Goal: Transaction & Acquisition: Purchase product/service

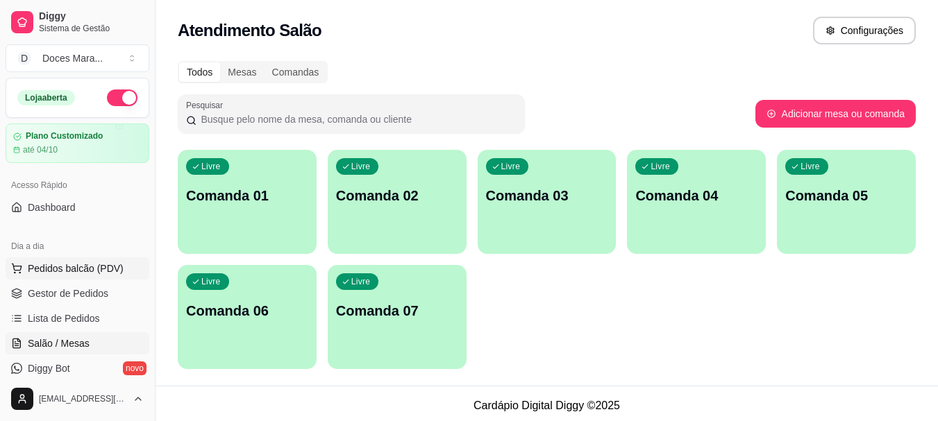
click at [62, 271] on span "Pedidos balcão (PDV)" at bounding box center [76, 269] width 96 height 14
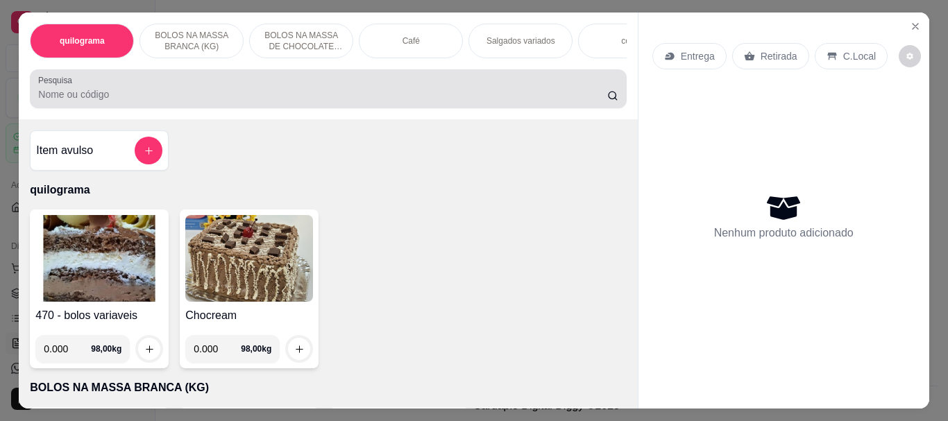
drag, startPoint x: 76, startPoint y: 97, endPoint x: 51, endPoint y: 96, distance: 24.3
click at [69, 96] on input "Pesquisa" at bounding box center [322, 94] width 569 height 14
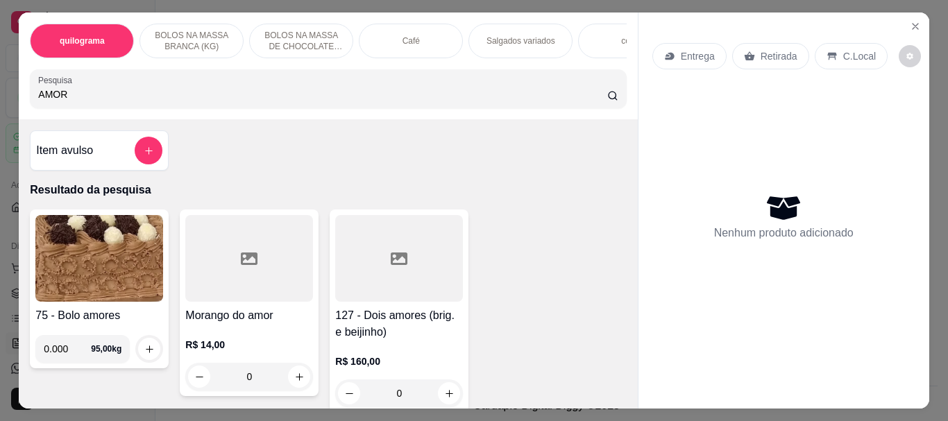
type input "AMOR"
click at [243, 288] on div at bounding box center [249, 258] width 128 height 87
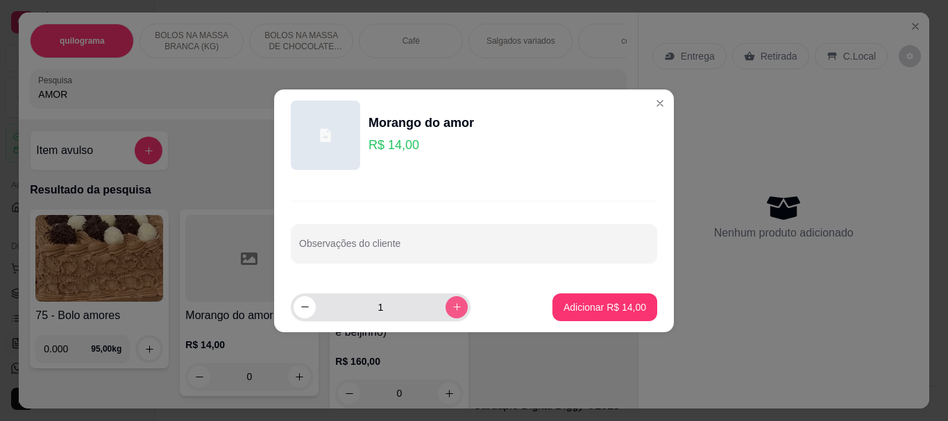
click at [452, 305] on icon "increase-product-quantity" at bounding box center [457, 307] width 10 height 10
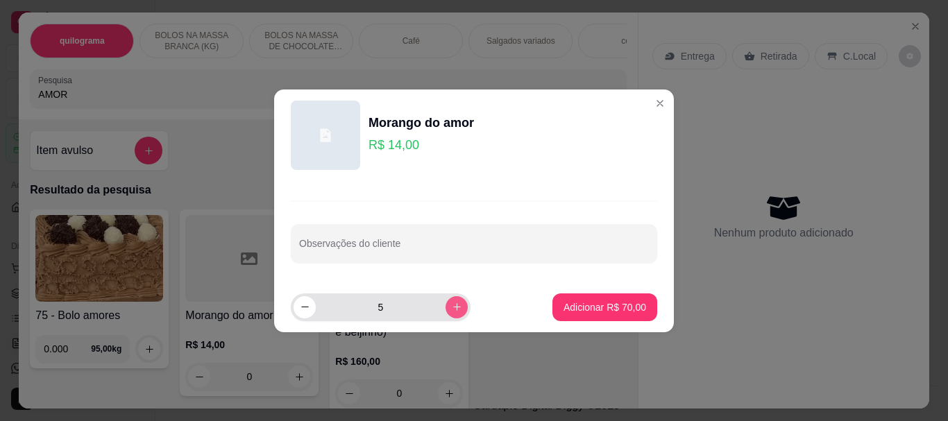
type input "6"
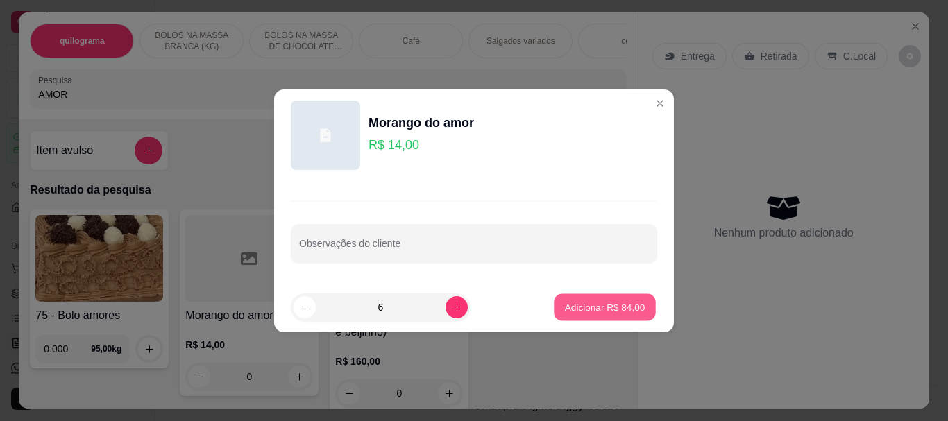
click at [576, 318] on button "Adicionar R$ 84,00" at bounding box center [605, 307] width 102 height 27
type input "6"
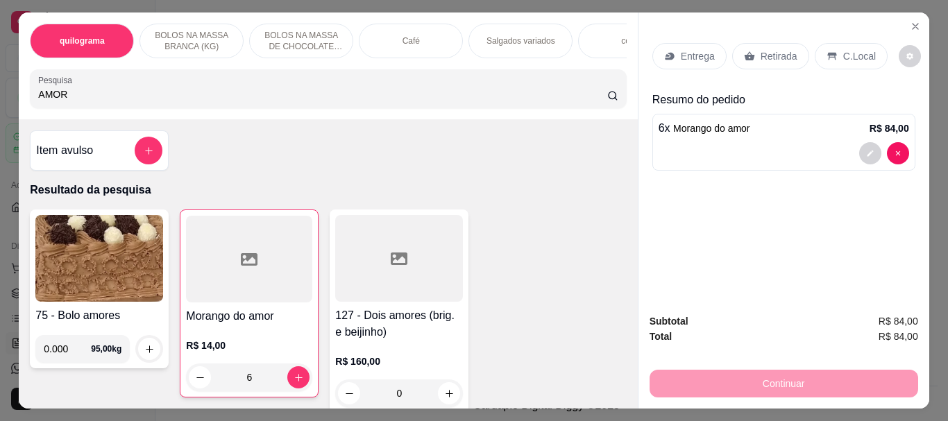
click at [775, 49] on p "Retirada" at bounding box center [779, 56] width 37 height 14
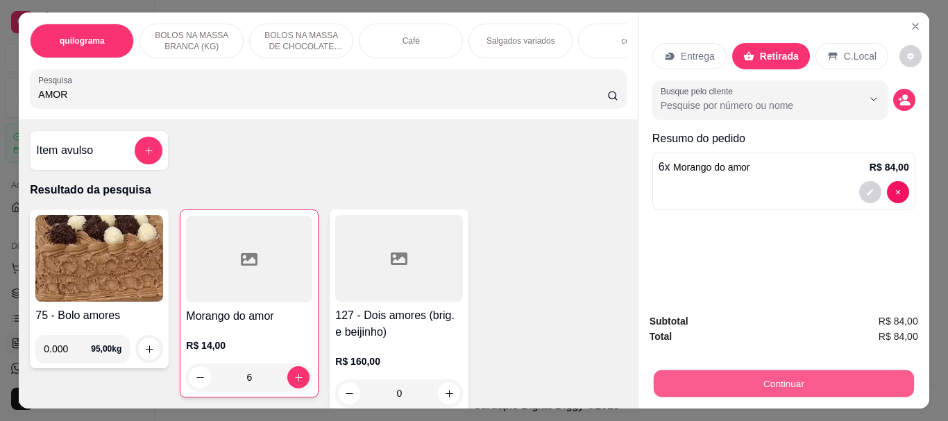
click at [766, 377] on button "Continuar" at bounding box center [783, 383] width 260 height 27
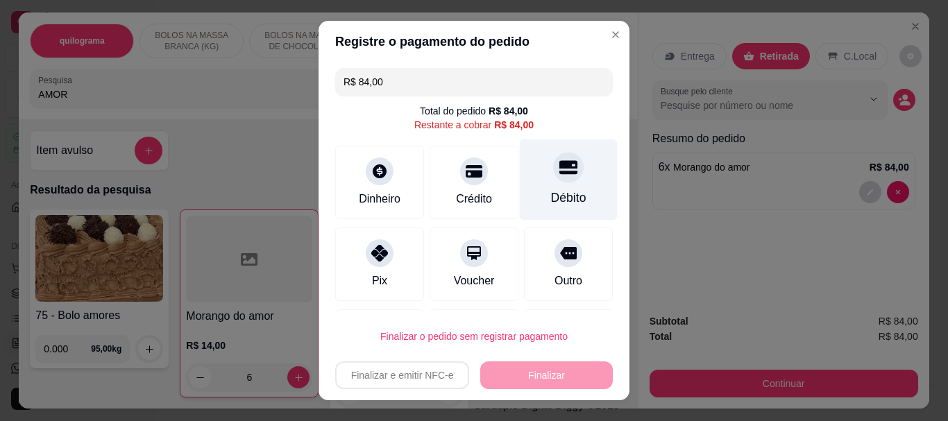
click at [545, 183] on div "Débito" at bounding box center [569, 179] width 98 height 81
type input "R$ 0,00"
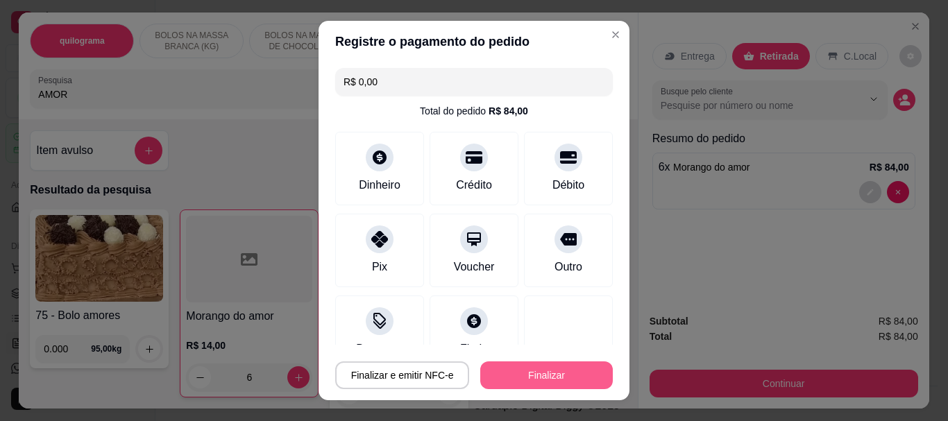
click at [550, 371] on button "Finalizar" at bounding box center [546, 376] width 133 height 28
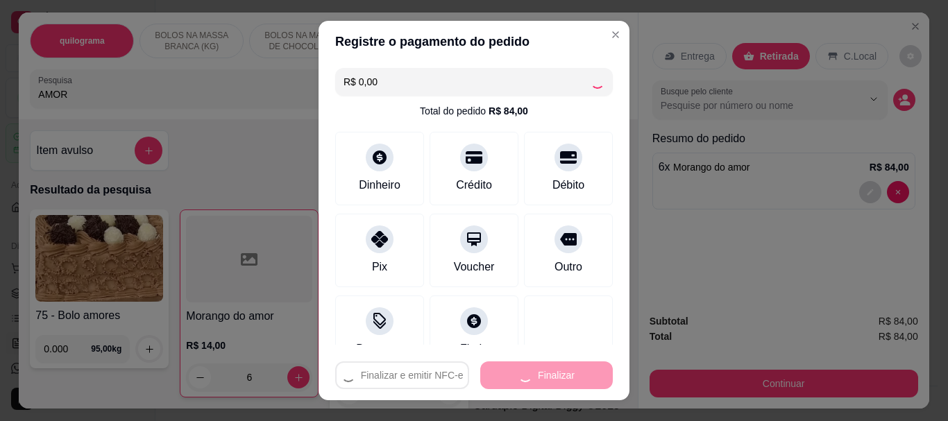
type input "0"
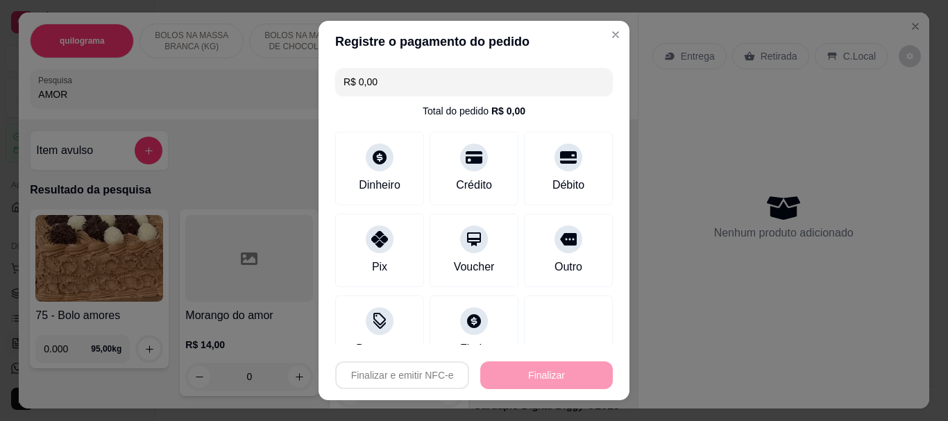
type input "-R$ 84,00"
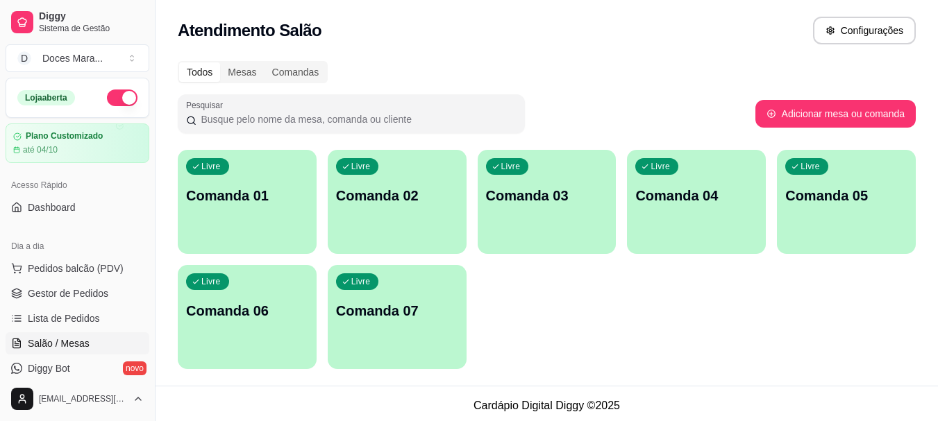
click at [427, 210] on div "Livre Comanda 02" at bounding box center [397, 193] width 139 height 87
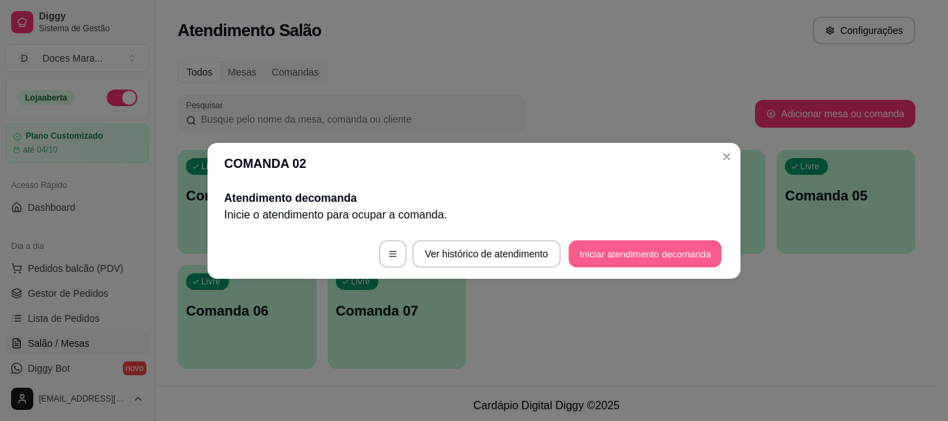
click at [653, 253] on button "Iniciar atendimento de comanda" at bounding box center [644, 253] width 153 height 27
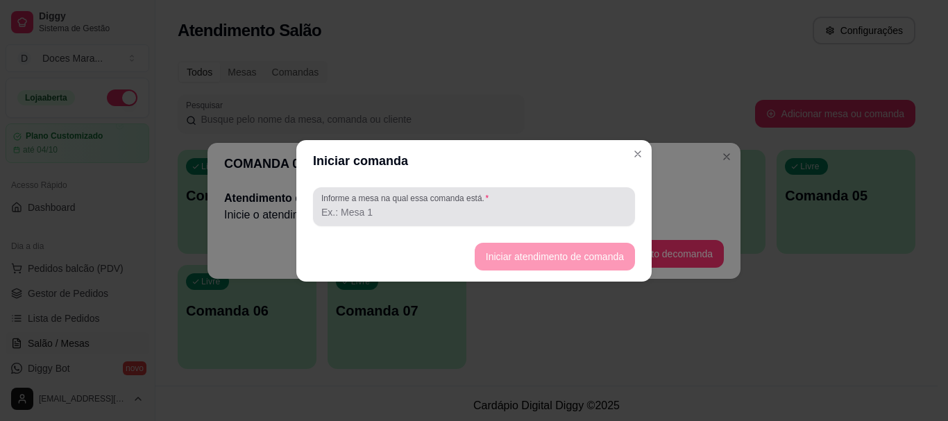
click at [498, 209] on input "Informe a mesa na qual essa comanda está." at bounding box center [473, 212] width 305 height 14
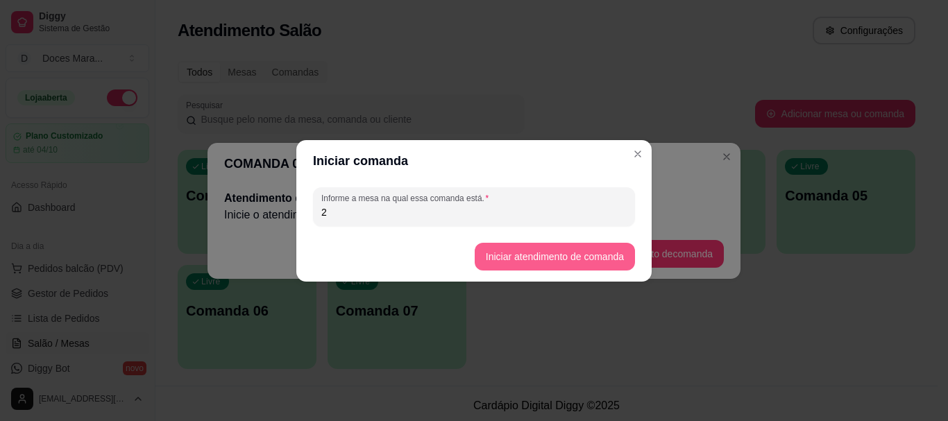
type input "2"
click at [557, 255] on button "Iniciar atendimento de comanda" at bounding box center [554, 256] width 155 height 27
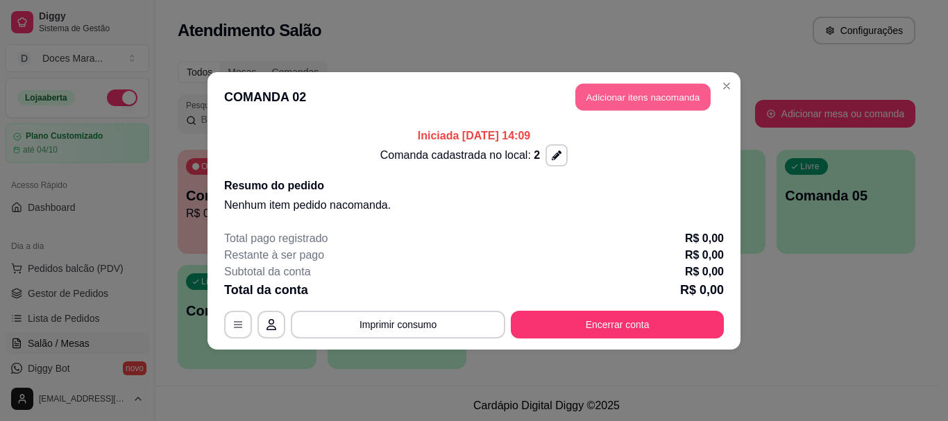
click at [627, 94] on button "Adicionar itens na comanda" at bounding box center [642, 96] width 135 height 27
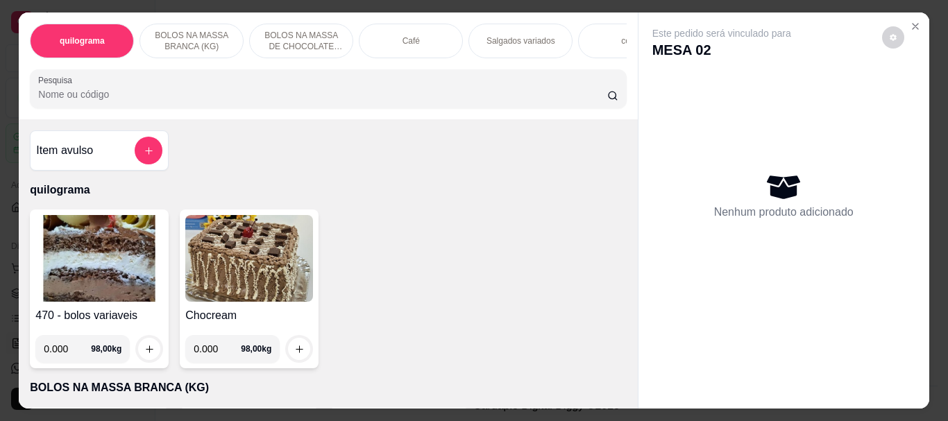
click at [500, 35] on p "Salgados variados" at bounding box center [520, 40] width 69 height 11
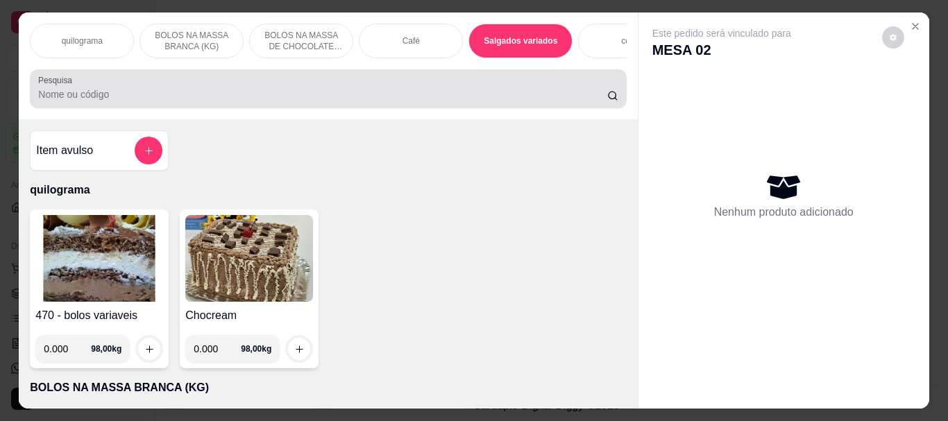
scroll to position [37, 0]
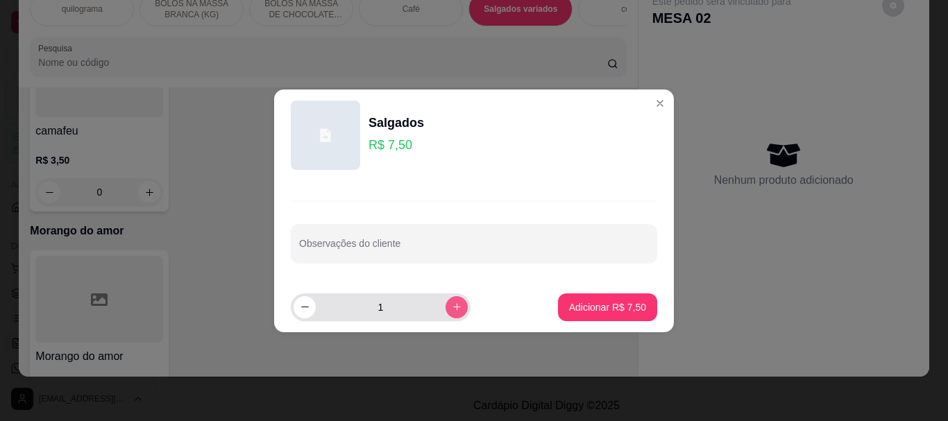
click at [446, 305] on button "increase-product-quantity" at bounding box center [457, 307] width 22 height 22
type input "3"
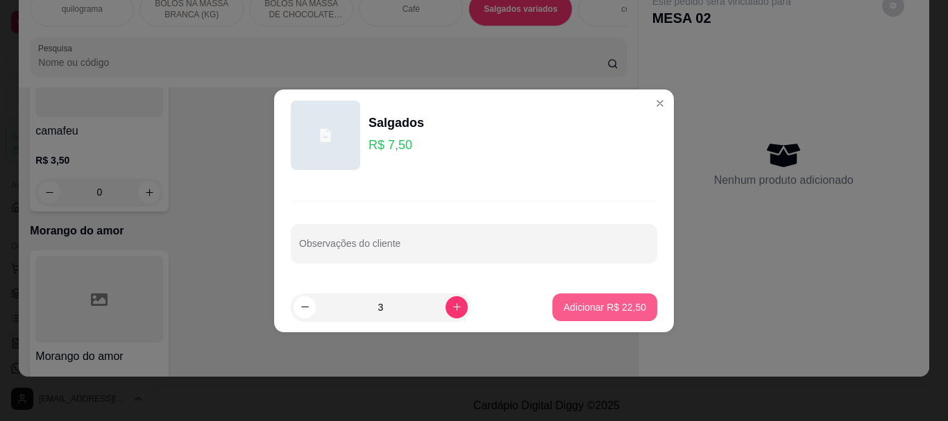
click at [613, 303] on p "Adicionar R$ 22,50" at bounding box center [605, 307] width 83 height 14
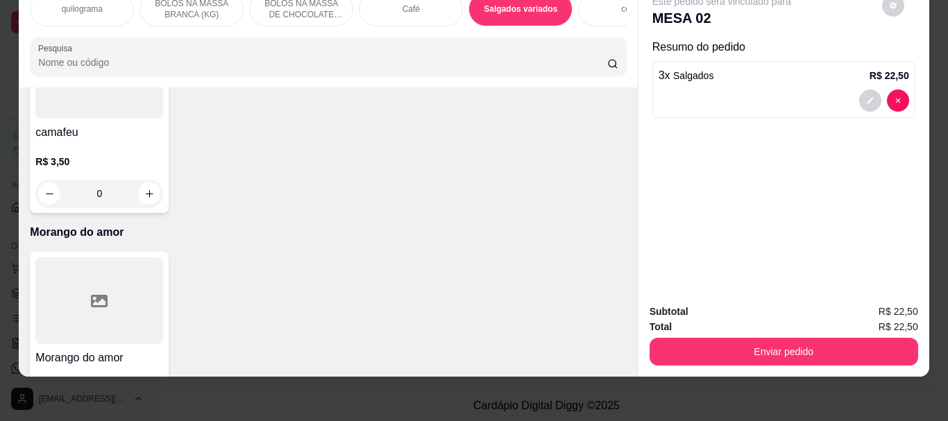
type input "3"
click at [420, 2] on div "Café" at bounding box center [411, 9] width 104 height 35
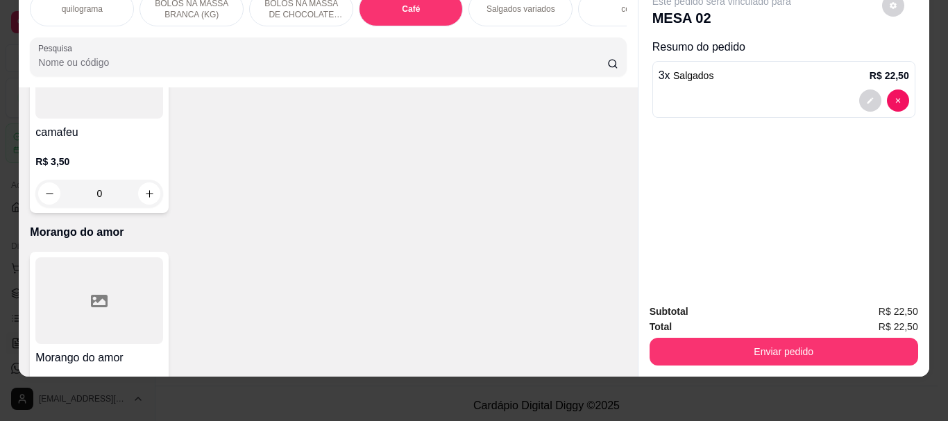
scroll to position [4916, 0]
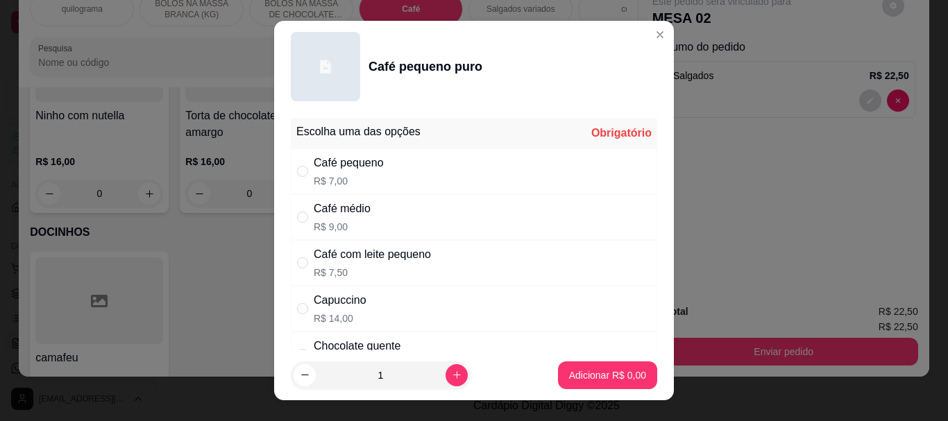
click at [343, 168] on div "Café pequeno" at bounding box center [349, 163] width 70 height 17
radio input "true"
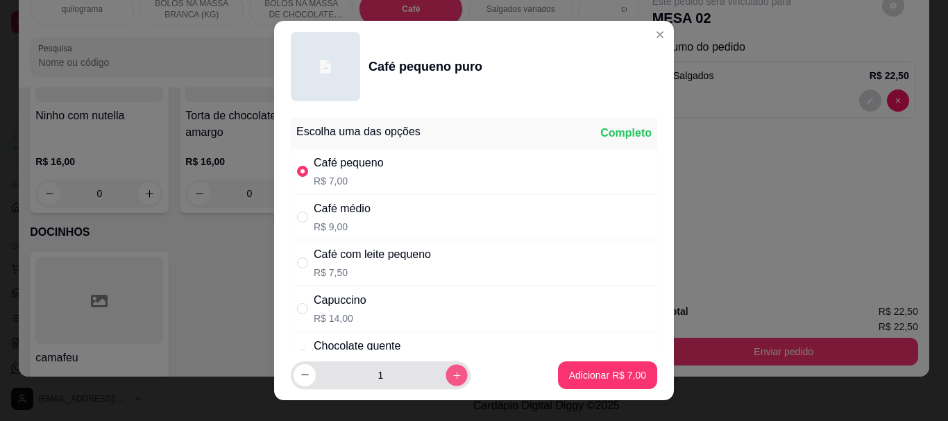
click at [452, 373] on icon "increase-product-quantity" at bounding box center [457, 375] width 10 height 10
type input "3"
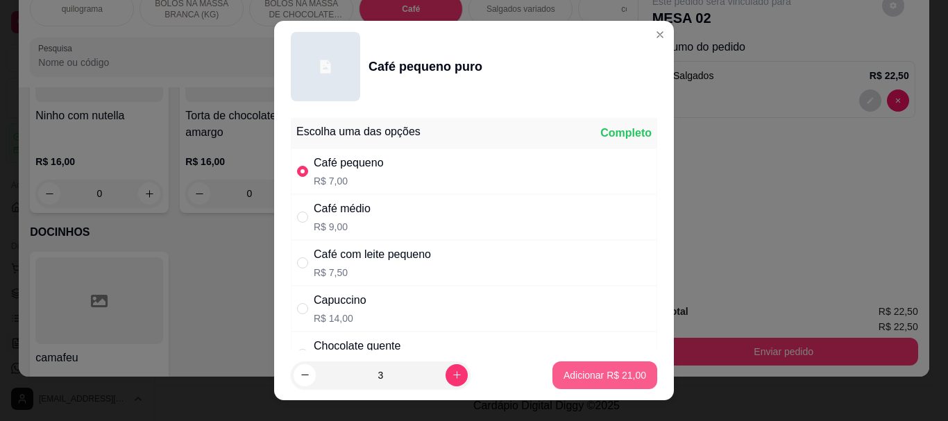
click at [571, 375] on p "Adicionar R$ 21,00" at bounding box center [605, 375] width 83 height 14
type input "3"
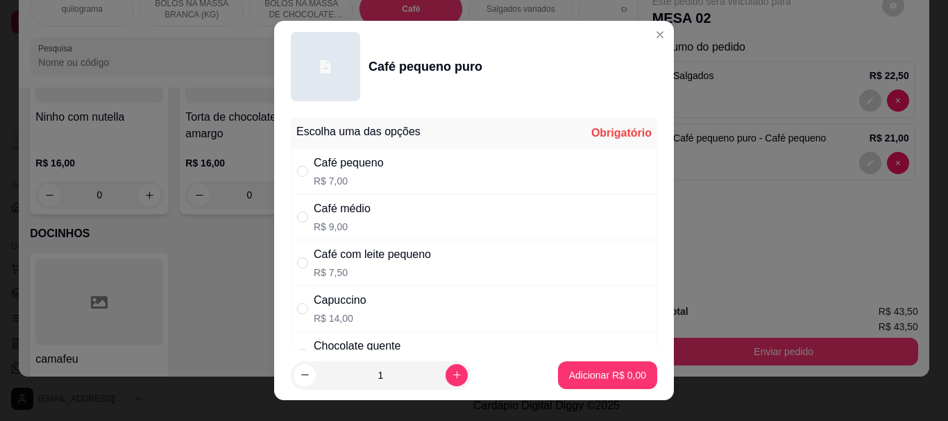
click at [323, 260] on div "Café com leite pequeno" at bounding box center [372, 254] width 117 height 17
radio input "true"
click at [586, 370] on p "Adicionar R$ 7,50" at bounding box center [607, 375] width 77 height 14
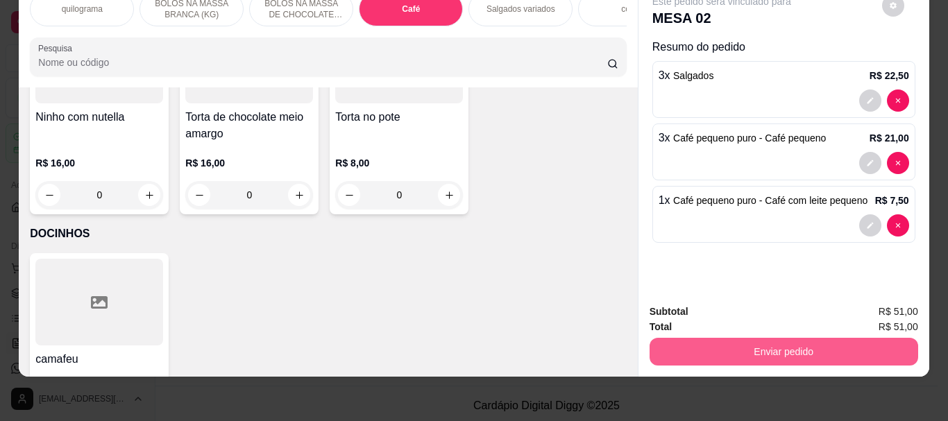
click at [709, 344] on button "Enviar pedido" at bounding box center [784, 352] width 269 height 28
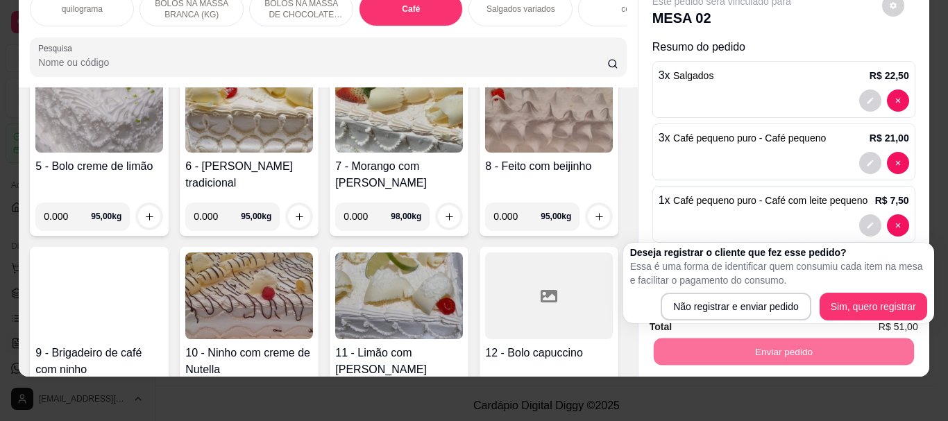
scroll to position [0, 0]
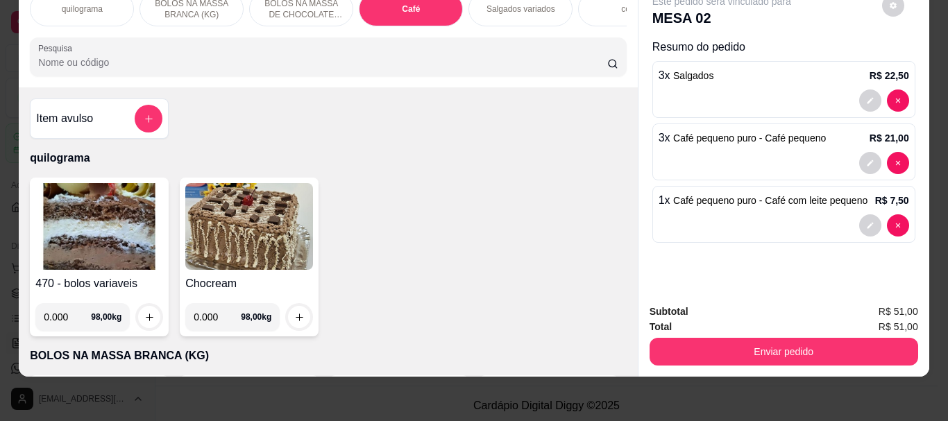
click at [87, 220] on img at bounding box center [99, 226] width 128 height 87
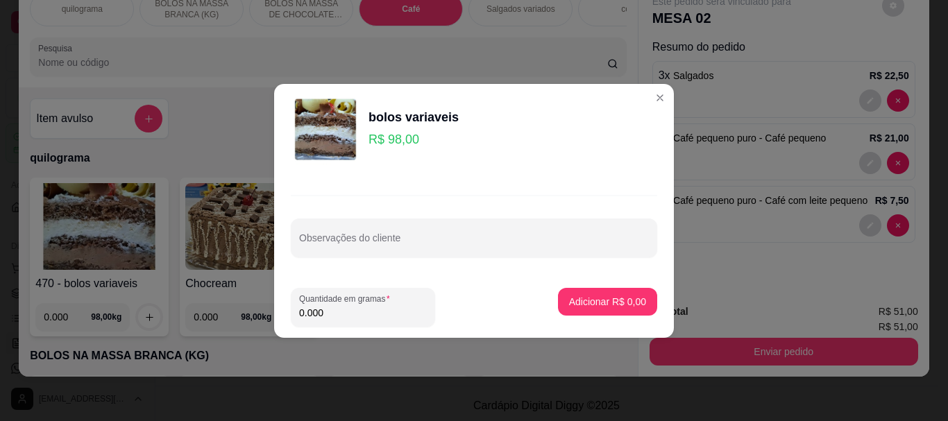
click at [335, 315] on input "0.000" at bounding box center [363, 313] width 128 height 14
type input "0.100"
click at [576, 296] on p "Adicionar R$ 9,80" at bounding box center [607, 302] width 77 height 14
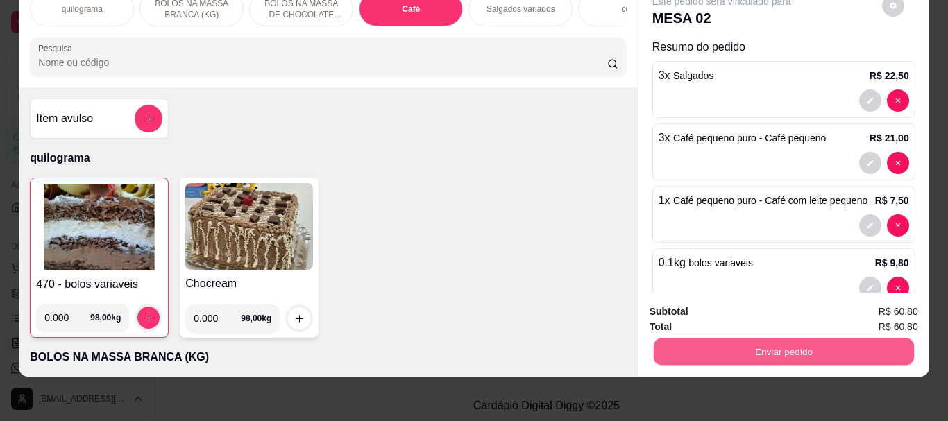
click at [782, 341] on button "Enviar pedido" at bounding box center [783, 351] width 260 height 27
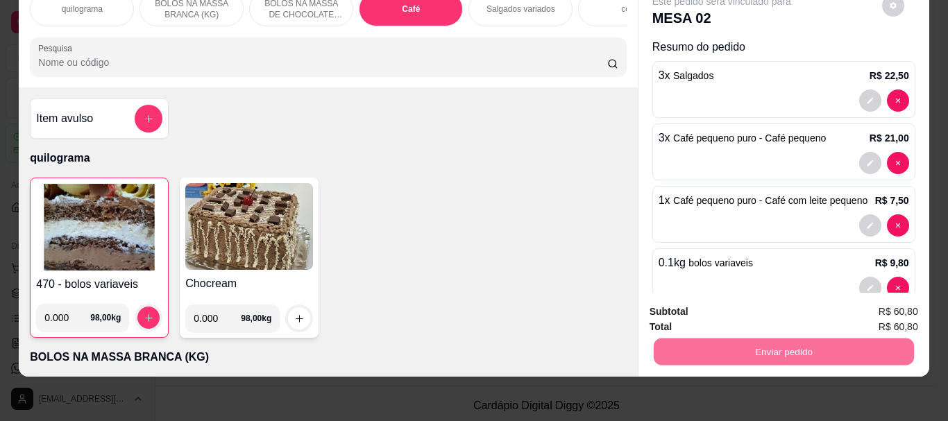
click at [766, 311] on button "Não registrar e enviar pedido" at bounding box center [738, 307] width 144 height 26
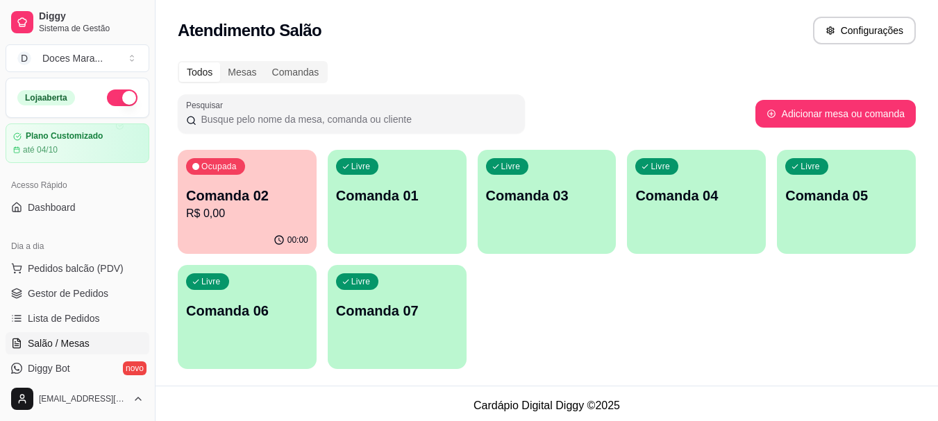
click at [266, 194] on p "Comanda 02" at bounding box center [247, 195] width 122 height 19
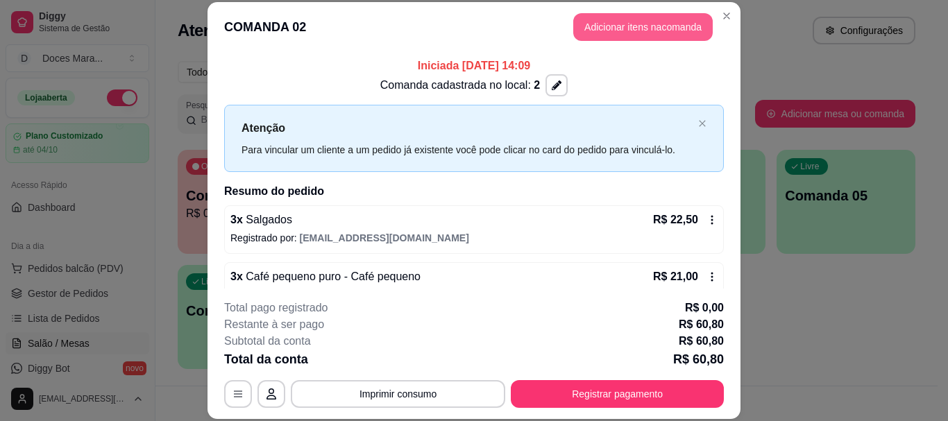
click at [608, 26] on button "Adicionar itens na comanda" at bounding box center [642, 27] width 139 height 28
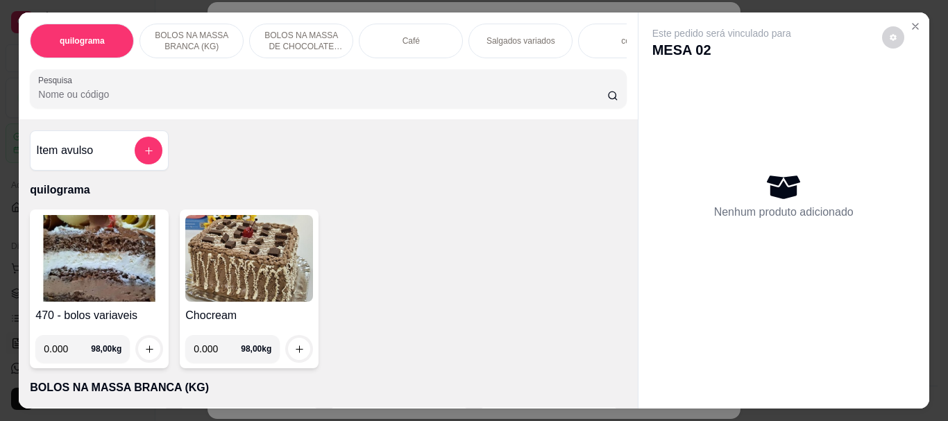
click at [64, 271] on img at bounding box center [99, 258] width 128 height 87
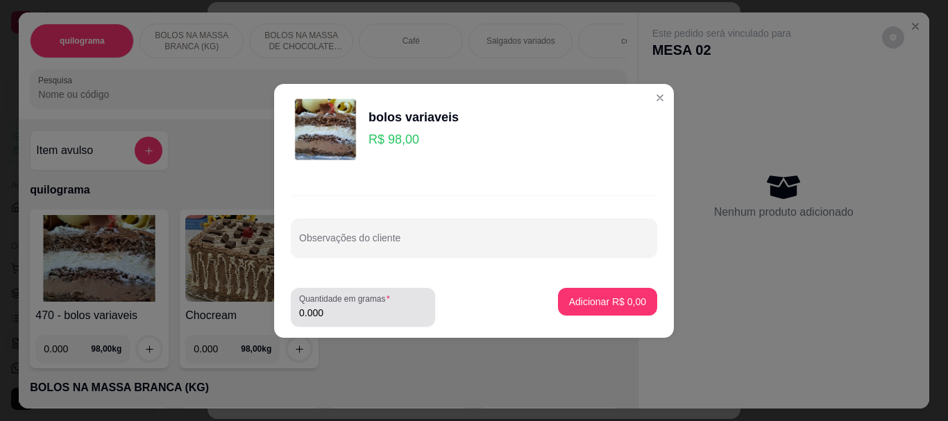
click at [343, 313] on input "0.000" at bounding box center [363, 313] width 128 height 14
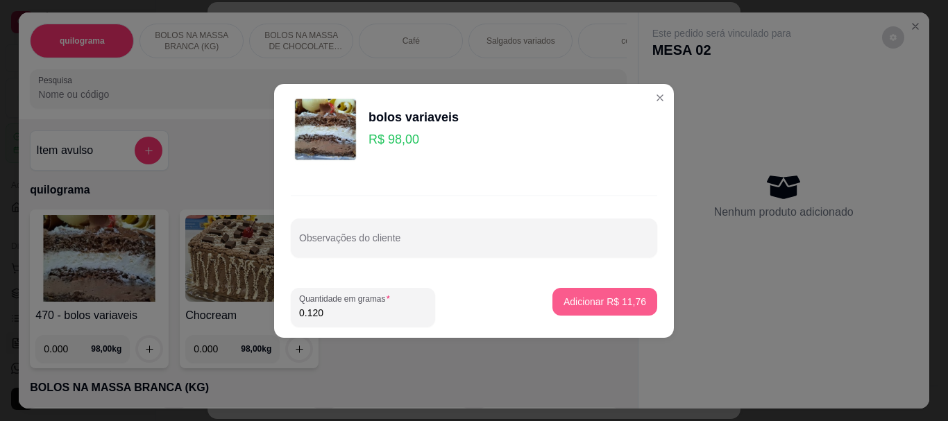
type input "0.120"
click at [601, 292] on button "Adicionar R$ 11,76" at bounding box center [604, 302] width 105 height 28
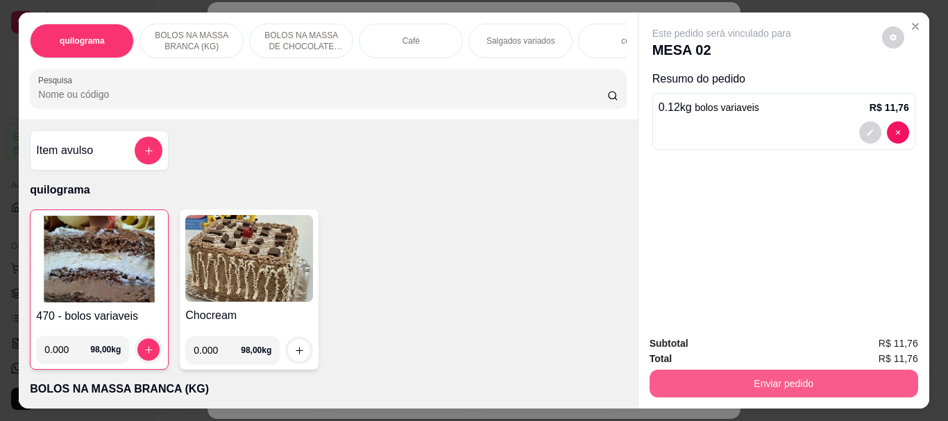
click at [746, 381] on button "Enviar pedido" at bounding box center [784, 384] width 269 height 28
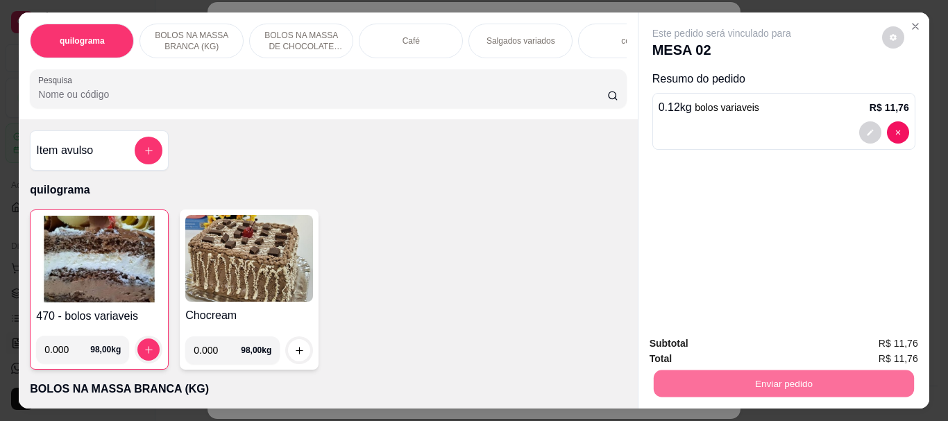
click at [725, 344] on button "Não registrar e enviar pedido" at bounding box center [738, 344] width 144 height 26
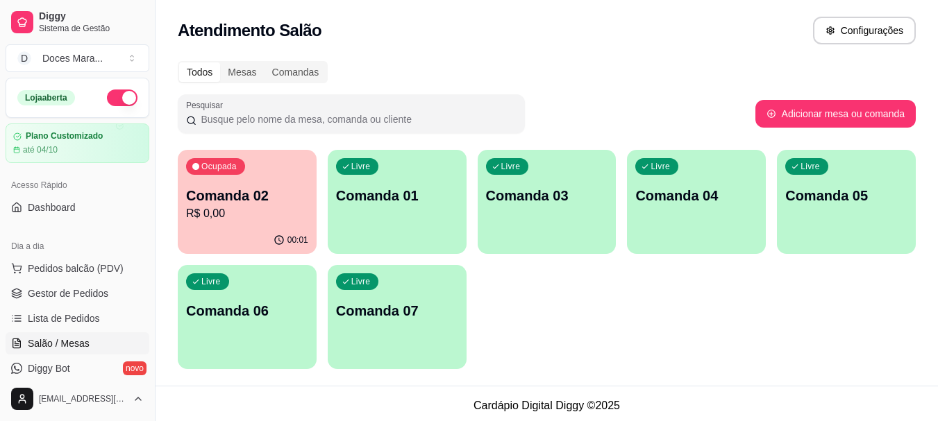
click at [233, 196] on p "Comanda 02" at bounding box center [247, 195] width 122 height 19
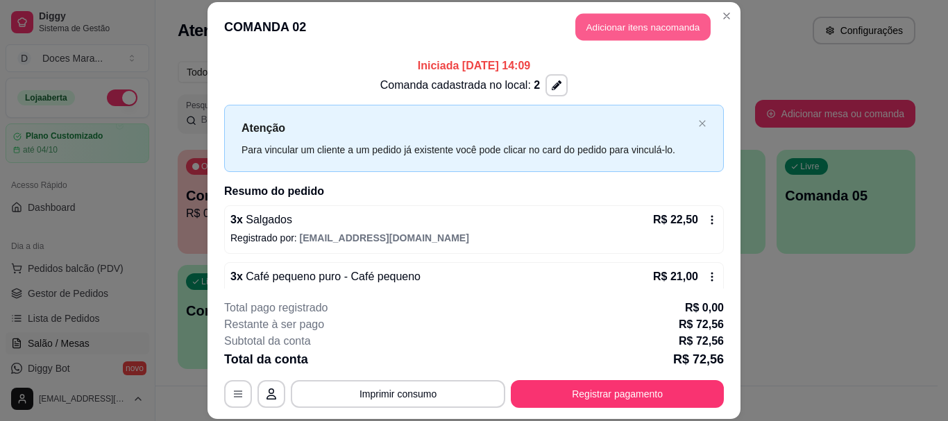
click at [650, 31] on button "Adicionar itens na comanda" at bounding box center [642, 27] width 135 height 27
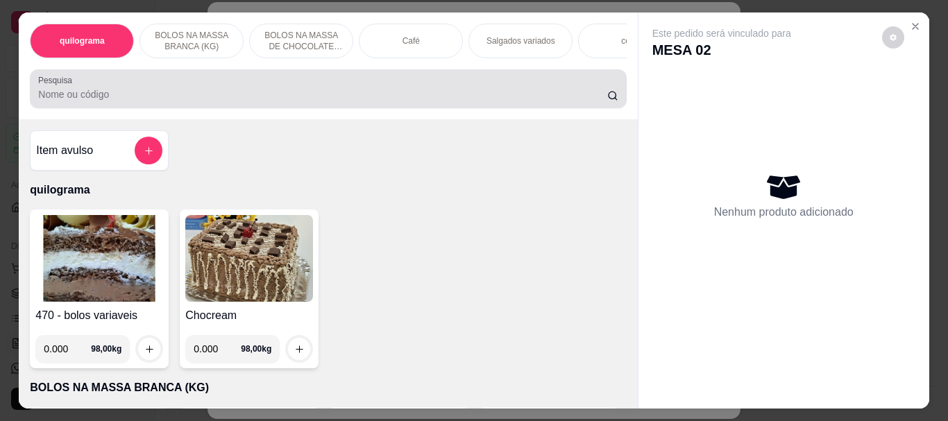
click at [84, 96] on input "Pesquisa" at bounding box center [322, 94] width 569 height 14
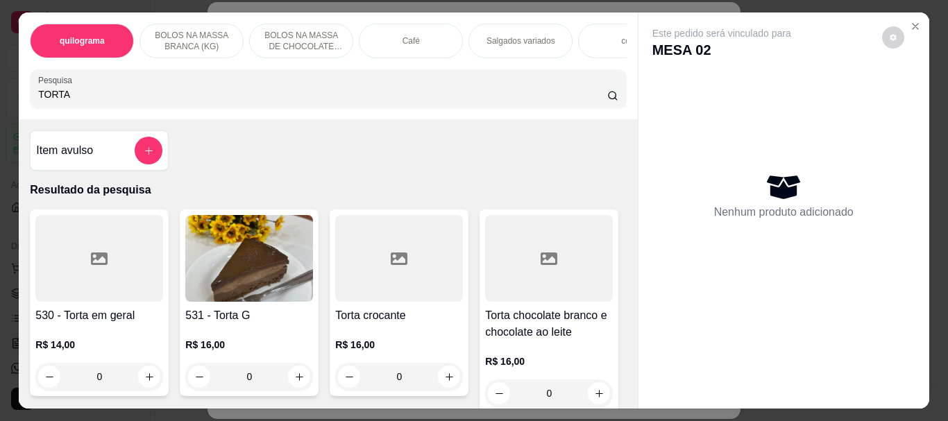
type input "TORTA"
click at [248, 281] on img at bounding box center [249, 258] width 128 height 87
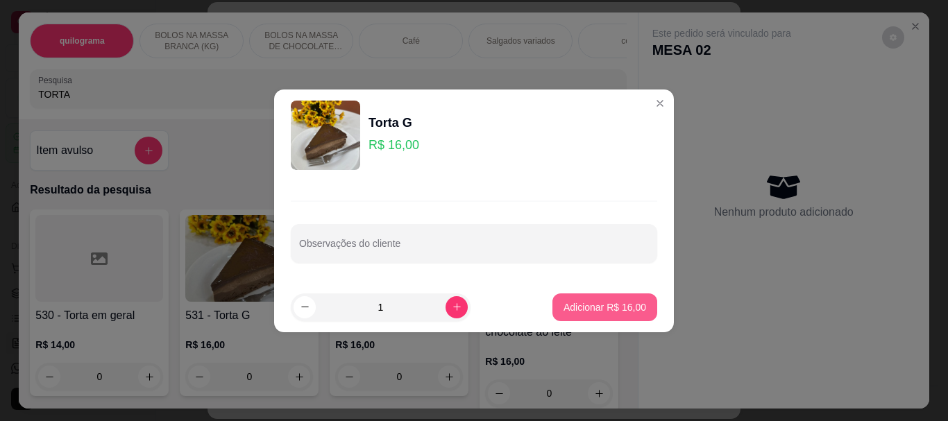
click at [577, 307] on p "Adicionar R$ 16,00" at bounding box center [605, 307] width 83 height 14
type input "1"
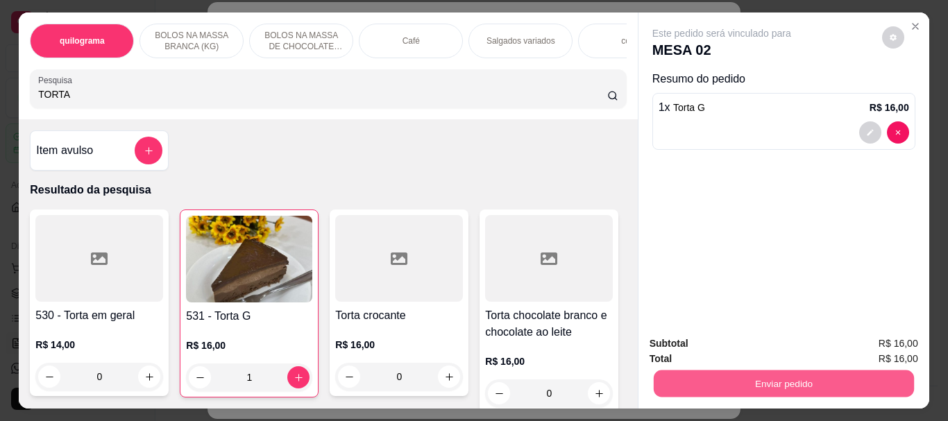
click at [786, 378] on button "Enviar pedido" at bounding box center [783, 383] width 260 height 27
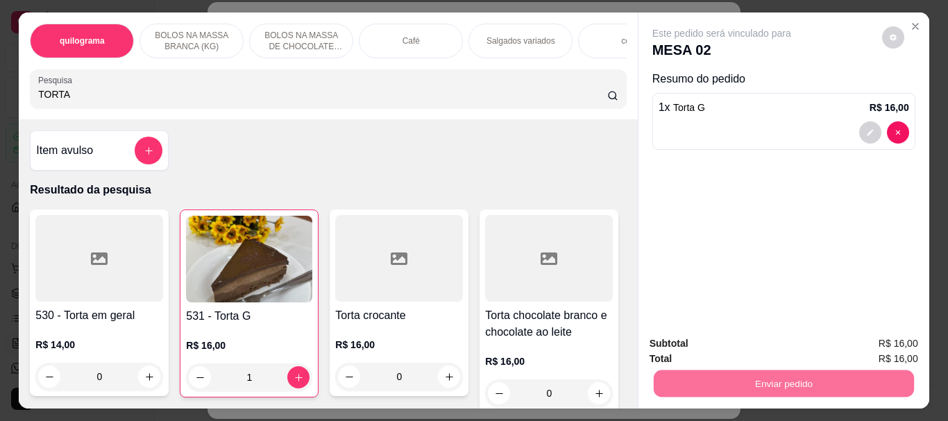
click at [747, 339] on button "Não registrar e enviar pedido" at bounding box center [738, 344] width 140 height 26
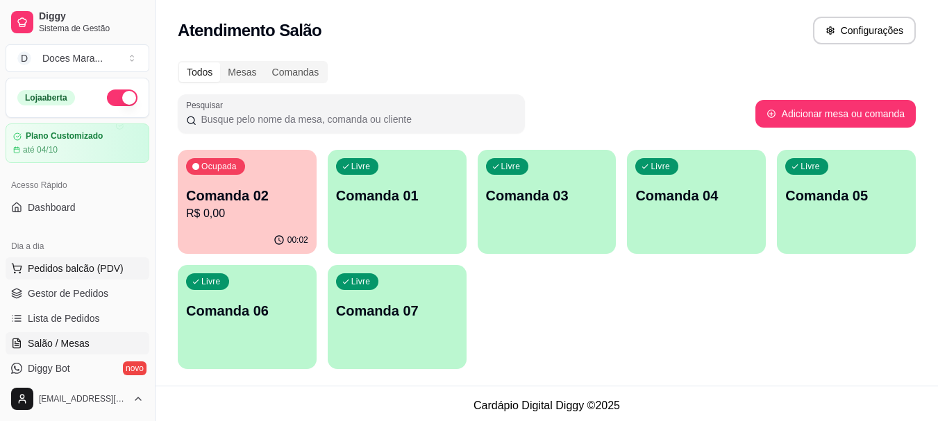
click at [62, 266] on span "Pedidos balcão (PDV)" at bounding box center [76, 269] width 96 height 14
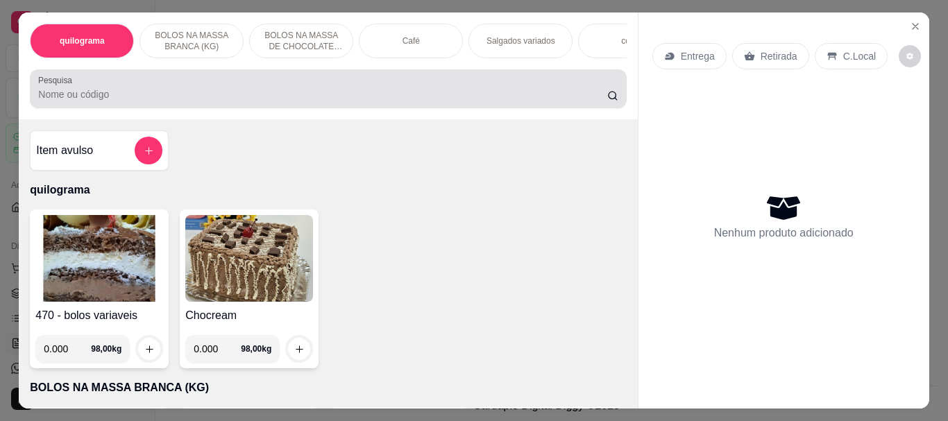
click at [219, 94] on input "Pesquisa" at bounding box center [322, 94] width 569 height 14
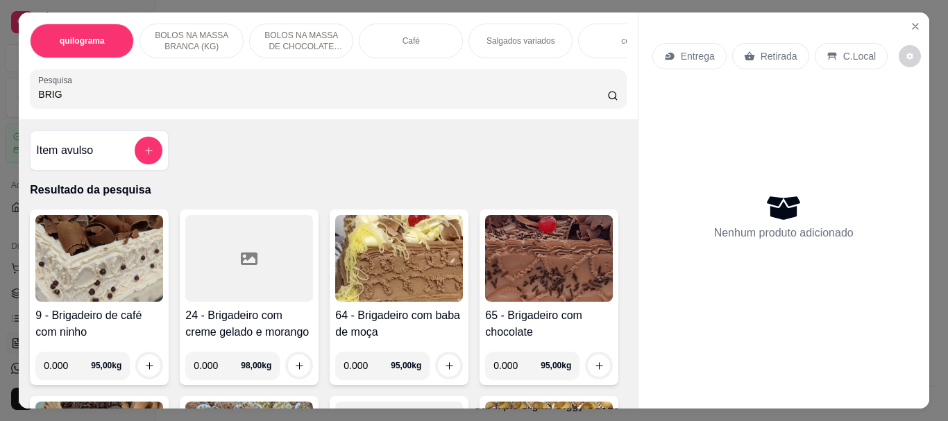
scroll to position [278, 0]
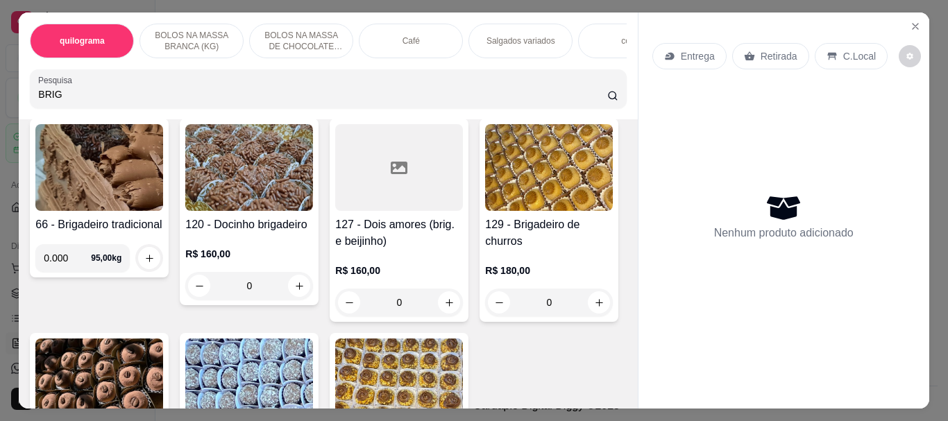
type input "BRIG"
click at [163, 177] on img at bounding box center [99, 167] width 128 height 87
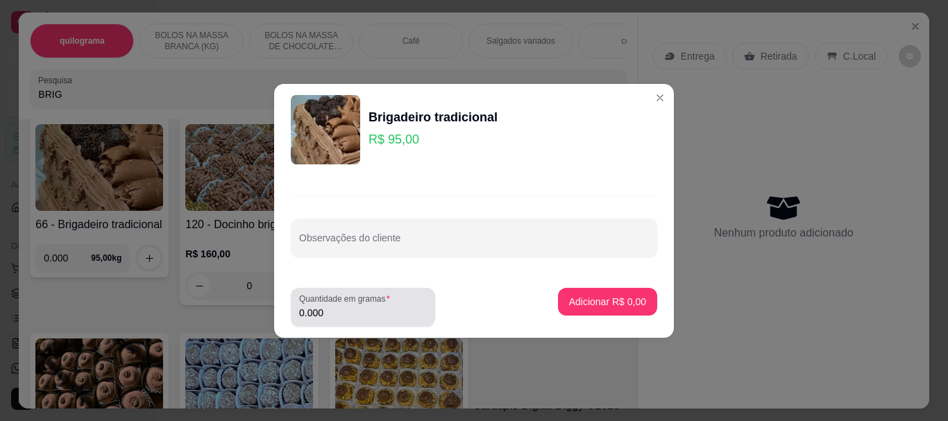
click at [364, 308] on input "0.000" at bounding box center [363, 313] width 128 height 14
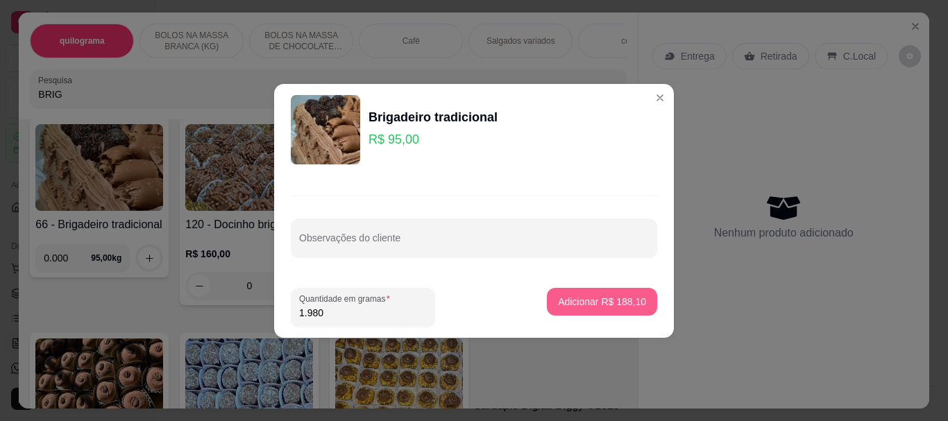
type input "1.980"
click at [580, 299] on p "Adicionar R$ 188,10" at bounding box center [601, 301] width 85 height 13
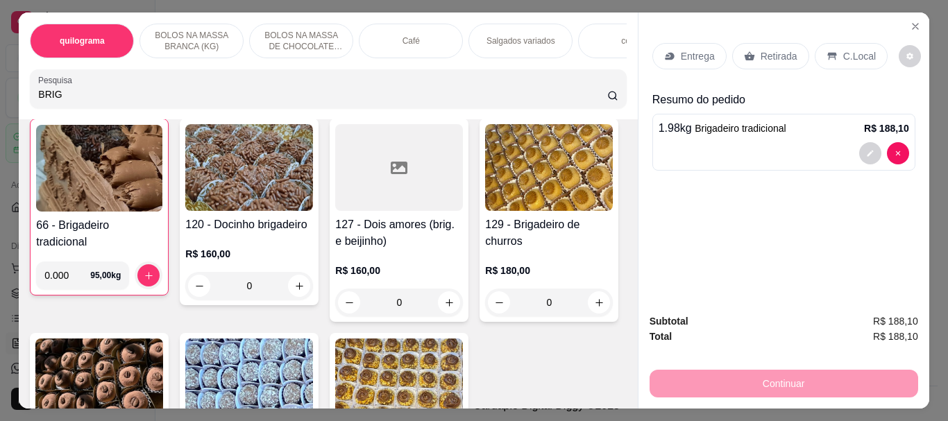
click at [699, 53] on p "Entrega" at bounding box center [698, 56] width 34 height 14
click at [762, 51] on p "Retirada" at bounding box center [779, 56] width 37 height 14
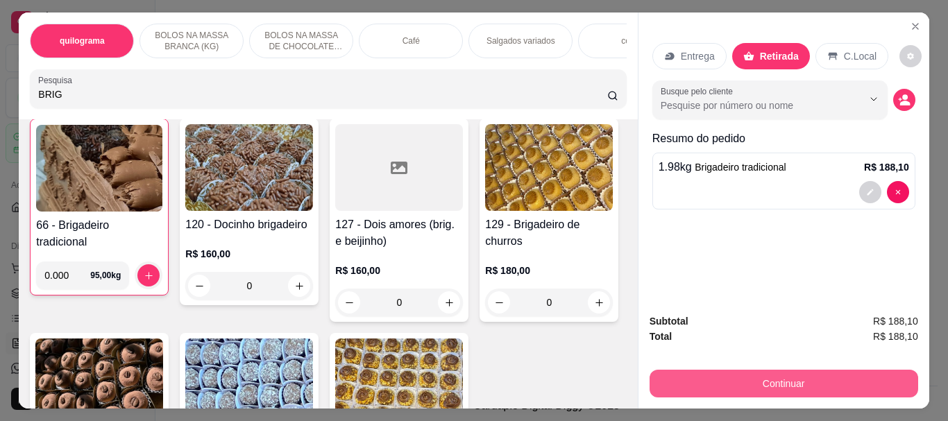
click at [797, 382] on button "Continuar" at bounding box center [784, 384] width 269 height 28
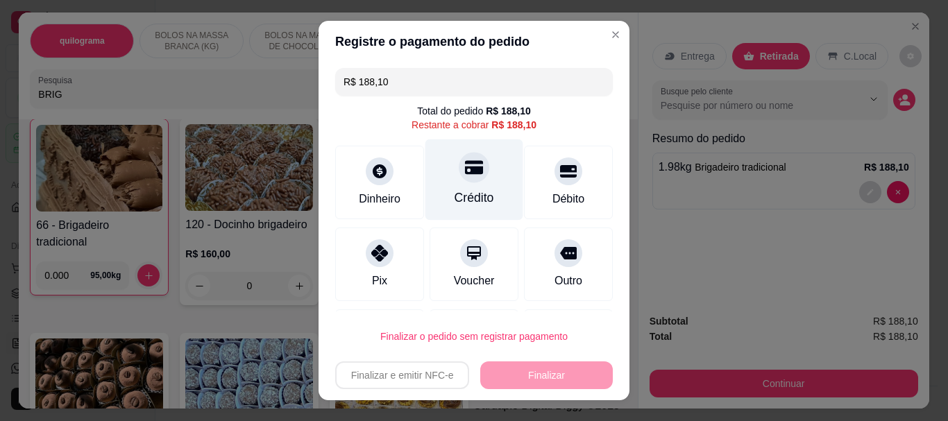
click at [471, 186] on div "Crédito" at bounding box center [474, 179] width 98 height 81
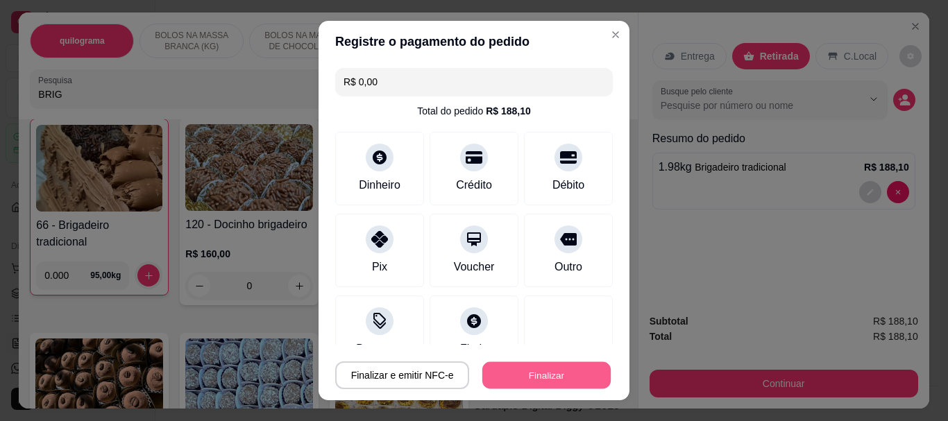
click at [535, 378] on button "Finalizar" at bounding box center [546, 375] width 128 height 27
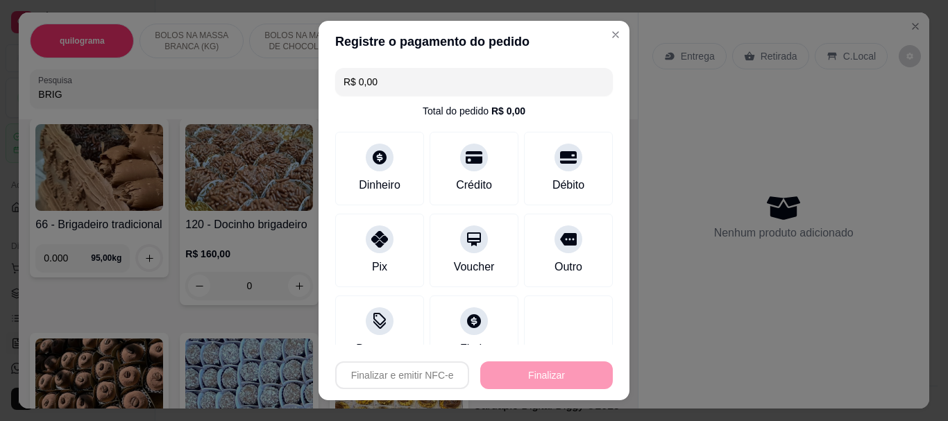
type input "-R$ 188,10"
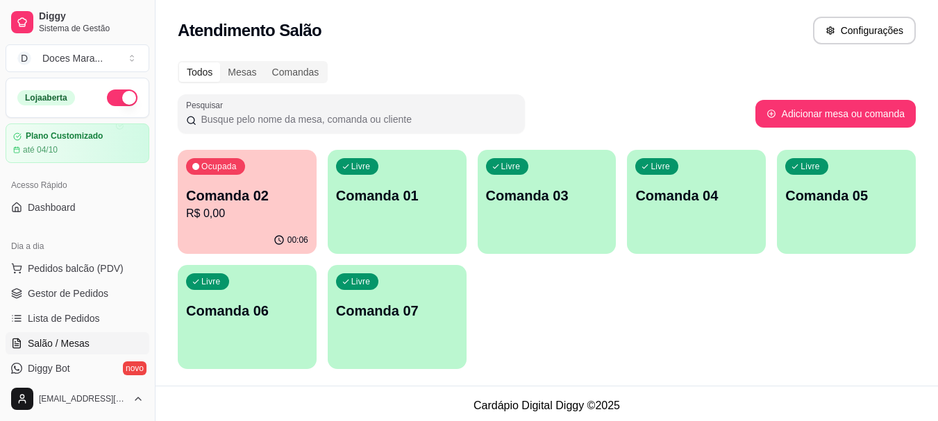
click at [280, 207] on p "R$ 0,00" at bounding box center [247, 213] width 122 height 17
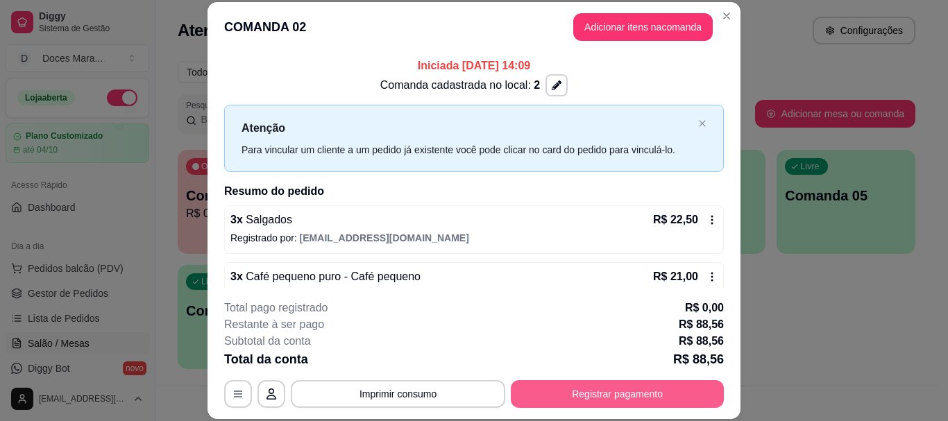
click at [625, 395] on button "Registrar pagamento" at bounding box center [617, 394] width 213 height 28
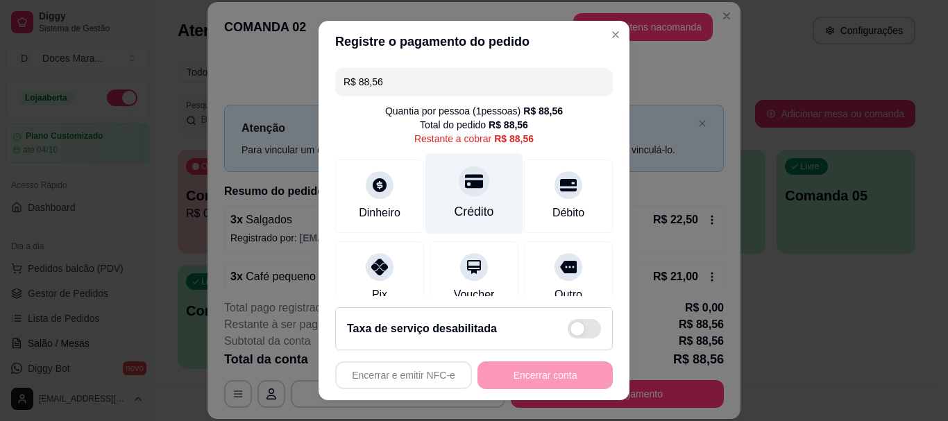
click at [465, 189] on icon at bounding box center [474, 182] width 18 height 18
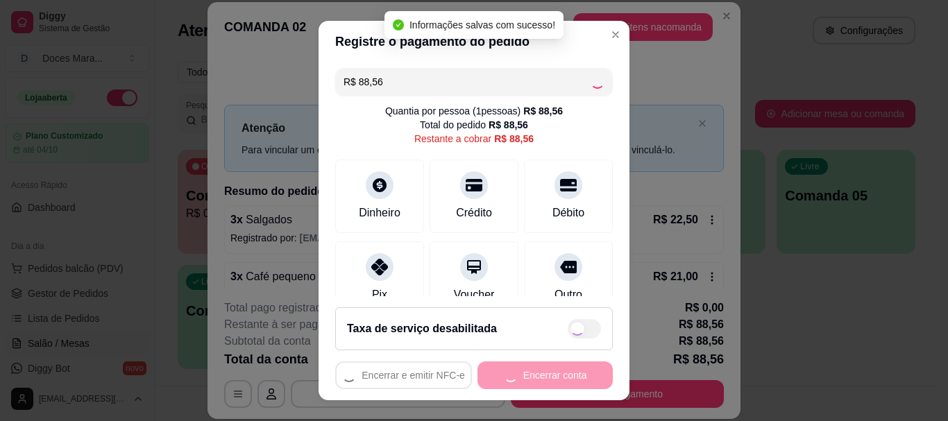
type input "R$ 0,00"
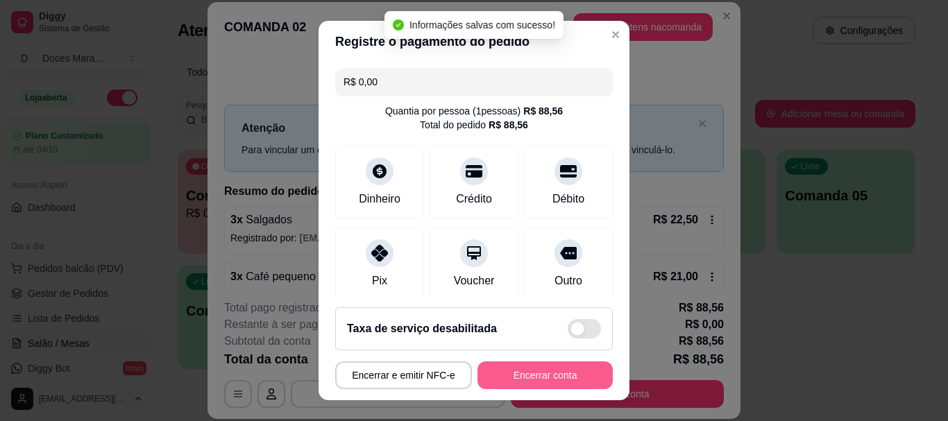
click at [531, 375] on button "Encerrar conta" at bounding box center [544, 376] width 135 height 28
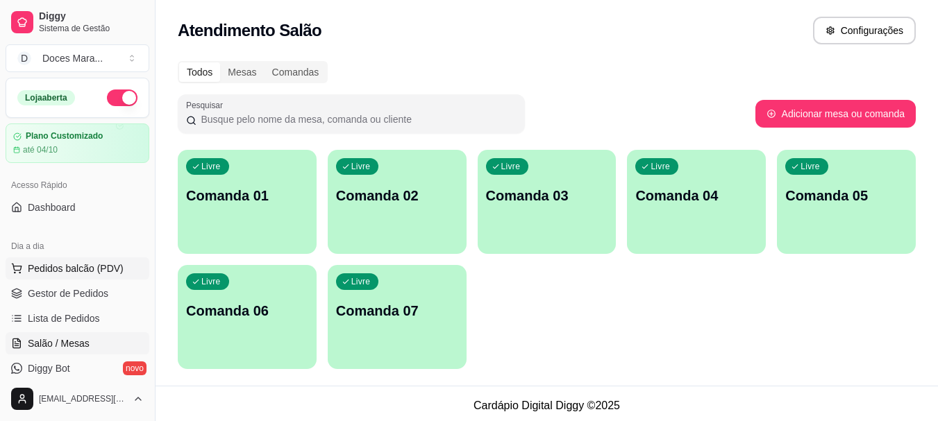
click at [66, 260] on button "Pedidos balcão (PDV)" at bounding box center [78, 268] width 144 height 22
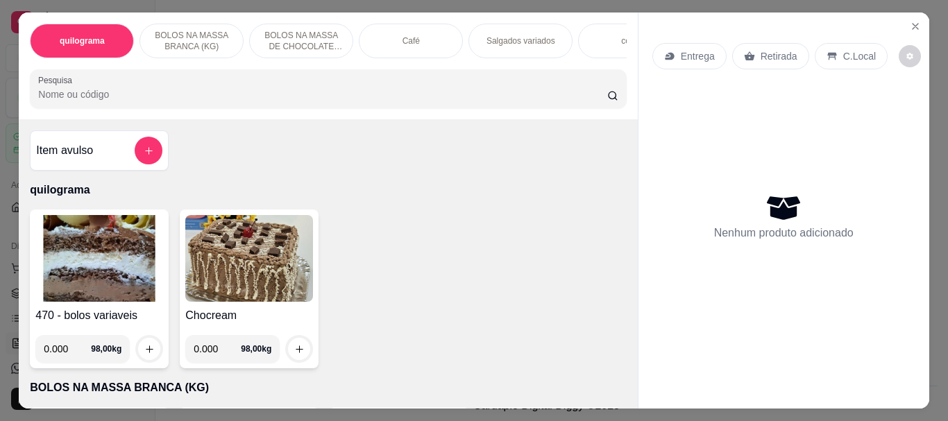
click at [110, 275] on img at bounding box center [99, 258] width 128 height 87
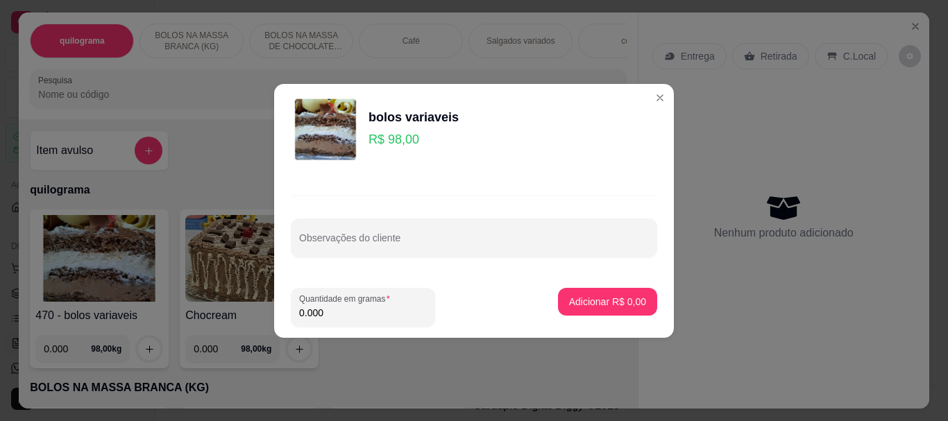
click at [361, 314] on input "0.000" at bounding box center [363, 313] width 128 height 14
type input "0.190"
click at [579, 300] on p "Adicionar R$ 18,62" at bounding box center [605, 302] width 83 height 14
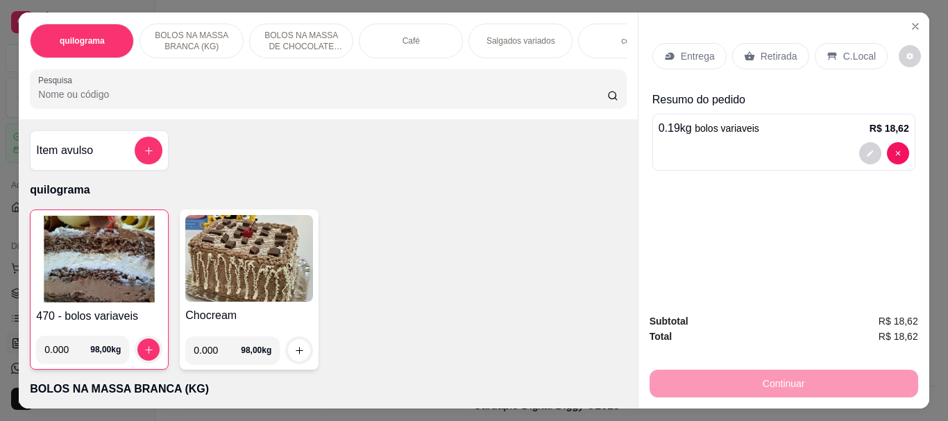
click at [762, 56] on p "Retirada" at bounding box center [779, 56] width 37 height 14
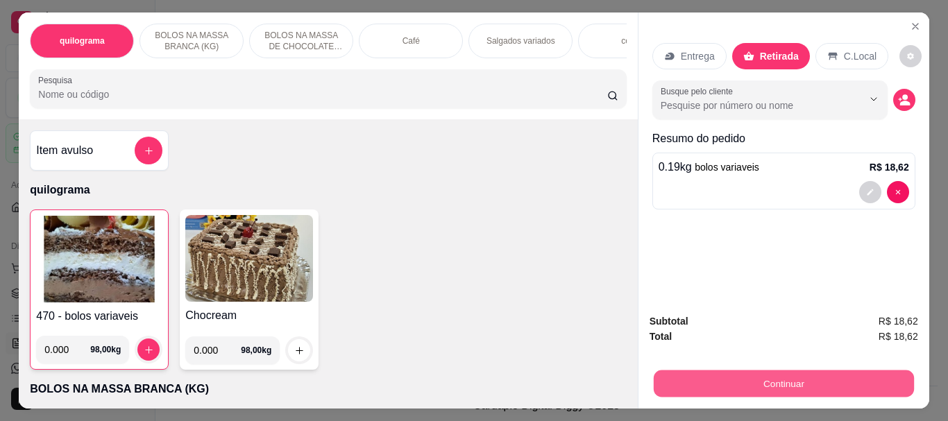
click at [758, 370] on button "Continuar" at bounding box center [783, 383] width 260 height 27
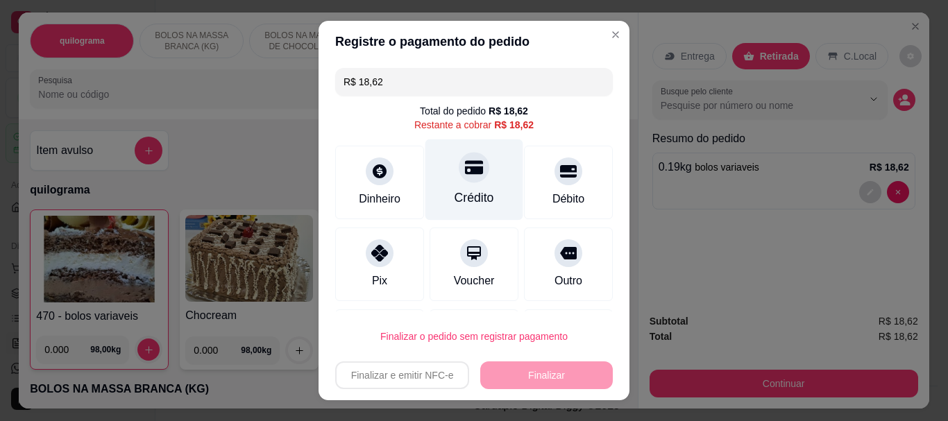
click at [472, 189] on div "Crédito" at bounding box center [475, 198] width 40 height 18
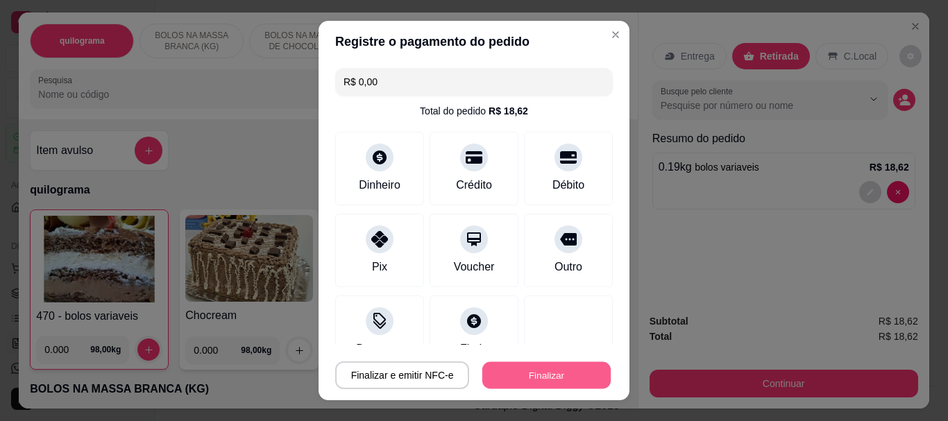
click at [500, 368] on button "Finalizar" at bounding box center [546, 375] width 128 height 27
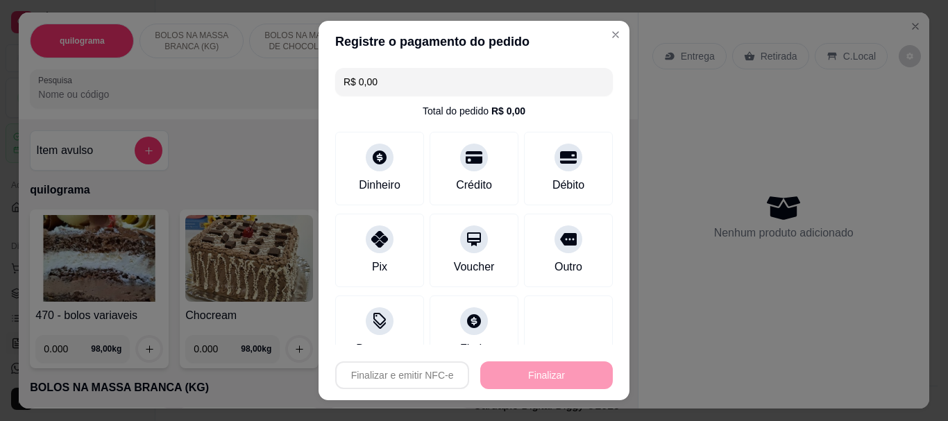
type input "-R$ 18,62"
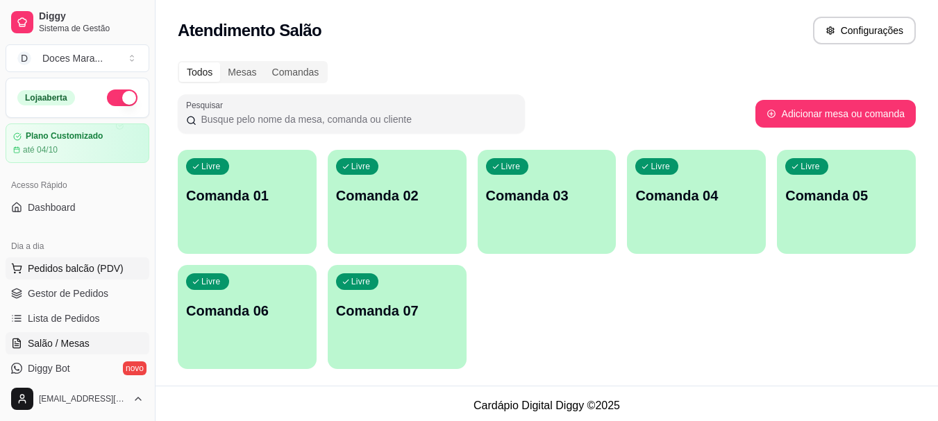
click at [76, 273] on span "Pedidos balcão (PDV)" at bounding box center [76, 269] width 96 height 14
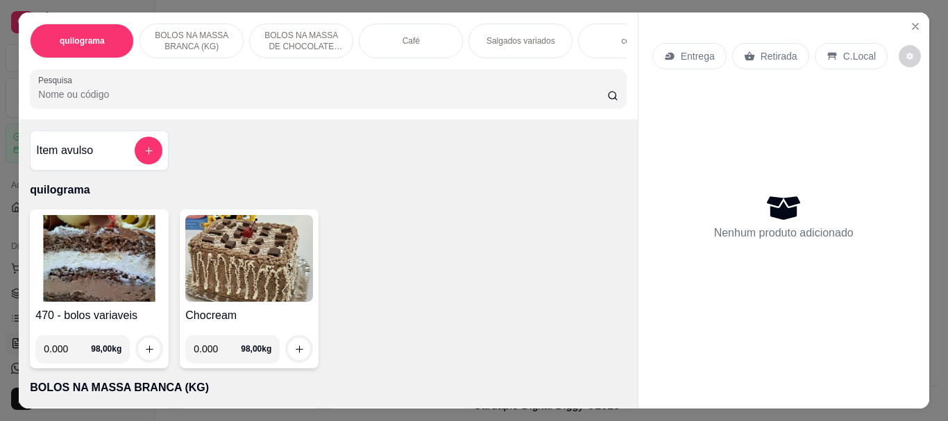
click at [110, 260] on img at bounding box center [99, 258] width 128 height 87
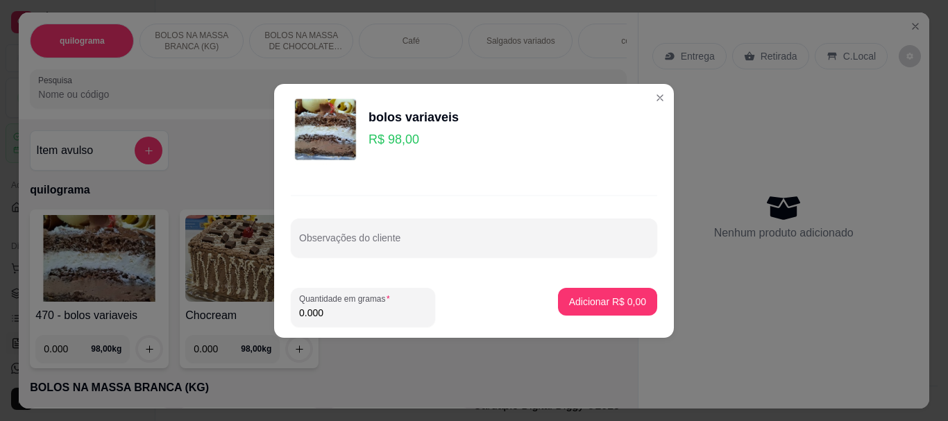
click at [361, 308] on input "0.000" at bounding box center [363, 313] width 128 height 14
type input "0.419"
click at [622, 303] on p "Adicionar R$ 41,06" at bounding box center [605, 301] width 81 height 13
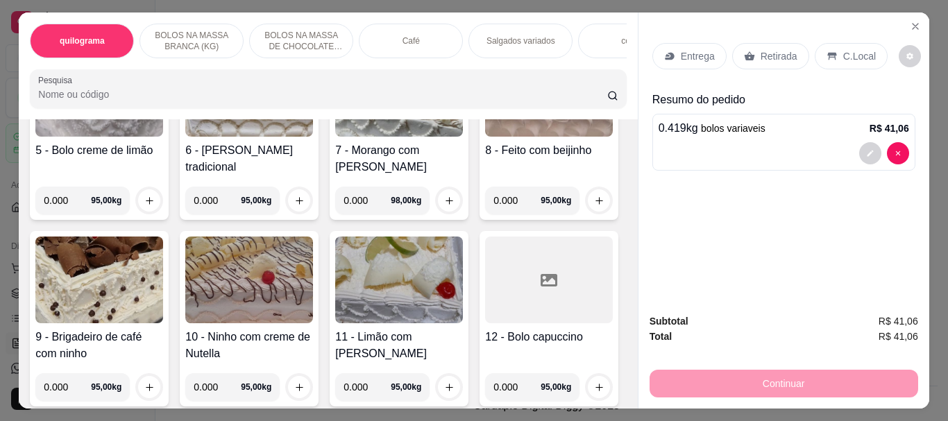
scroll to position [555, 0]
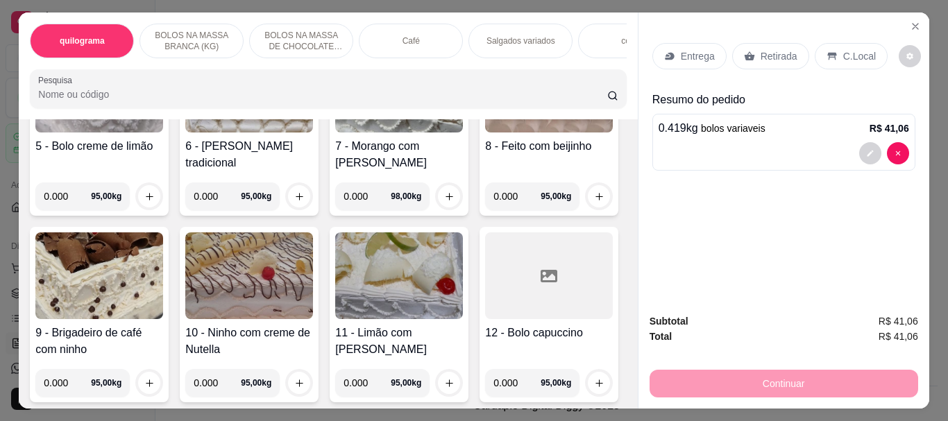
click at [335, 133] on img at bounding box center [399, 89] width 128 height 87
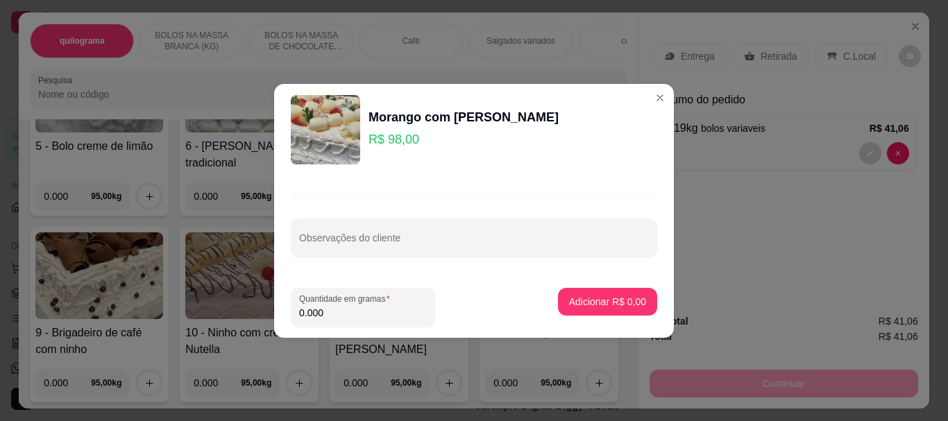
click at [327, 313] on input "0.000" at bounding box center [363, 313] width 128 height 14
type input "1.090"
click at [561, 298] on p "Adicionar R$ 106,82" at bounding box center [602, 302] width 88 height 14
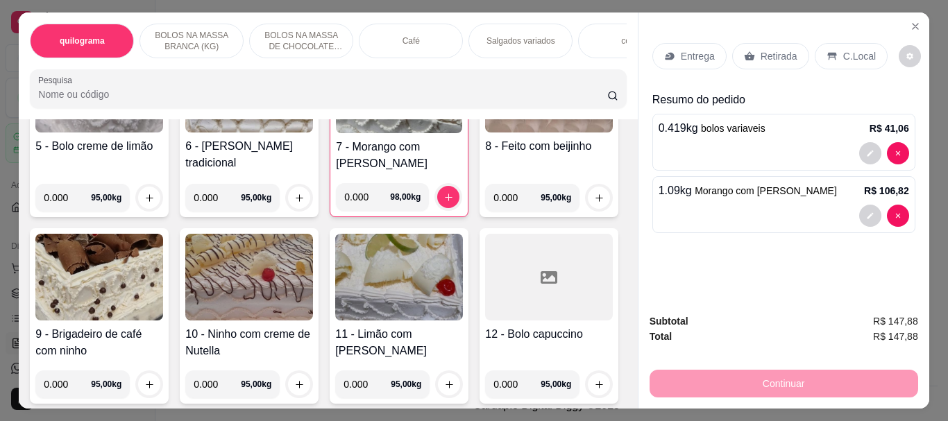
click at [771, 49] on p "Retirada" at bounding box center [779, 56] width 37 height 14
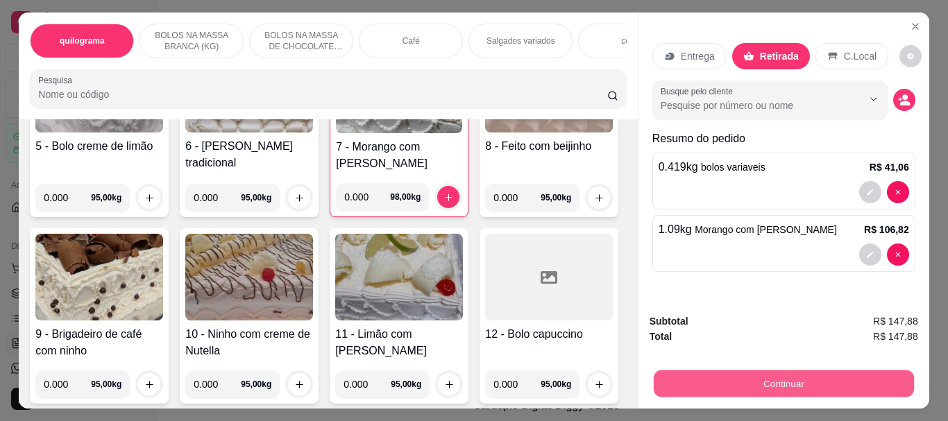
click at [777, 381] on button "Continuar" at bounding box center [783, 383] width 260 height 27
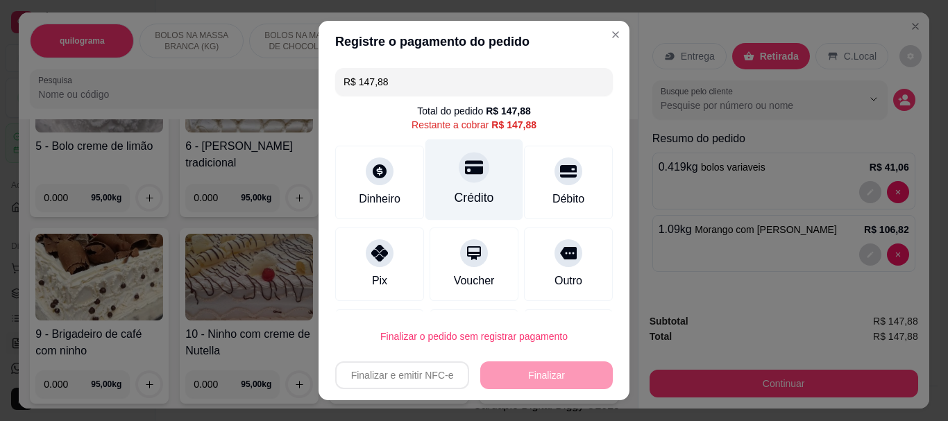
click at [455, 189] on div "Crédito" at bounding box center [475, 198] width 40 height 18
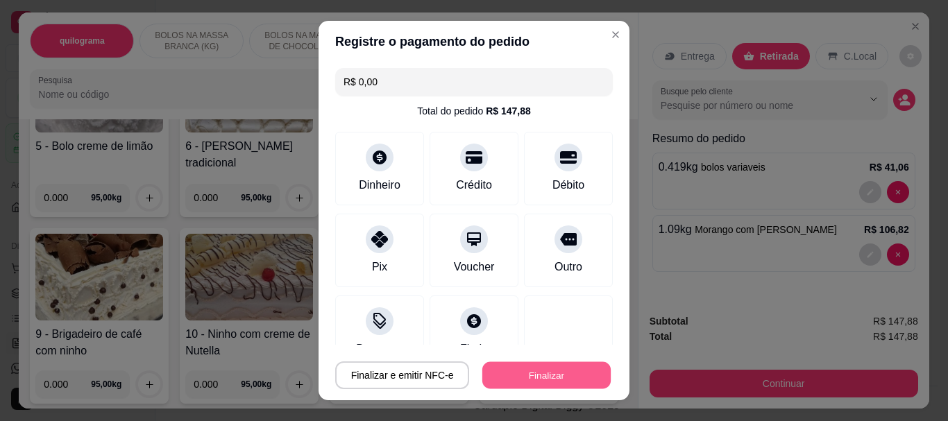
click at [530, 374] on button "Finalizar" at bounding box center [546, 375] width 128 height 27
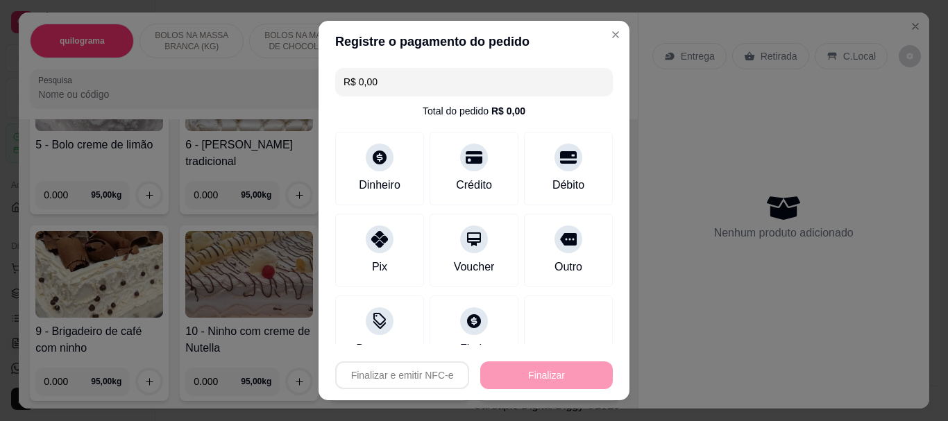
type input "-R$ 147,88"
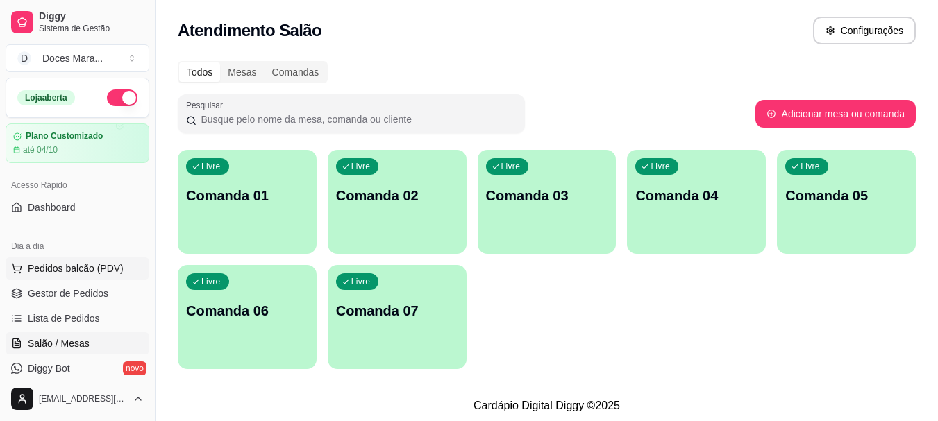
click at [37, 269] on span "Pedidos balcão (PDV)" at bounding box center [76, 269] width 96 height 14
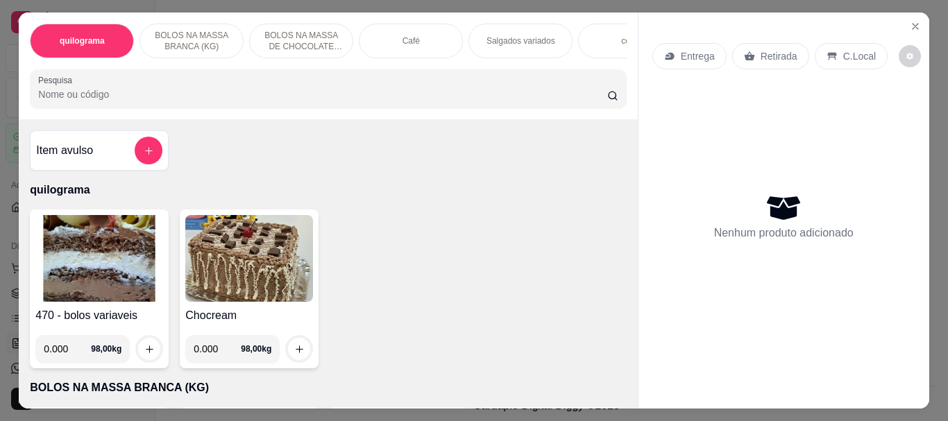
click at [61, 98] on input "Pesquisa" at bounding box center [322, 94] width 569 height 14
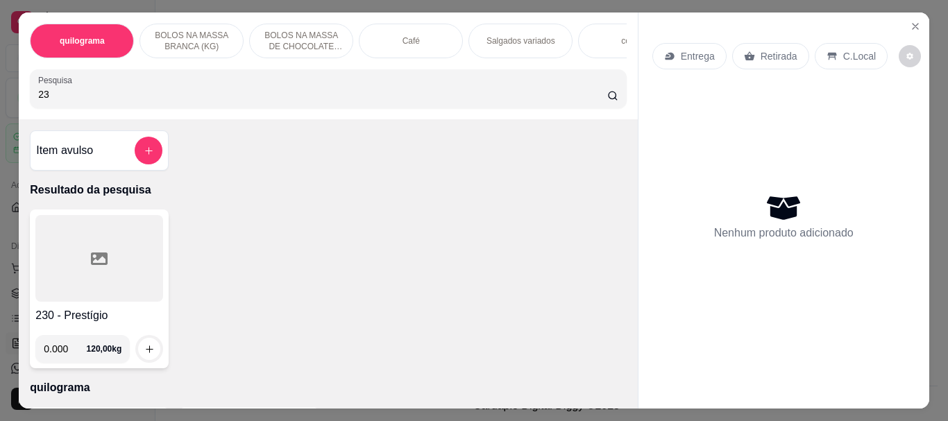
type input "2"
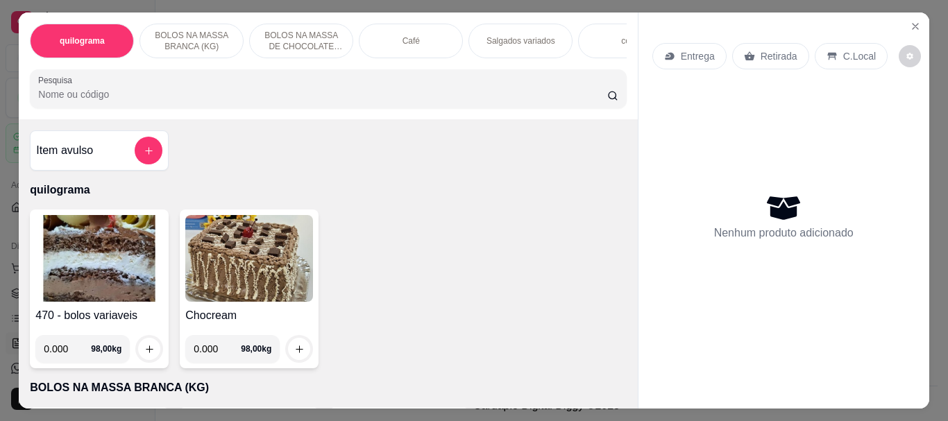
click at [58, 222] on img at bounding box center [99, 258] width 128 height 87
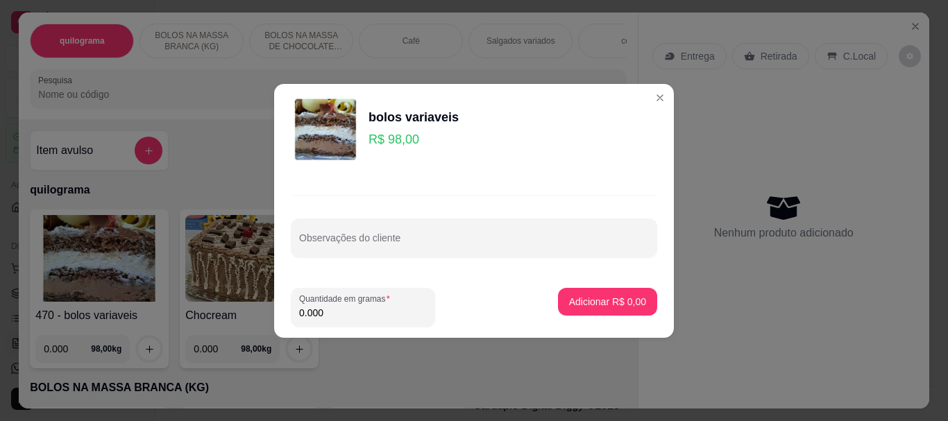
click at [333, 312] on input "0.000" at bounding box center [363, 313] width 128 height 14
type input "0.230"
click at [597, 301] on p "Adicionar R$ 22,54" at bounding box center [605, 302] width 83 height 14
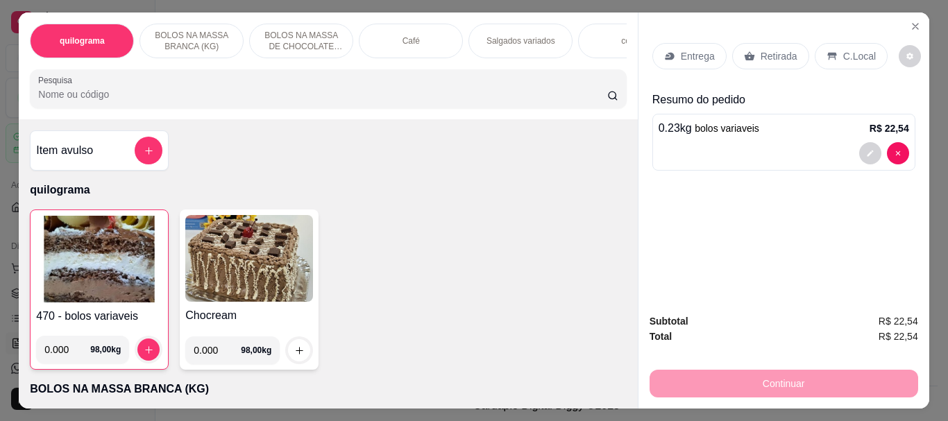
click at [198, 101] on input "Pesquisa" at bounding box center [322, 94] width 569 height 14
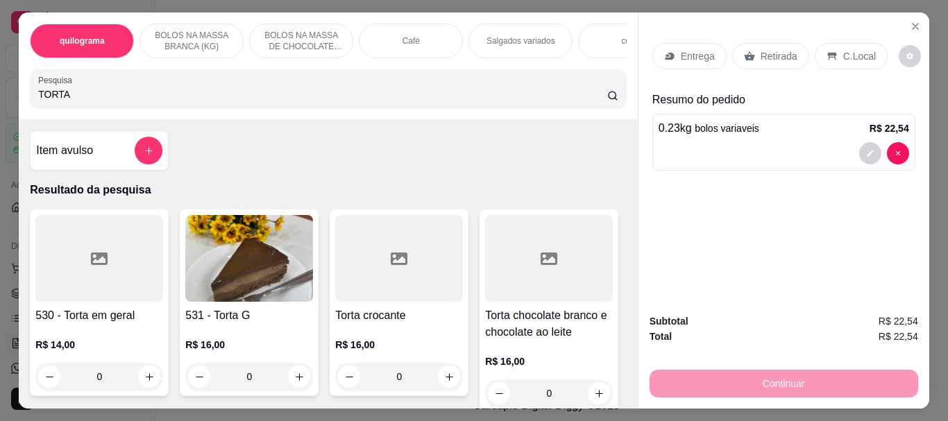
type input "TORTA"
click at [260, 287] on img at bounding box center [249, 258] width 128 height 87
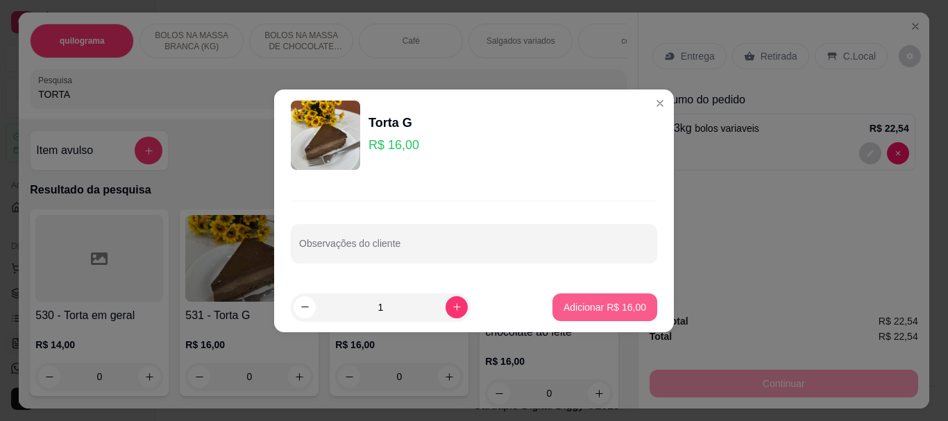
click at [595, 299] on button "Adicionar R$ 16,00" at bounding box center [604, 308] width 105 height 28
type input "1"
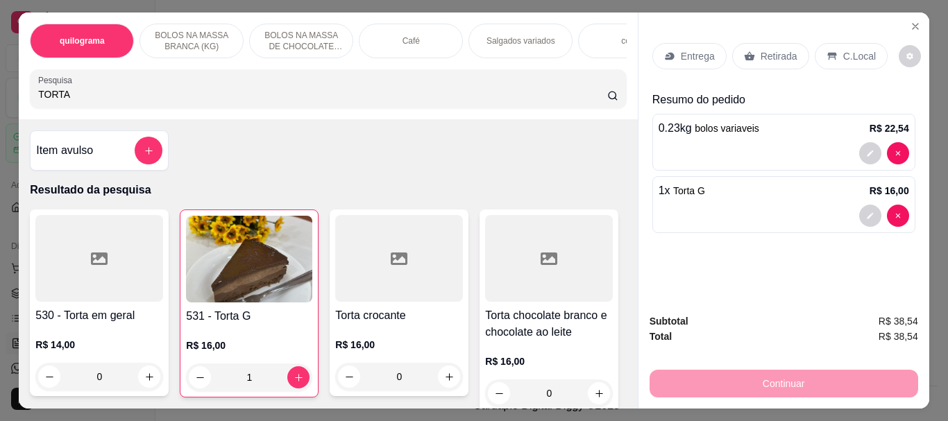
click at [106, 99] on input "TORTA" at bounding box center [322, 94] width 569 height 14
type input "T"
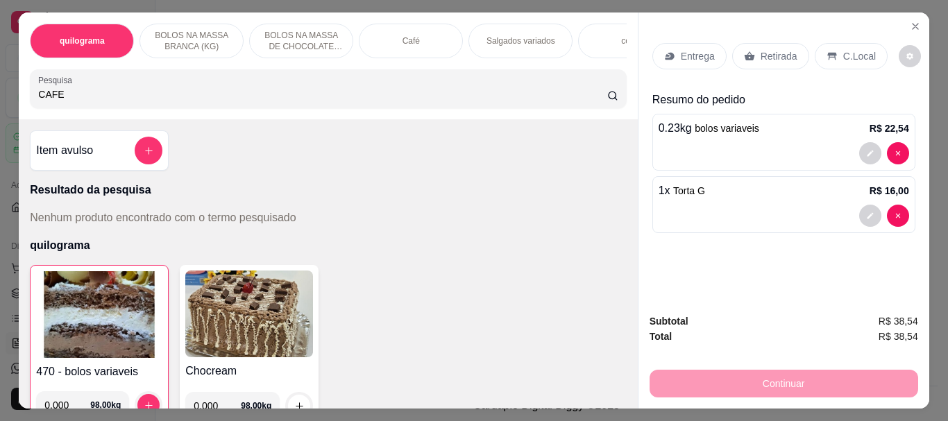
type input "CAFE"
click at [403, 36] on p "Café" at bounding box center [411, 40] width 17 height 11
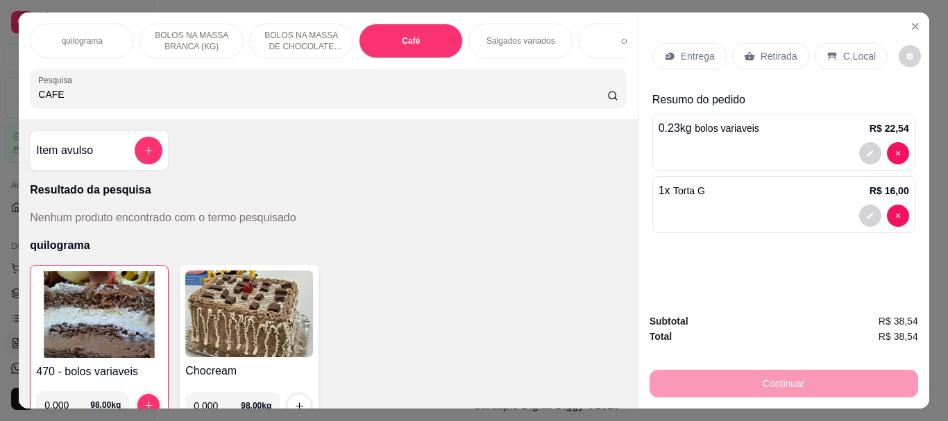
scroll to position [37, 0]
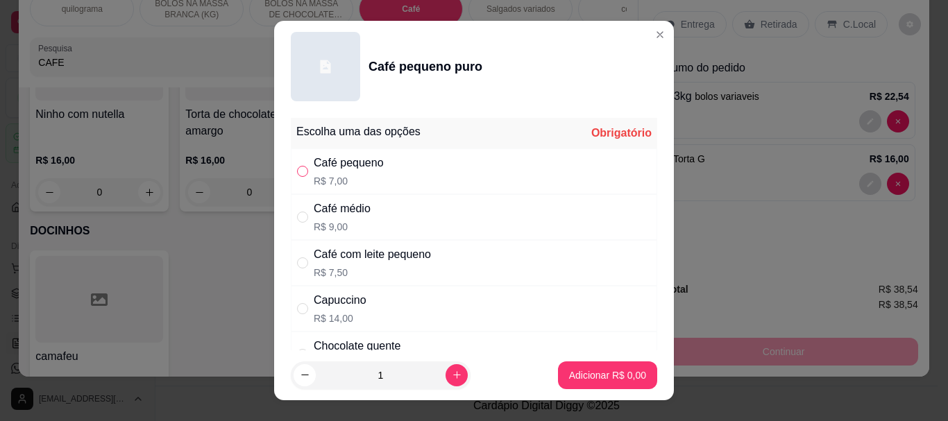
click at [299, 170] on input "" at bounding box center [302, 171] width 11 height 11
radio input "true"
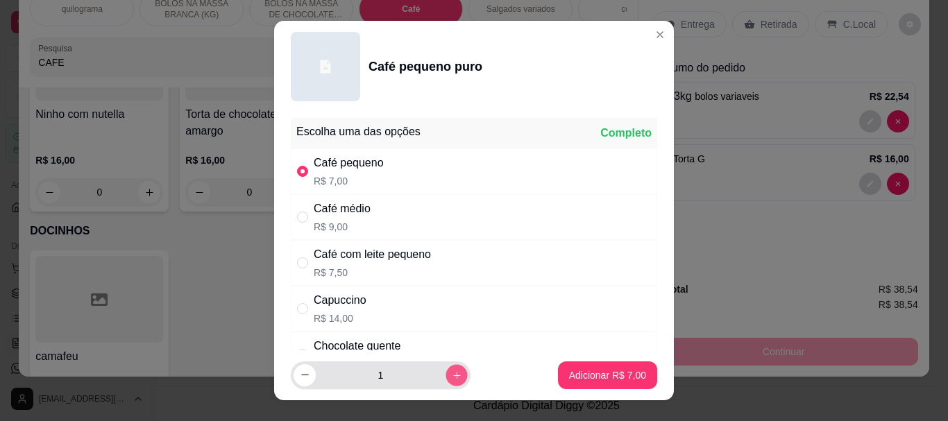
click at [446, 368] on button "increase-product-quantity" at bounding box center [457, 375] width 22 height 22
type input "2"
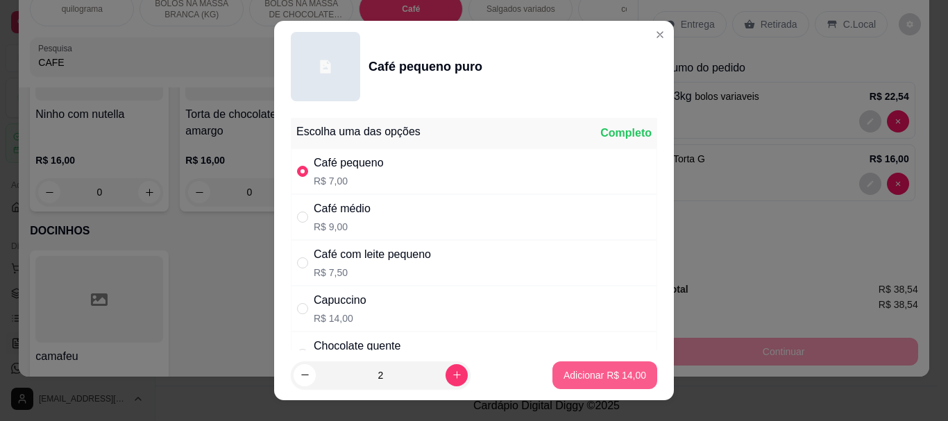
click at [593, 373] on p "Adicionar R$ 14,00" at bounding box center [605, 375] width 83 height 14
type input "2"
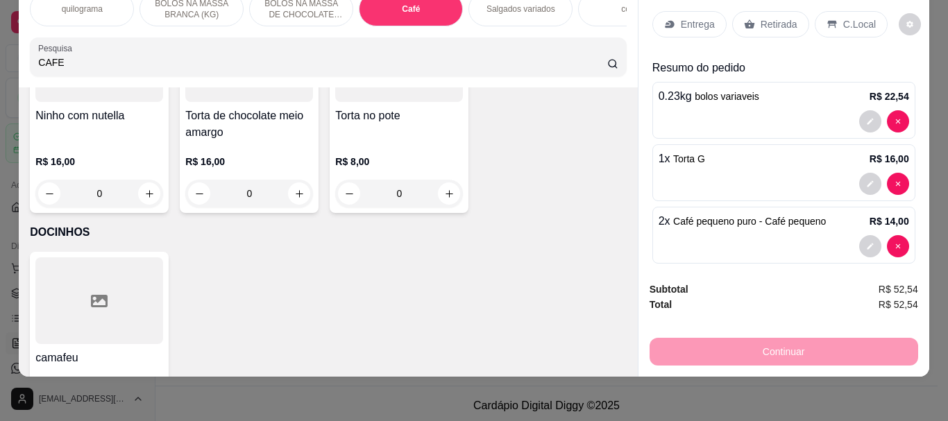
click at [768, 17] on p "Retirada" at bounding box center [779, 24] width 37 height 14
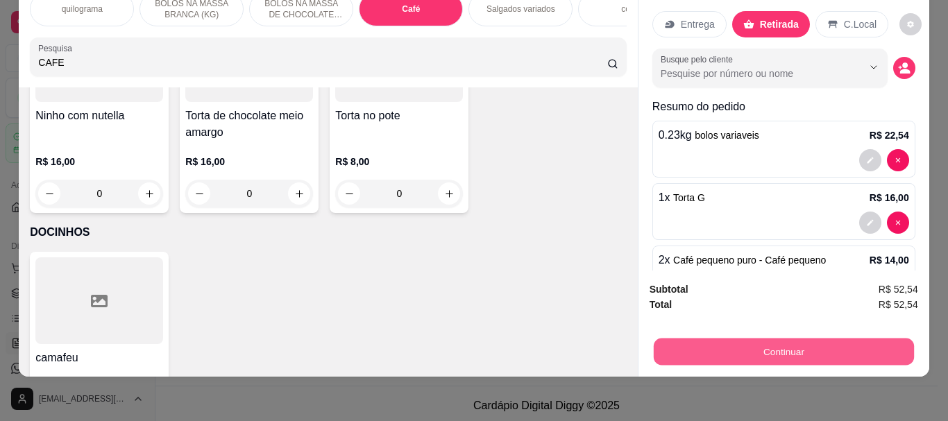
click at [794, 343] on button "Continuar" at bounding box center [783, 351] width 260 height 27
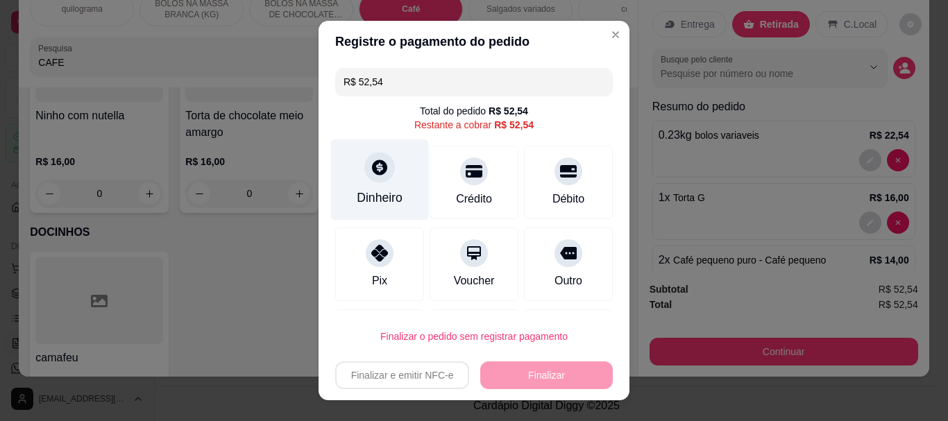
click at [381, 184] on div "Dinheiro" at bounding box center [380, 179] width 98 height 81
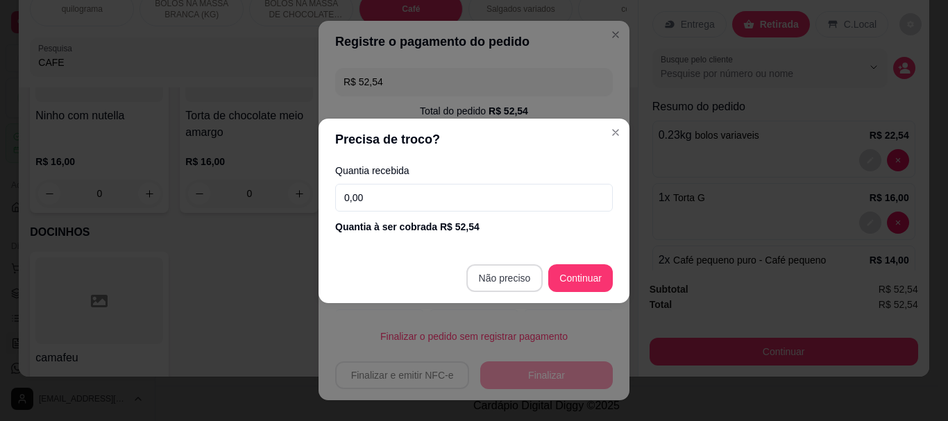
type input "R$ 0,00"
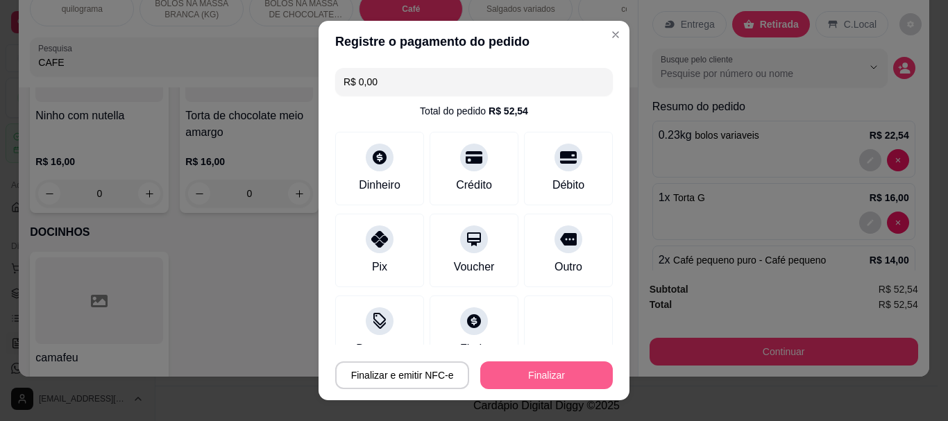
click at [533, 375] on button "Finalizar" at bounding box center [546, 376] width 133 height 28
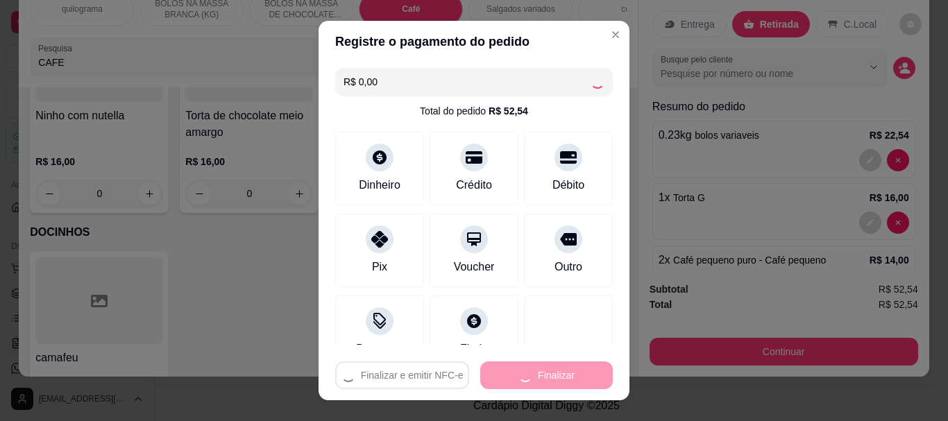
type input "0"
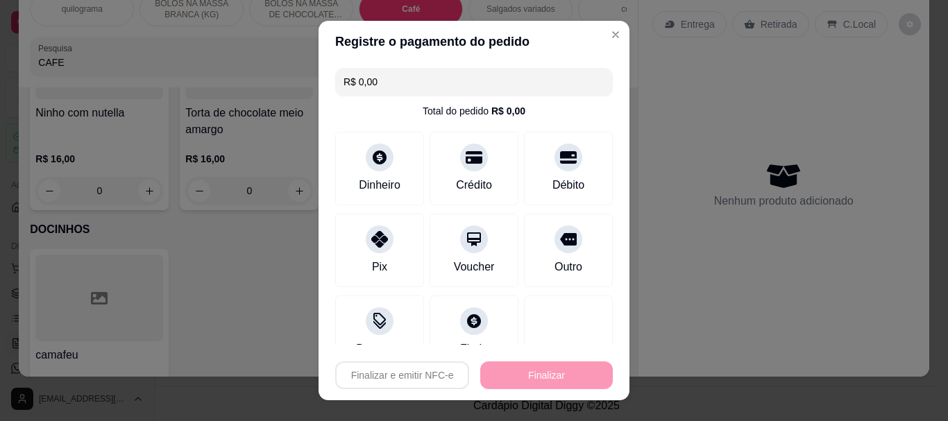
type input "-R$ 52,54"
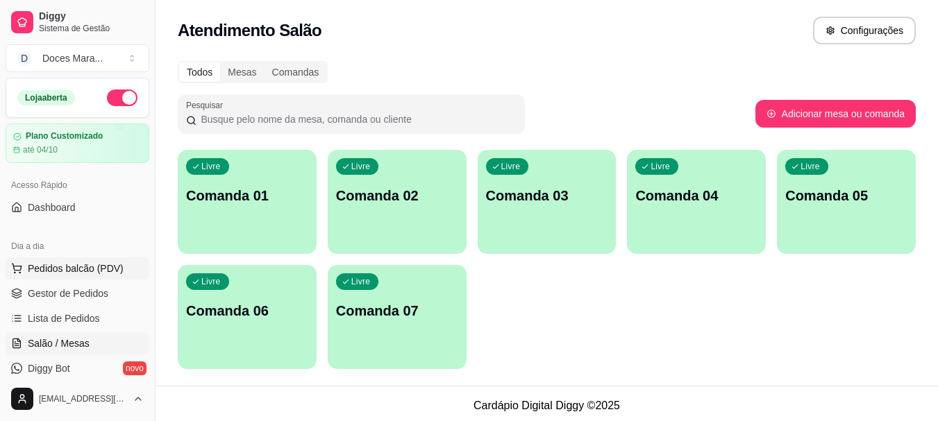
click at [50, 271] on span "Pedidos balcão (PDV)" at bounding box center [76, 269] width 96 height 14
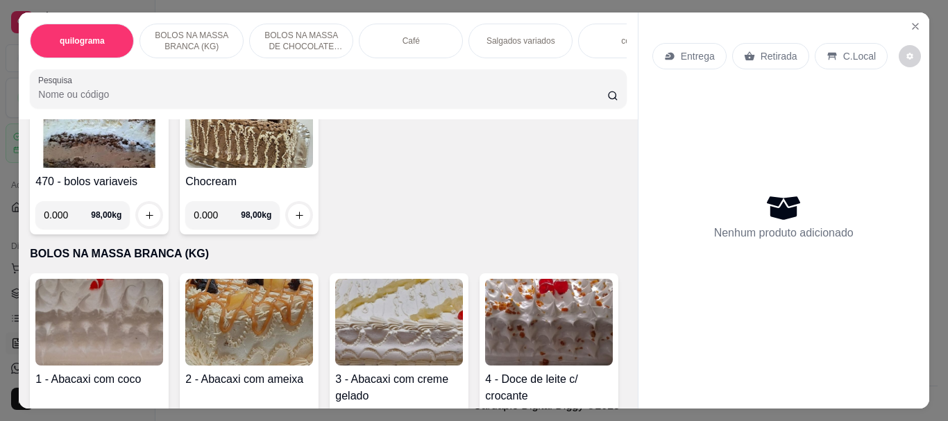
scroll to position [139, 0]
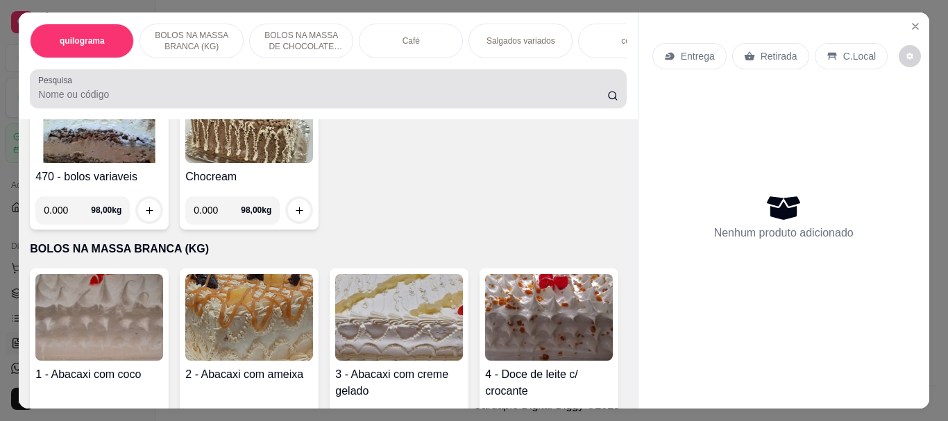
click at [166, 85] on div at bounding box center [327, 89] width 579 height 28
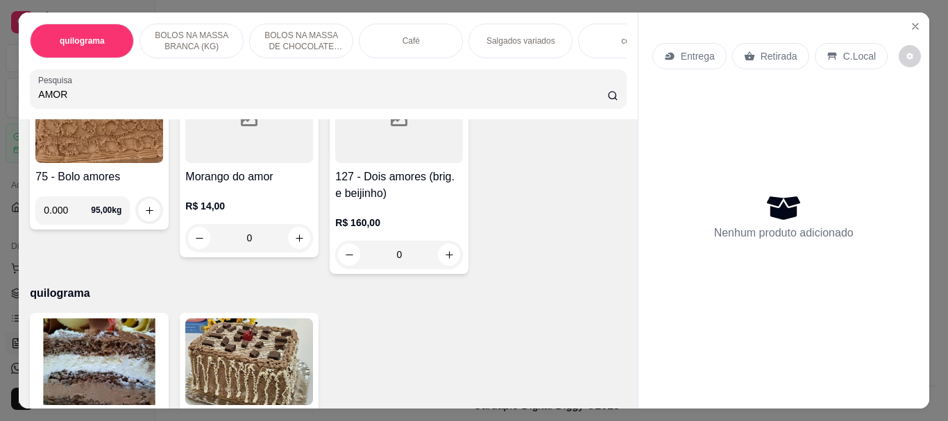
scroll to position [381, 0]
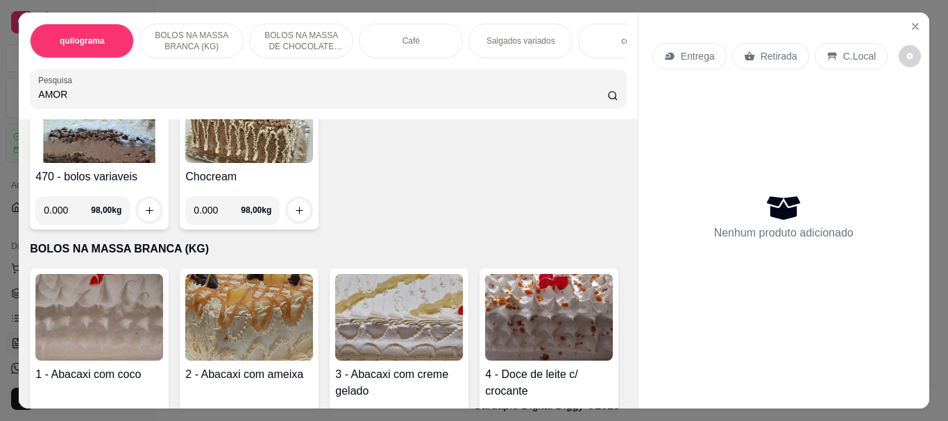
type input "AMOR"
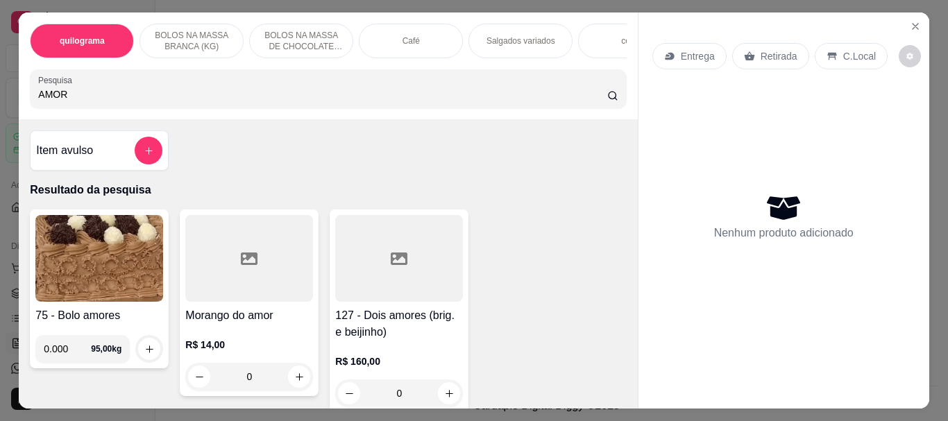
click at [271, 294] on div at bounding box center [249, 258] width 128 height 87
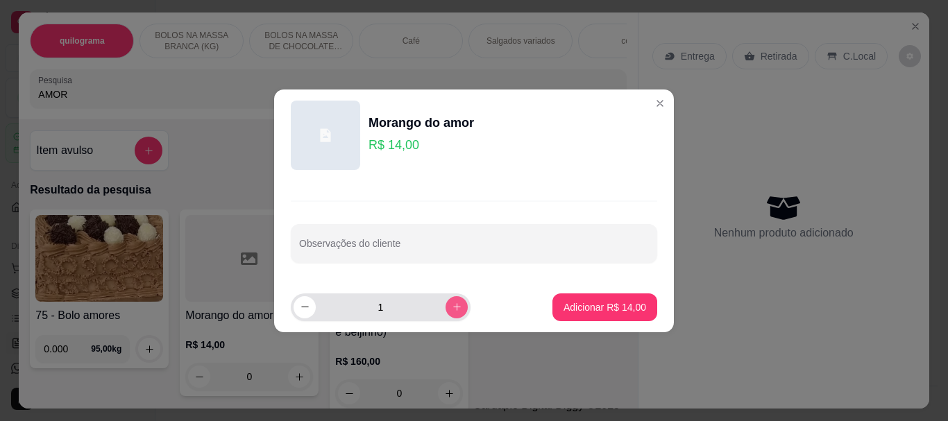
click at [452, 306] on icon "increase-product-quantity" at bounding box center [457, 307] width 10 height 10
type input "2"
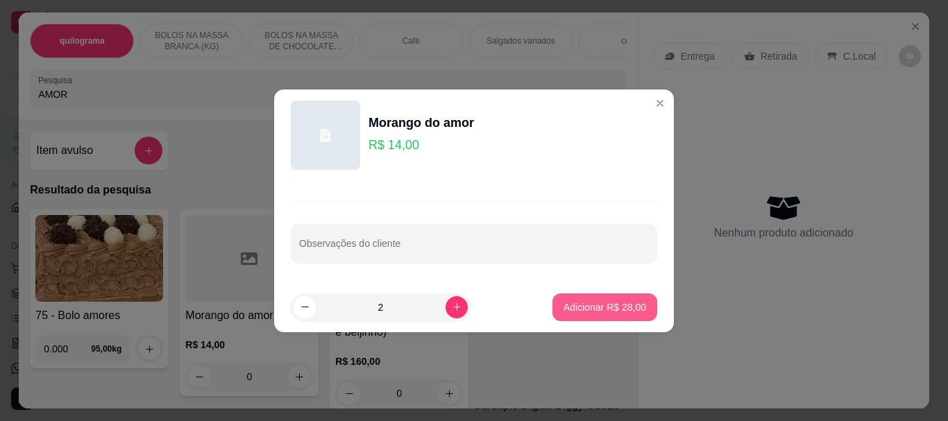
click at [566, 316] on button "Adicionar R$ 28,00" at bounding box center [604, 308] width 105 height 28
type input "2"
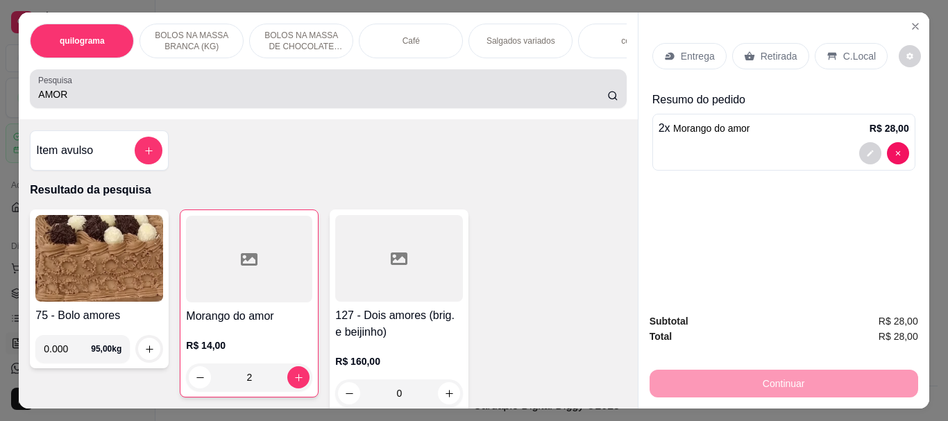
click at [121, 99] on input "AMOR" at bounding box center [322, 94] width 569 height 14
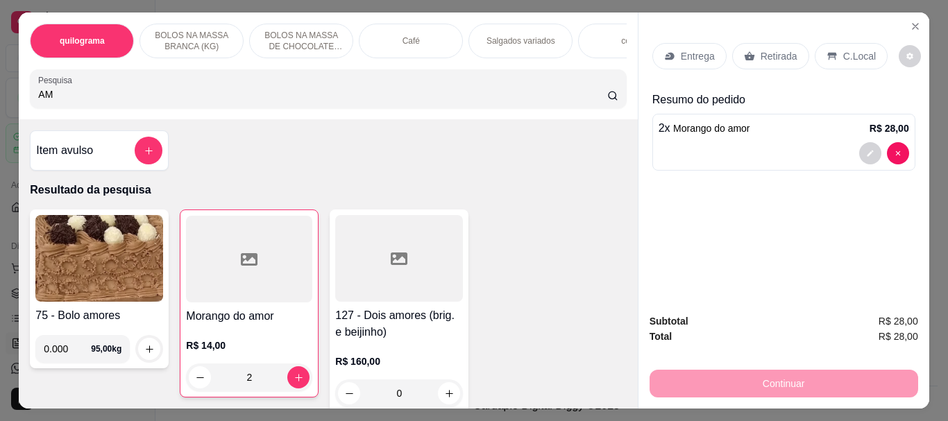
type input "A"
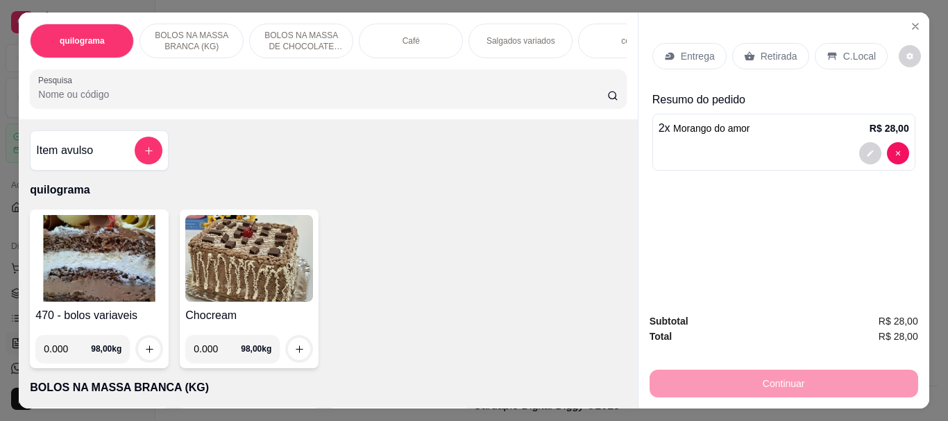
click at [112, 222] on img at bounding box center [99, 258] width 128 height 87
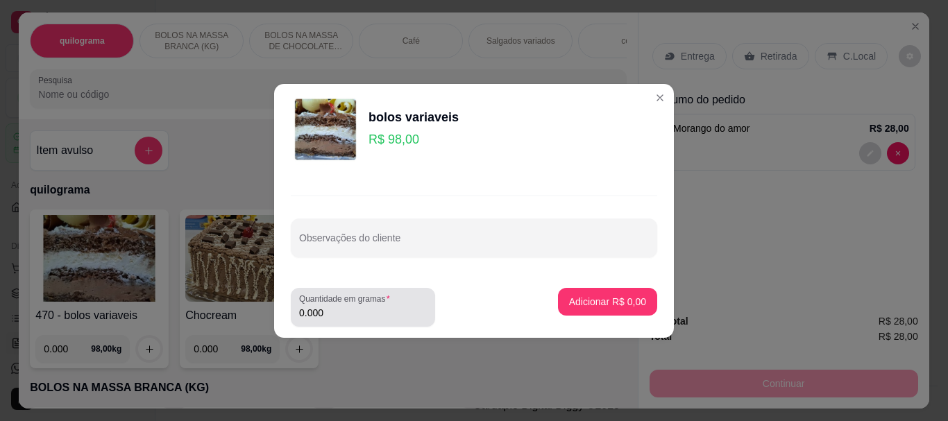
click at [351, 303] on label "Quantidade em gramas" at bounding box center [347, 299] width 96 height 12
click at [351, 306] on input "0.000" at bounding box center [363, 313] width 128 height 14
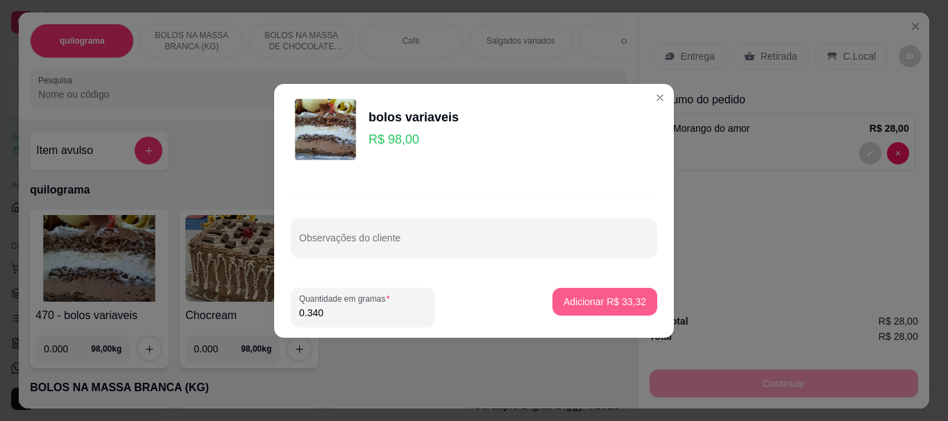
type input "0.340"
click at [591, 309] on button "Adicionar R$ 33,32" at bounding box center [605, 301] width 102 height 27
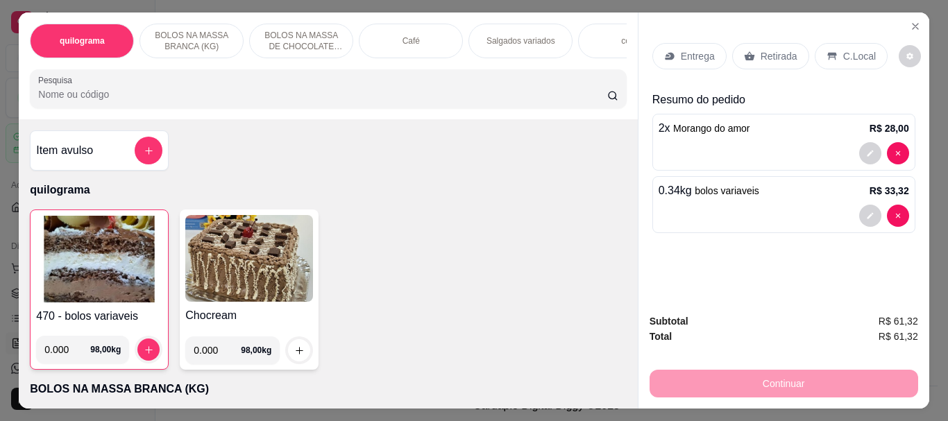
click at [790, 57] on div "Retirada" at bounding box center [770, 56] width 77 height 26
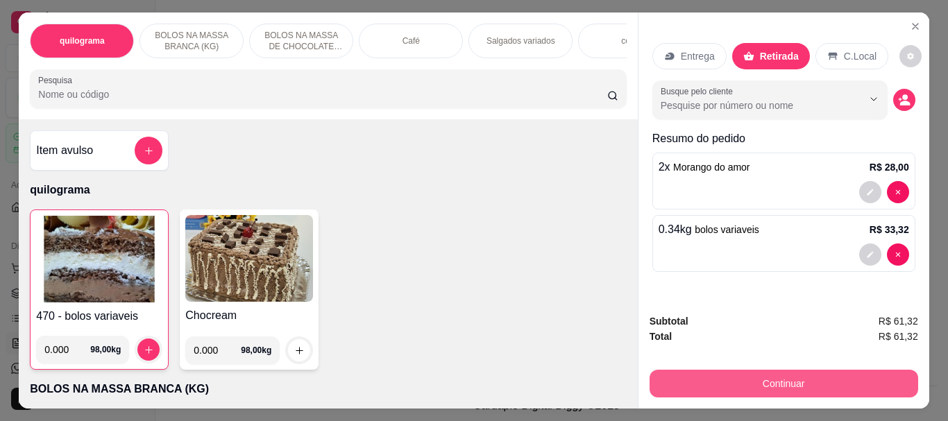
click at [749, 376] on button "Continuar" at bounding box center [784, 384] width 269 height 28
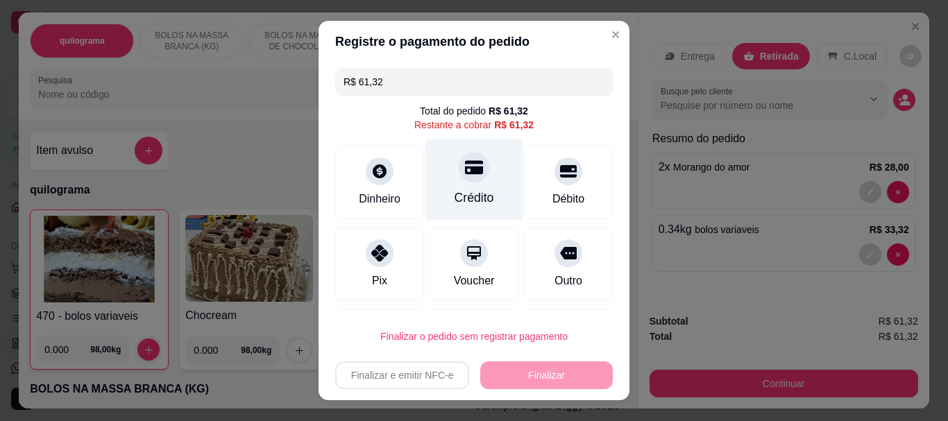
click at [468, 191] on div "Crédito" at bounding box center [475, 198] width 40 height 18
type input "R$ 0,00"
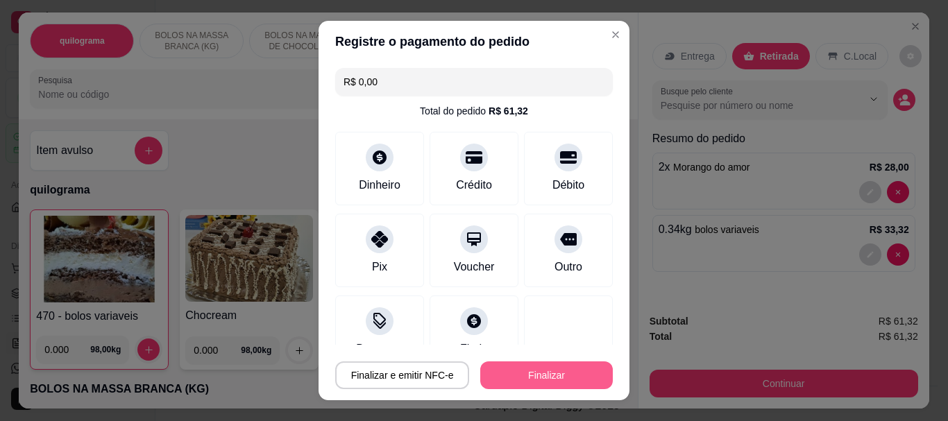
click at [523, 376] on button "Finalizar" at bounding box center [546, 376] width 133 height 28
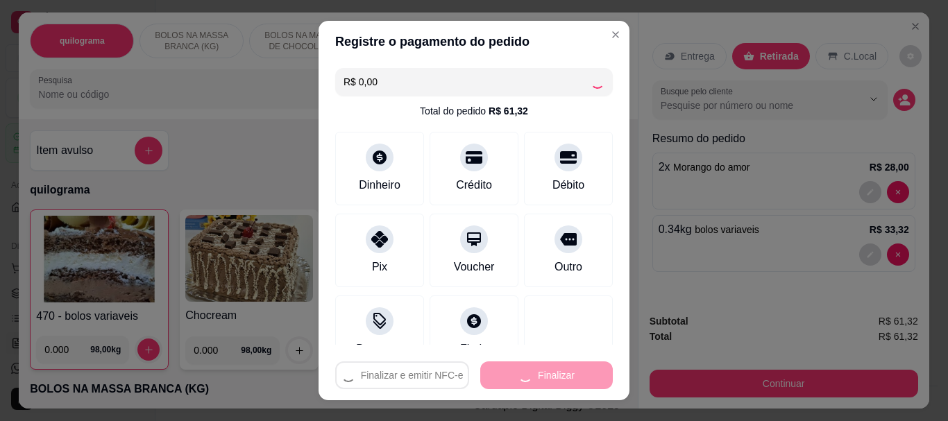
type input "0"
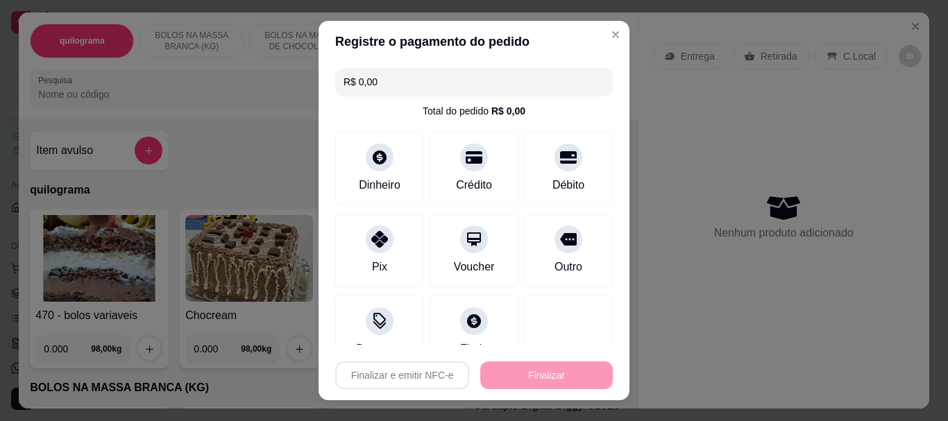
type input "-R$ 61,32"
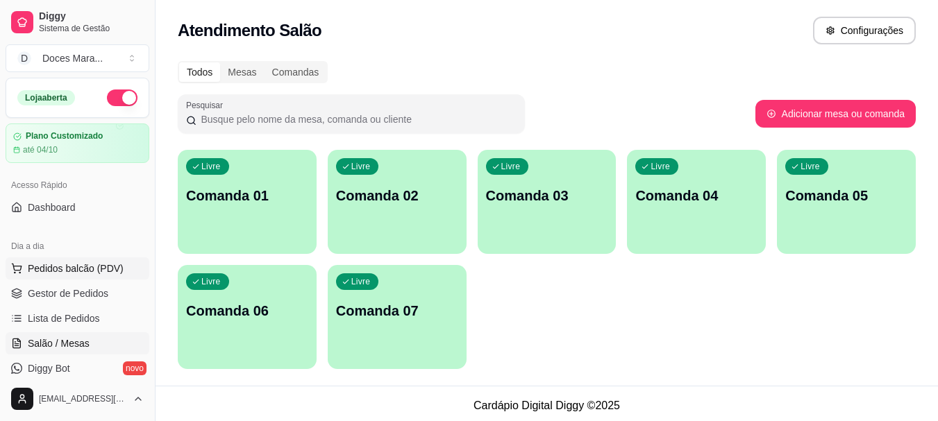
click at [74, 259] on button "Pedidos balcão (PDV)" at bounding box center [78, 268] width 144 height 22
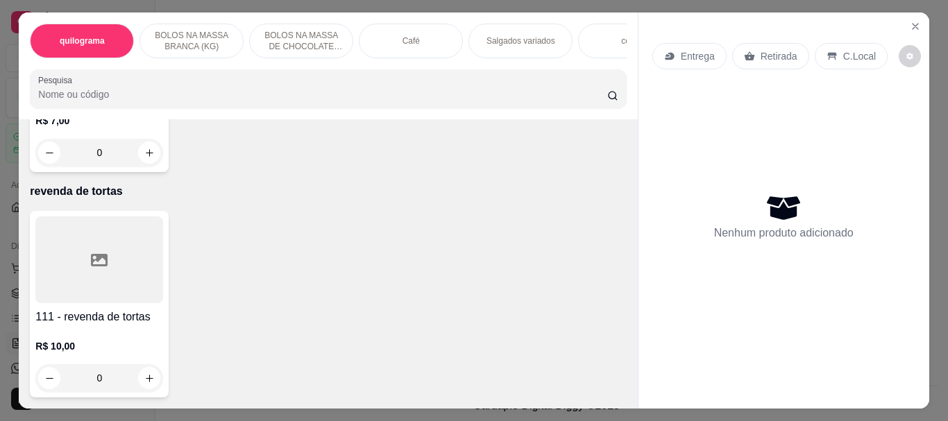
scroll to position [11097, 0]
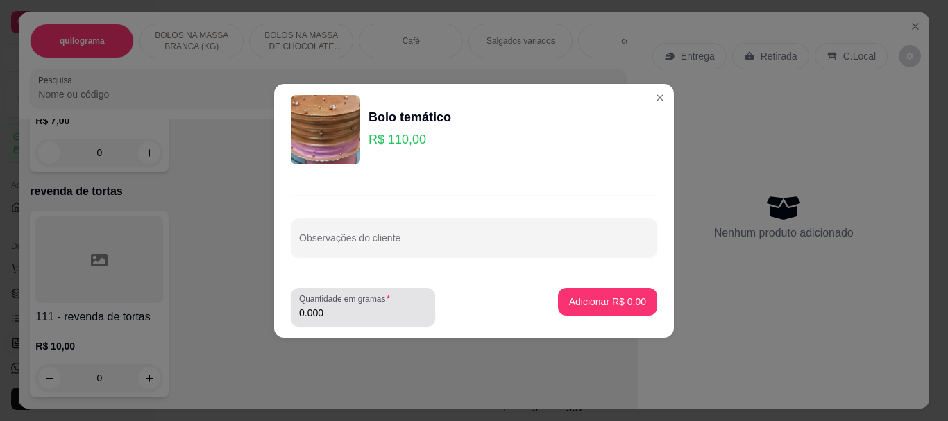
click at [380, 314] on input "0.000" at bounding box center [363, 313] width 128 height 14
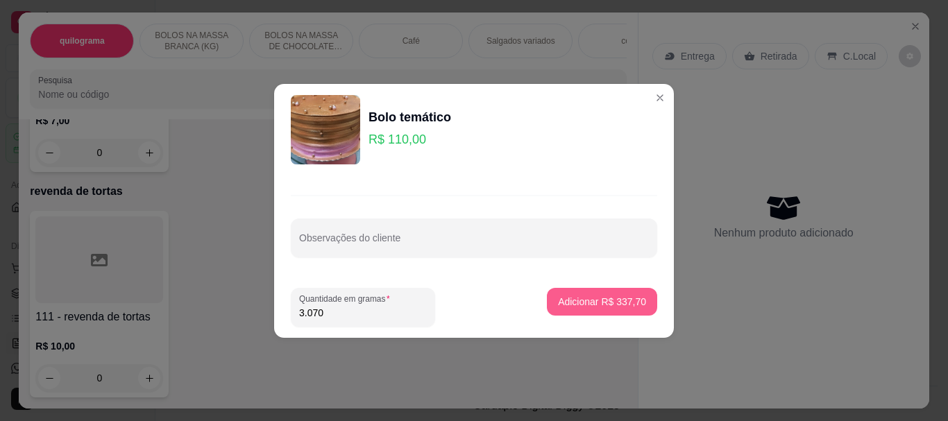
type input "3.070"
click at [560, 307] on p "Adicionar R$ 337,70" at bounding box center [601, 301] width 85 height 13
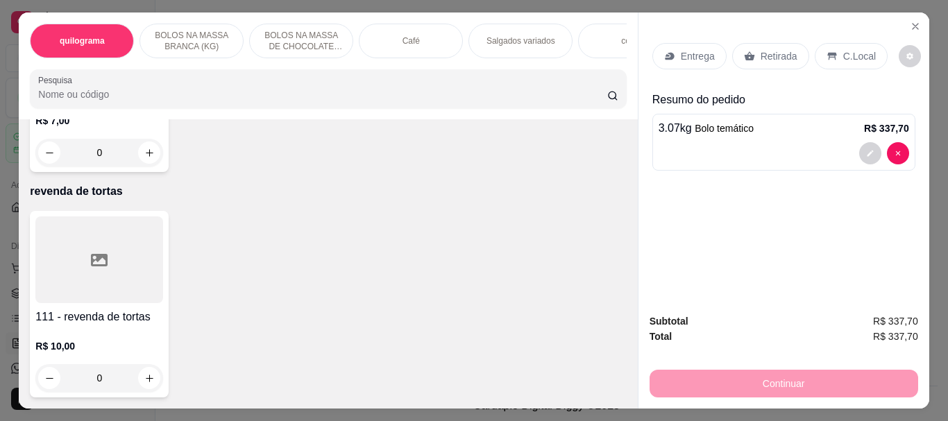
scroll to position [11098, 0]
click at [765, 51] on p "Retirada" at bounding box center [779, 56] width 37 height 14
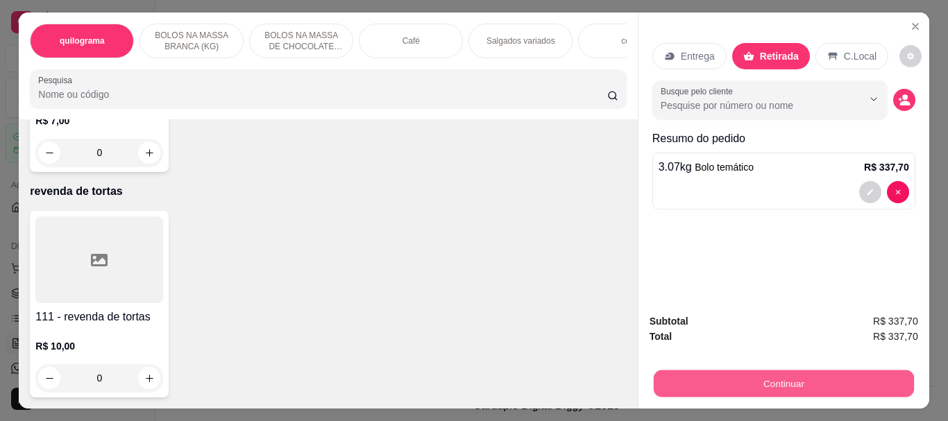
click at [770, 377] on button "Continuar" at bounding box center [783, 383] width 260 height 27
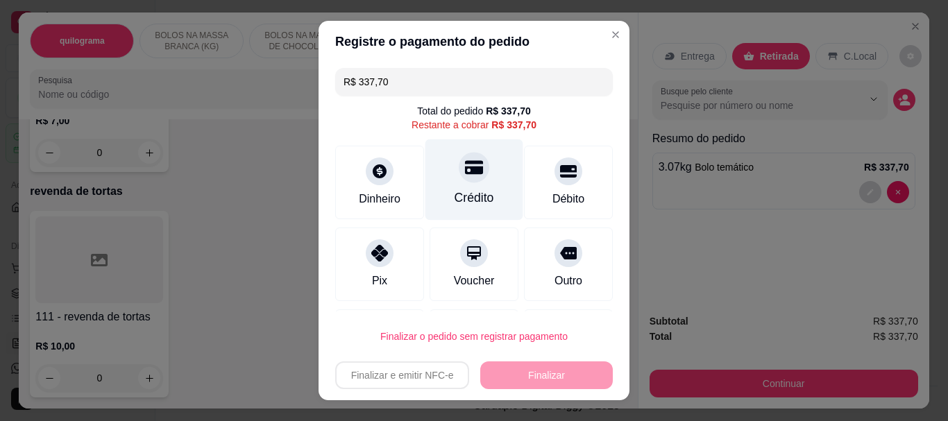
click at [466, 186] on div "Crédito" at bounding box center [474, 179] width 98 height 81
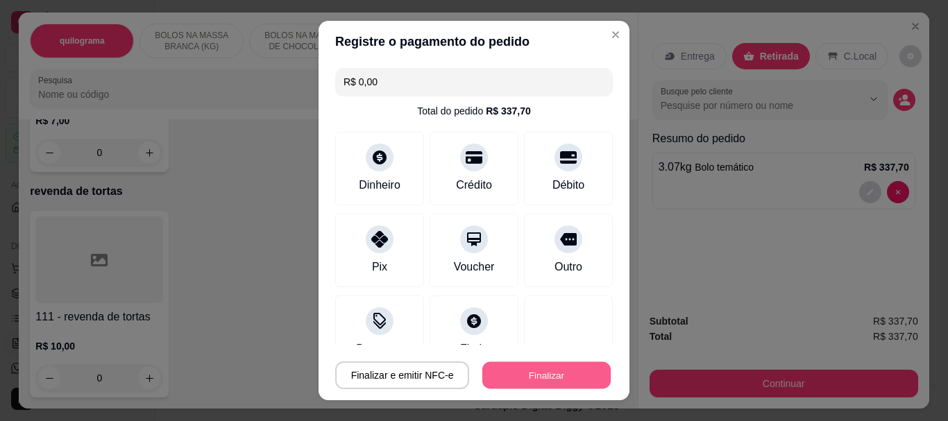
click at [523, 374] on button "Finalizar" at bounding box center [546, 375] width 128 height 27
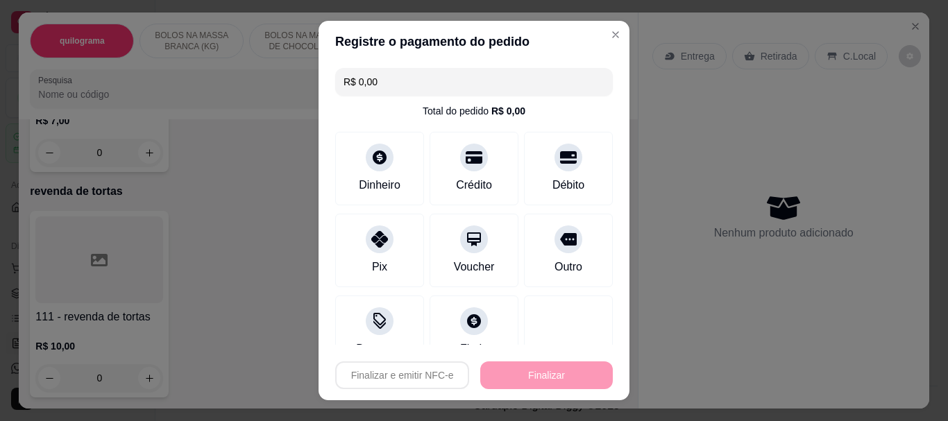
type input "-R$ 337,70"
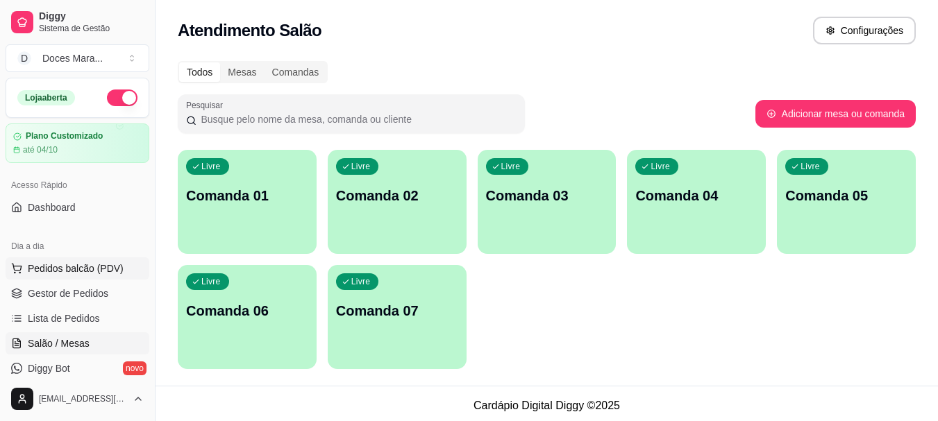
click at [81, 263] on span "Pedidos balcão (PDV)" at bounding box center [76, 269] width 96 height 14
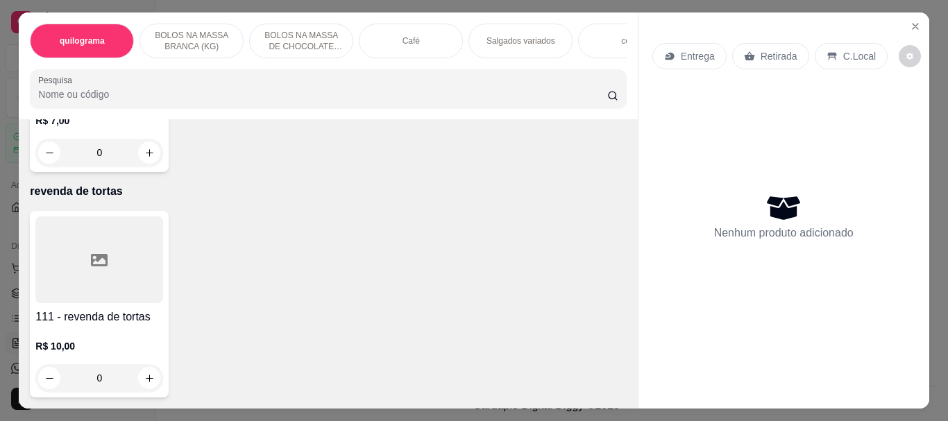
scroll to position [11017, 0]
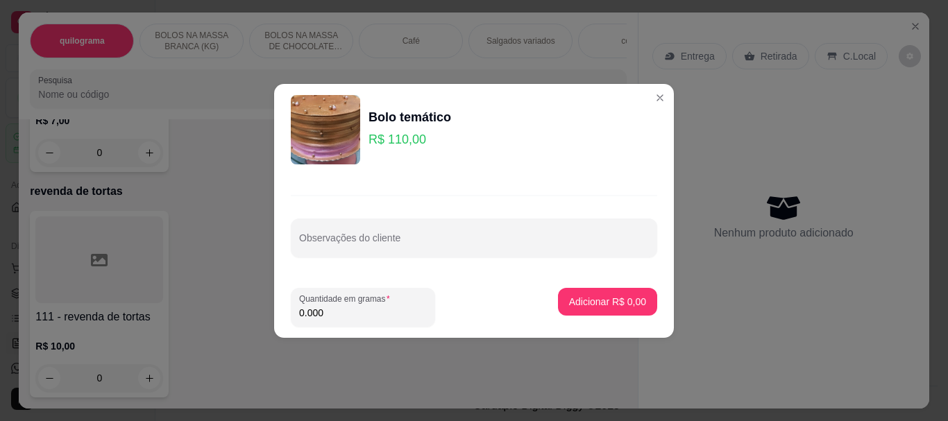
click at [347, 315] on input "0.000" at bounding box center [363, 313] width 128 height 14
type input "2.550"
click at [591, 297] on p "Adicionar R$ 280,50" at bounding box center [601, 301] width 85 height 13
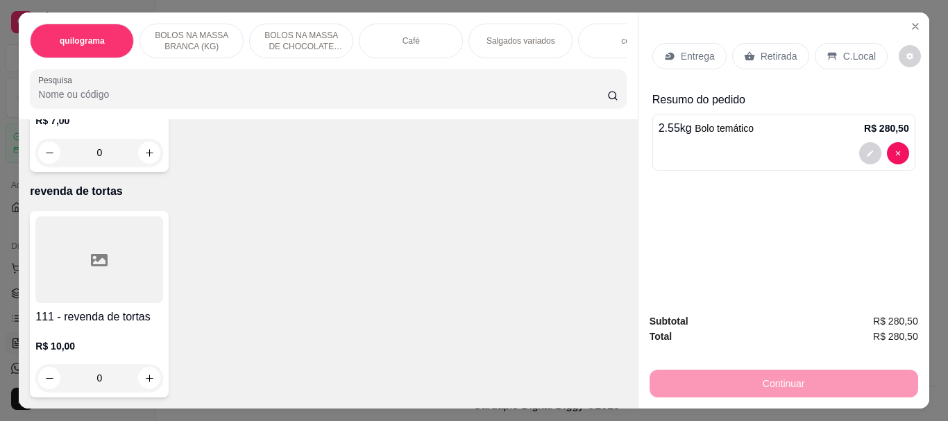
click at [407, 39] on p "Café" at bounding box center [411, 40] width 17 height 11
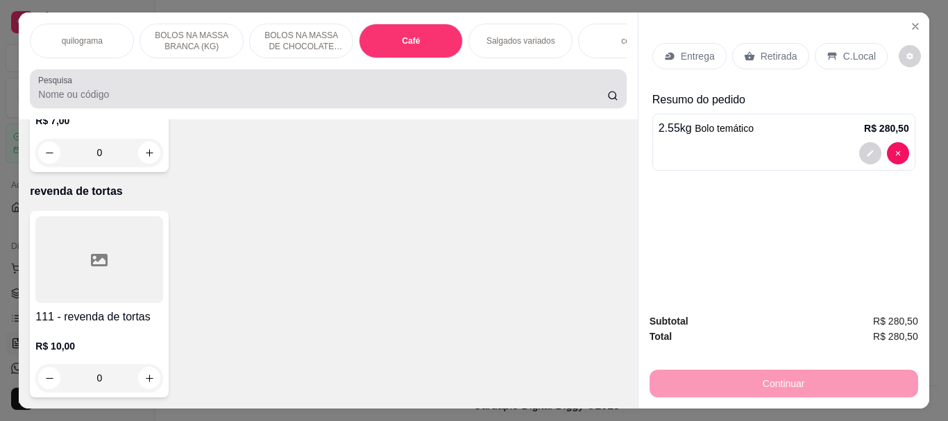
scroll to position [37, 0]
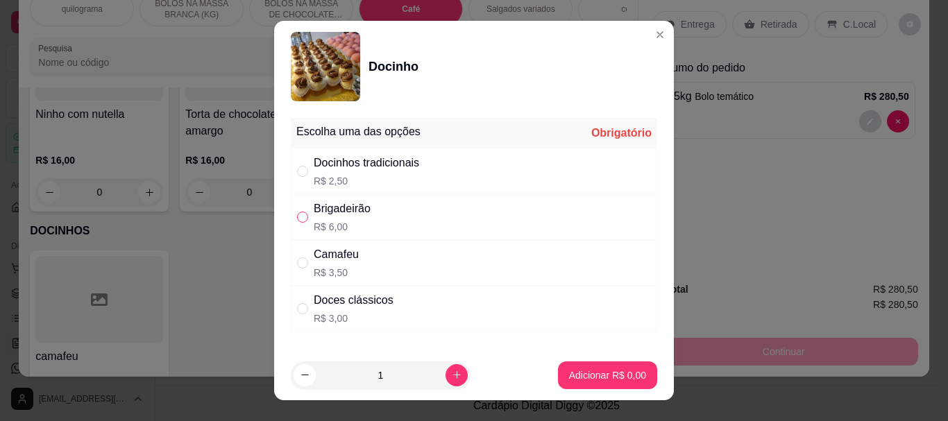
click at [297, 220] on input "" at bounding box center [302, 217] width 11 height 11
radio input "true"
click at [579, 362] on button "Adicionar R$ 6,00" at bounding box center [607, 375] width 96 height 27
type input "1"
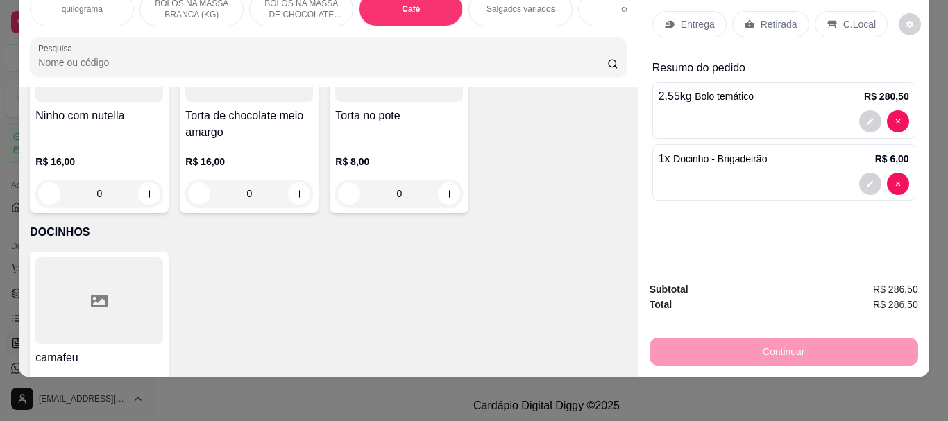
click at [763, 18] on p "Retirada" at bounding box center [779, 24] width 37 height 14
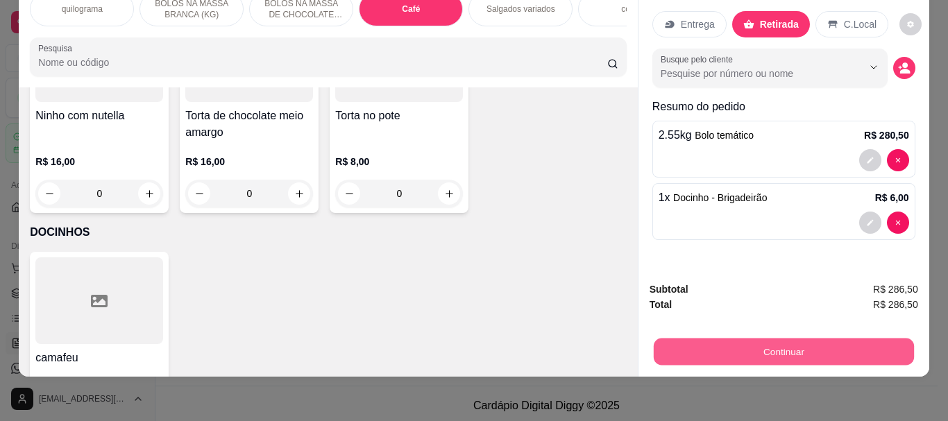
click at [770, 338] on button "Continuar" at bounding box center [783, 351] width 260 height 27
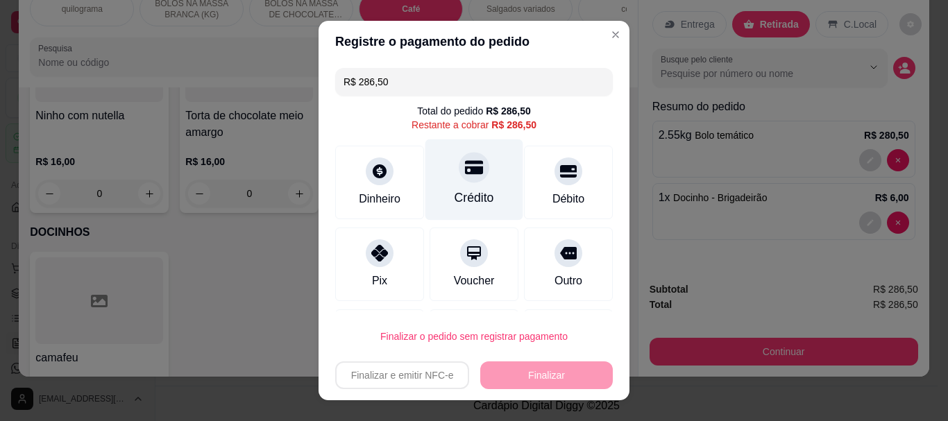
click at [471, 176] on div at bounding box center [474, 168] width 31 height 31
type input "R$ 0,00"
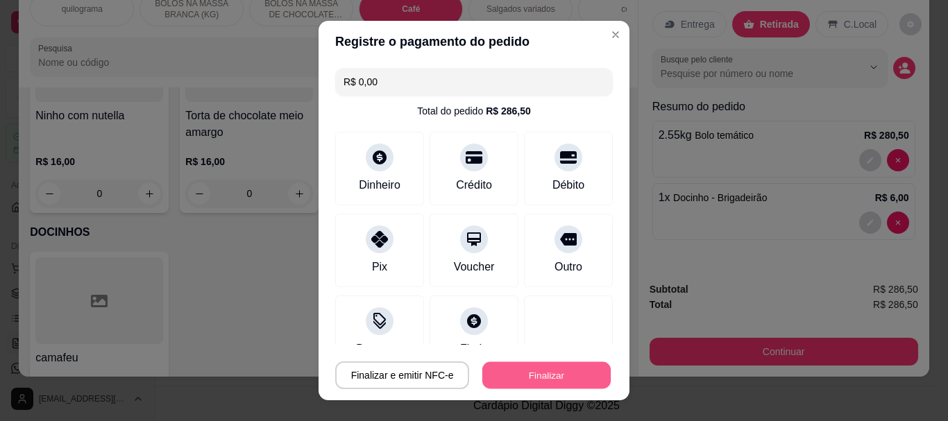
click at [532, 371] on button "Finalizar" at bounding box center [546, 375] width 128 height 27
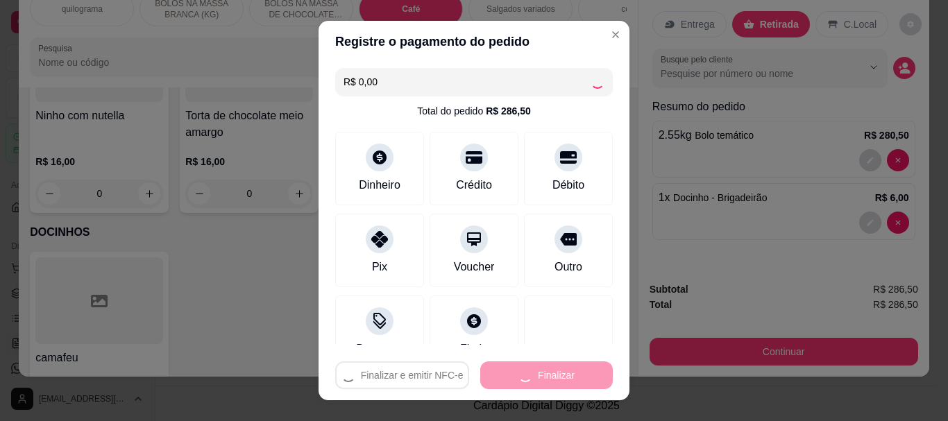
type input "0"
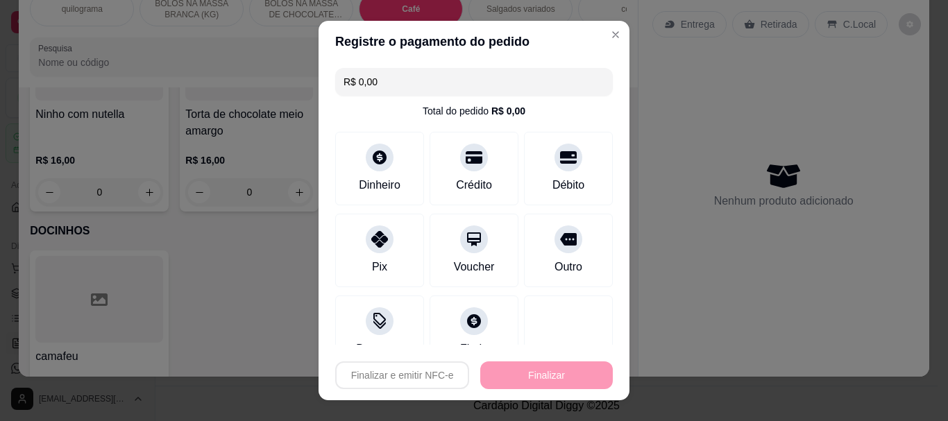
type input "-R$ 286,50"
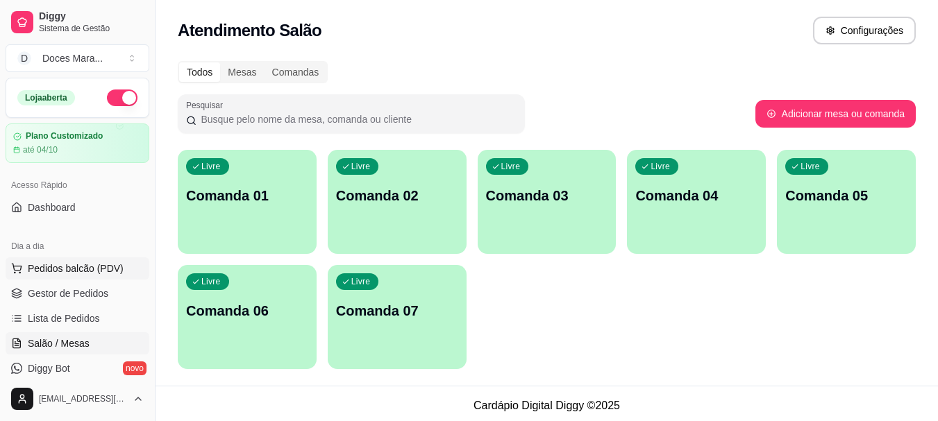
click at [46, 264] on span "Pedidos balcão (PDV)" at bounding box center [76, 269] width 96 height 14
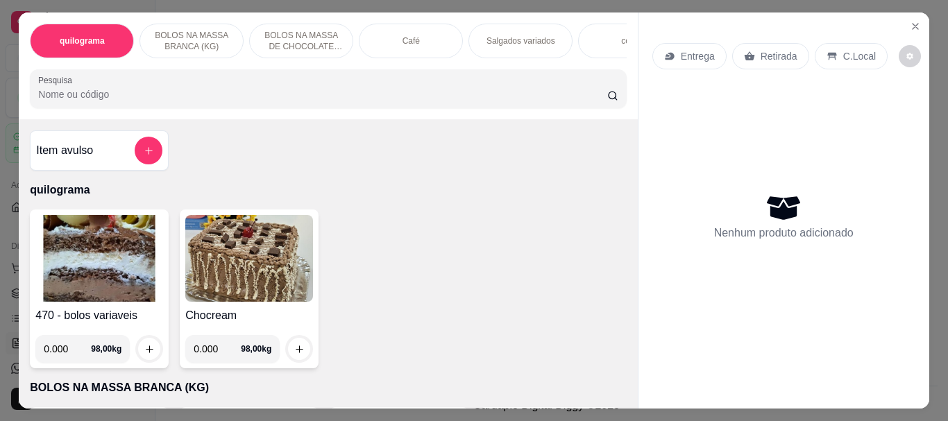
click at [50, 264] on img at bounding box center [99, 258] width 128 height 87
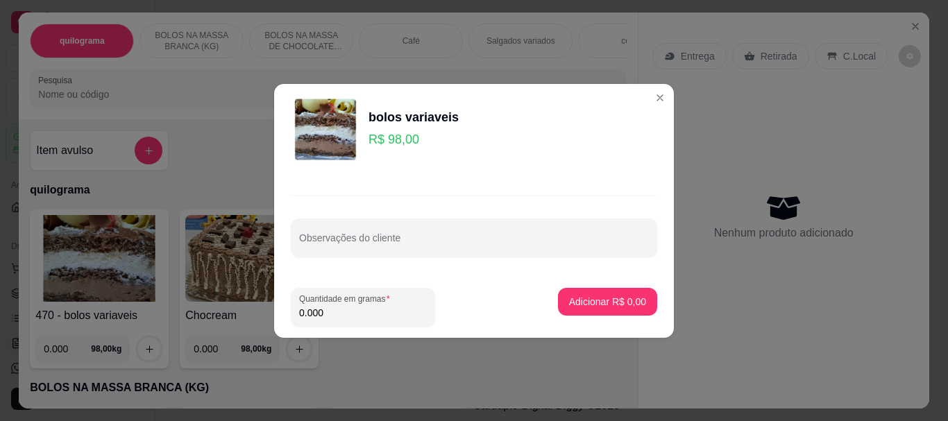
drag, startPoint x: 341, startPoint y: 310, endPoint x: 341, endPoint y: 303, distance: 7.0
click at [341, 303] on div "Quantidade em gramas 0.000" at bounding box center [363, 307] width 144 height 39
type input "0.180"
click at [573, 300] on p "Adicionar R$ 17,64" at bounding box center [605, 302] width 83 height 14
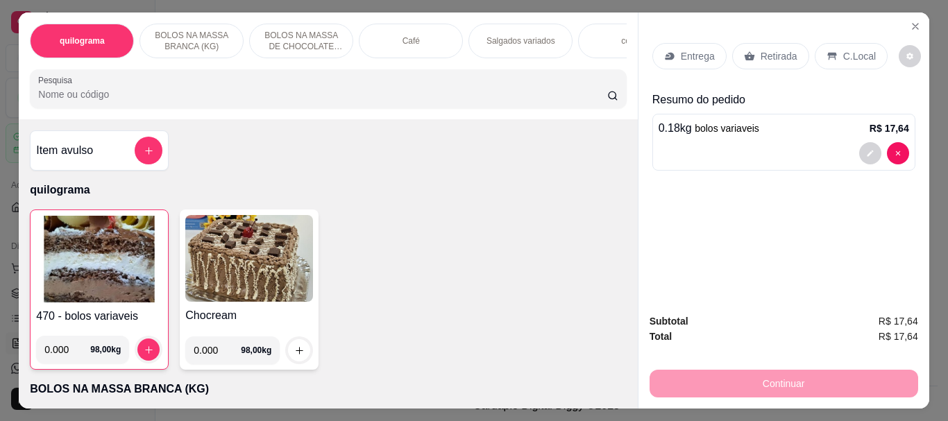
click at [749, 49] on div "Retirada" at bounding box center [770, 56] width 77 height 26
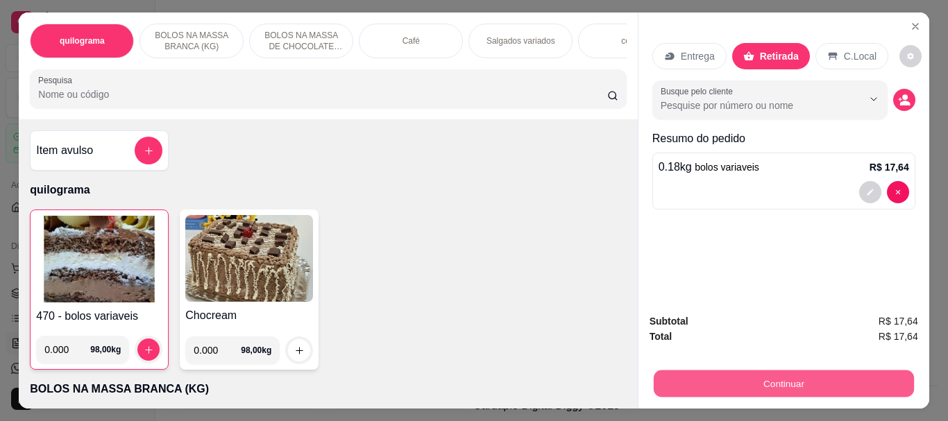
click at [765, 370] on button "Continuar" at bounding box center [783, 383] width 260 height 27
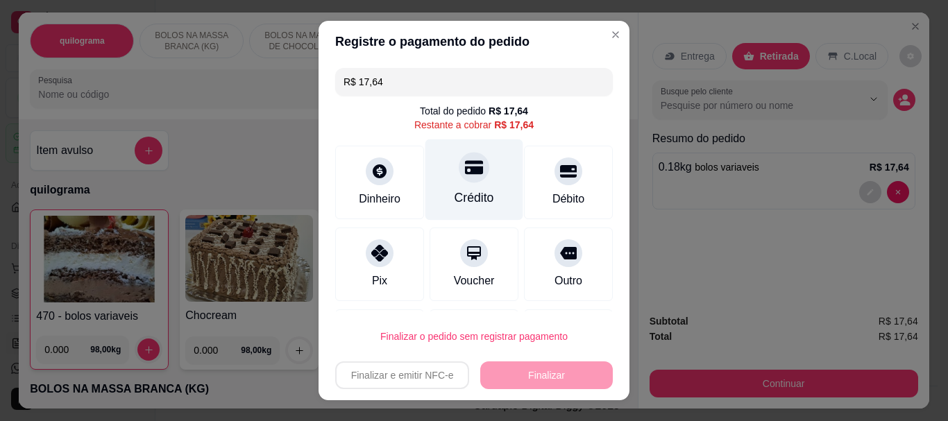
click at [465, 173] on icon at bounding box center [474, 168] width 18 height 14
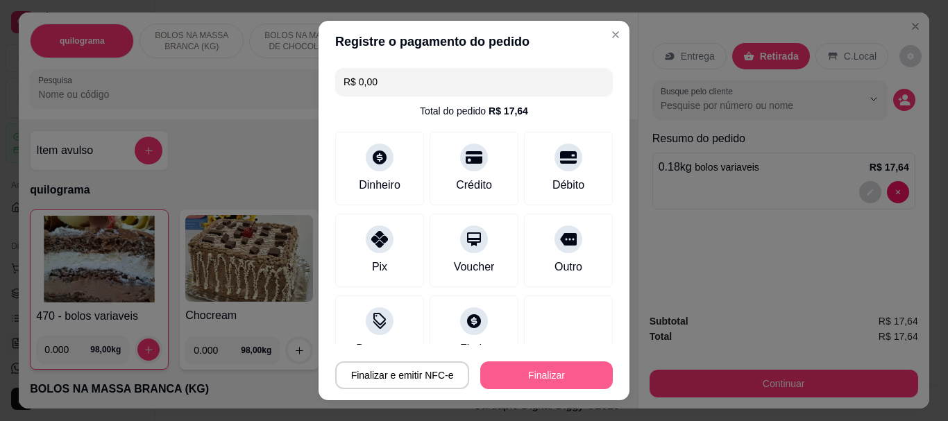
click at [525, 369] on button "Finalizar" at bounding box center [546, 376] width 133 height 28
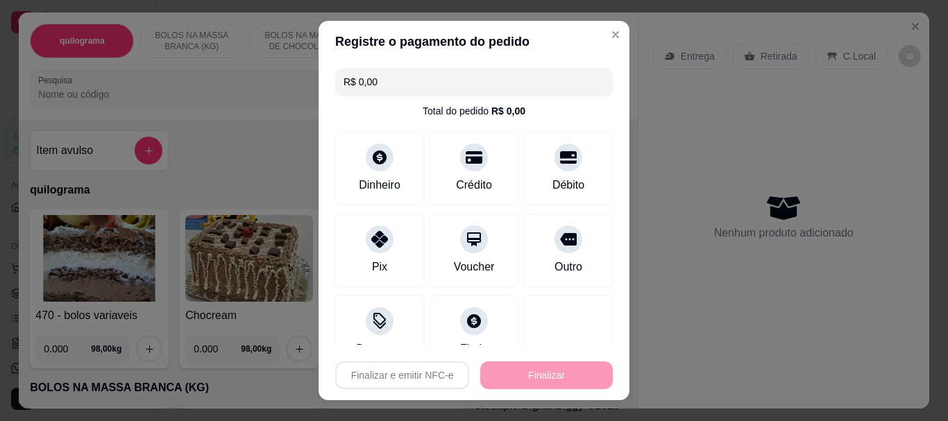
type input "-R$ 17,64"
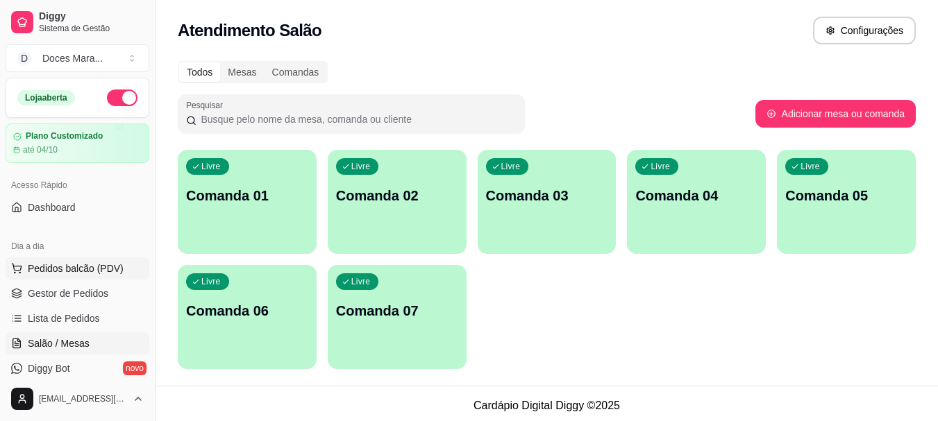
click at [51, 269] on span "Pedidos balcão (PDV)" at bounding box center [76, 269] width 96 height 14
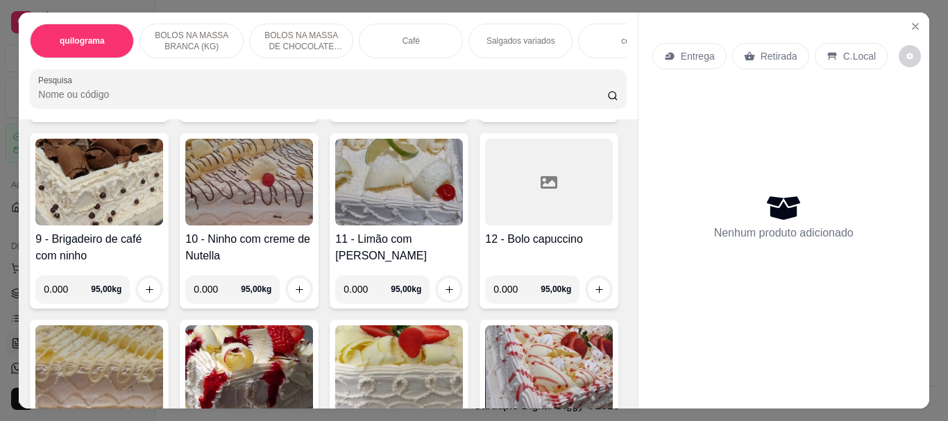
scroll to position [694, 0]
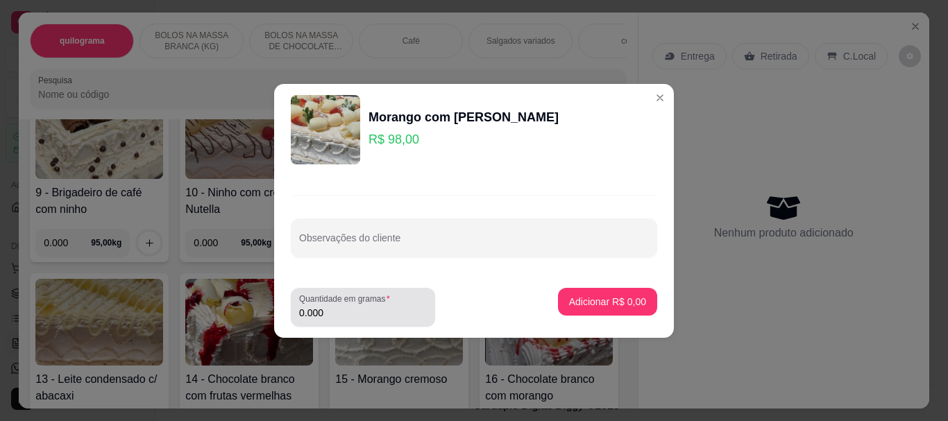
click at [349, 319] on div "0.000" at bounding box center [363, 308] width 128 height 28
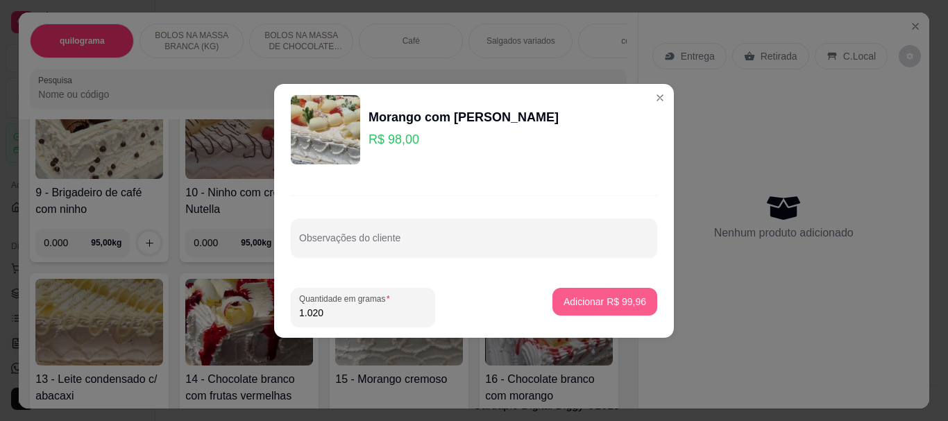
type input "1.020"
click at [616, 303] on p "Adicionar R$ 99,96" at bounding box center [605, 302] width 83 height 14
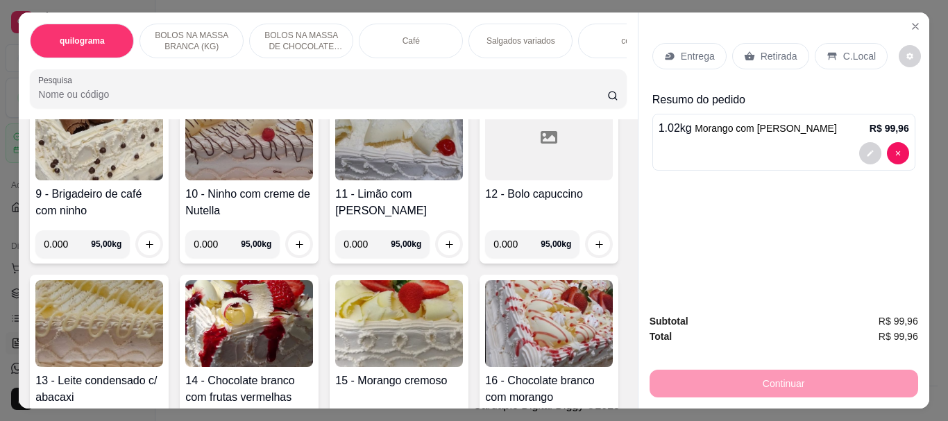
scroll to position [695, 0]
click at [761, 57] on p "Retirada" at bounding box center [779, 56] width 37 height 14
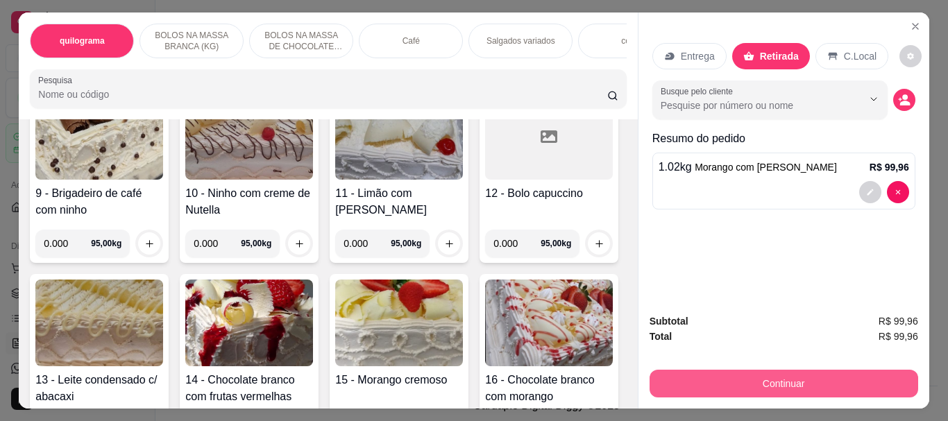
click at [775, 375] on button "Continuar" at bounding box center [784, 384] width 269 height 28
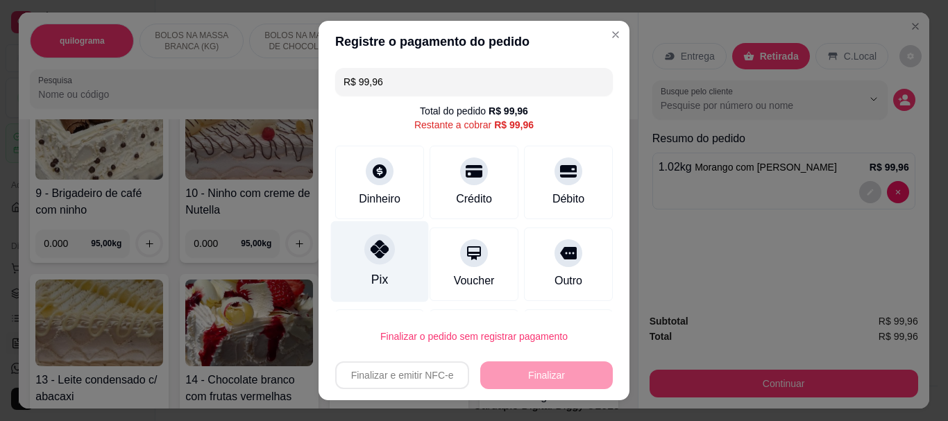
click at [376, 250] on icon at bounding box center [380, 250] width 18 height 18
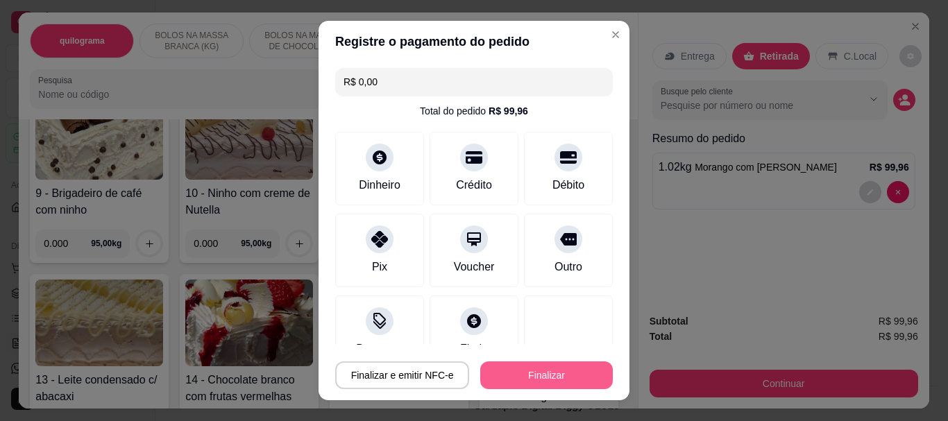
click at [532, 377] on button "Finalizar" at bounding box center [546, 376] width 133 height 28
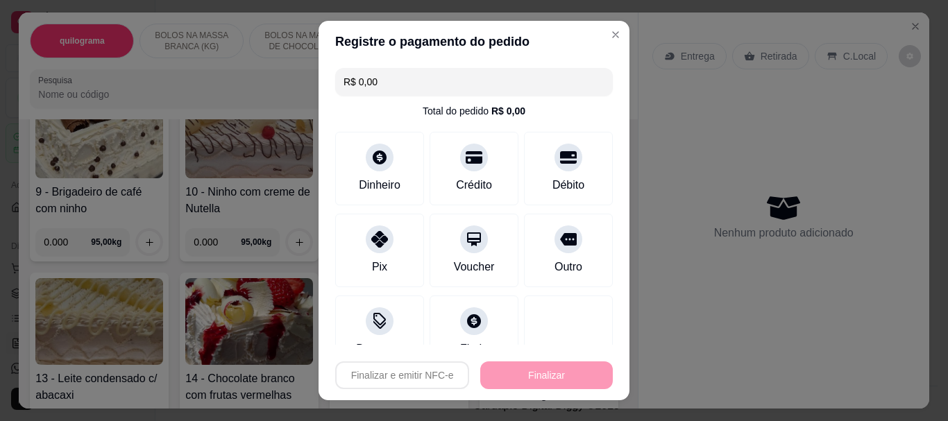
type input "-R$ 99,96"
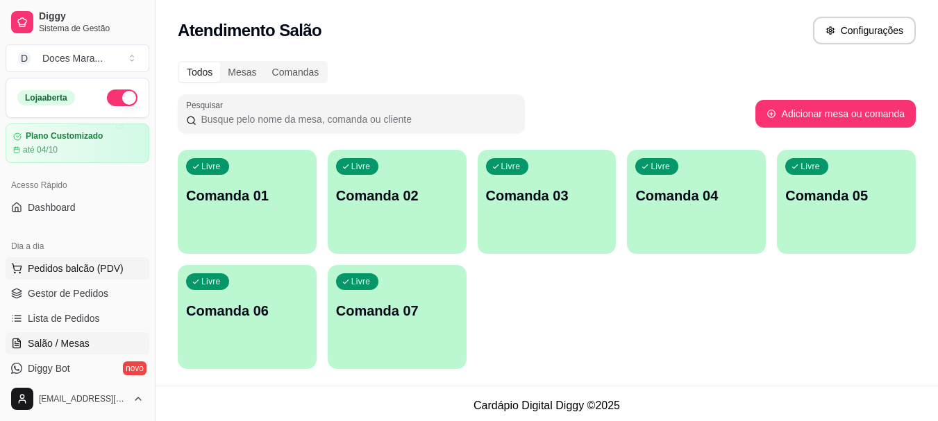
click at [64, 268] on span "Pedidos balcão (PDV)" at bounding box center [76, 269] width 96 height 14
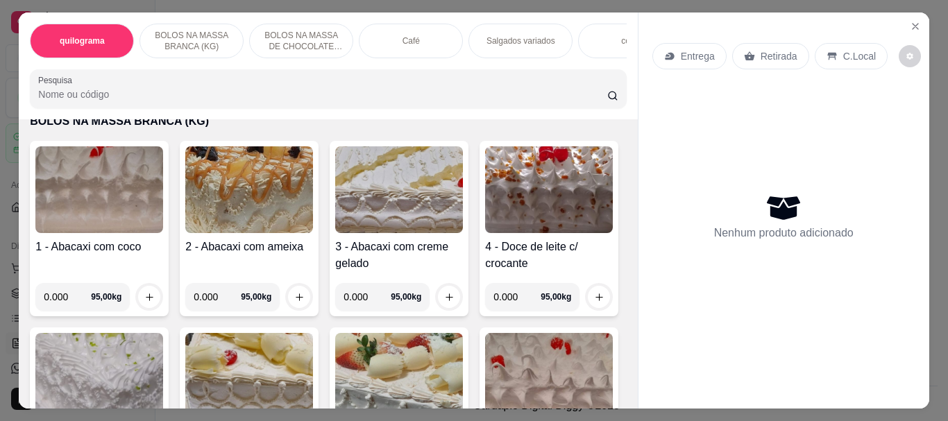
scroll to position [278, 0]
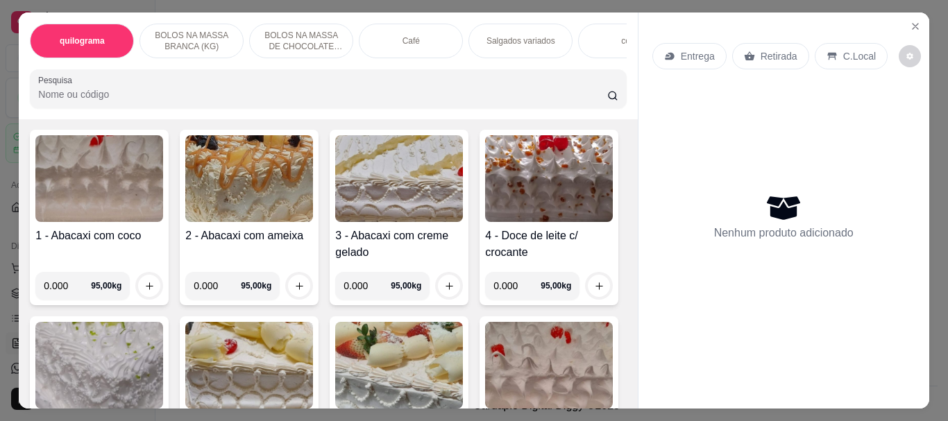
click at [380, 185] on img at bounding box center [399, 178] width 128 height 87
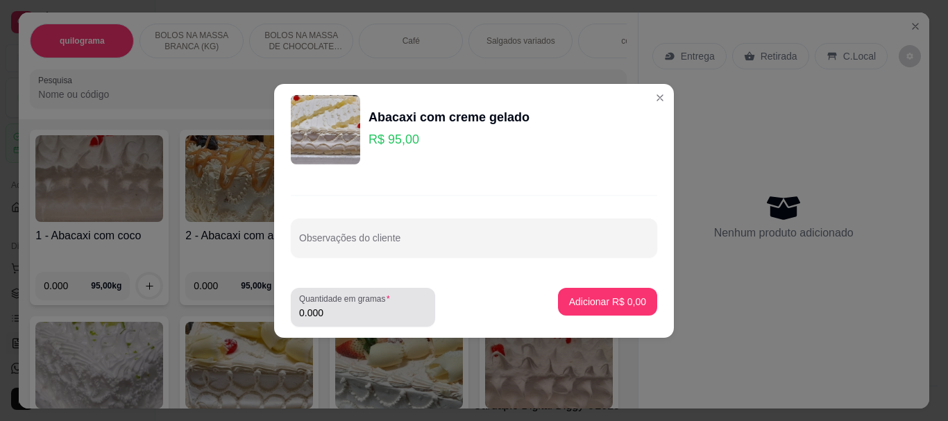
click at [342, 320] on div "0.000" at bounding box center [363, 308] width 128 height 28
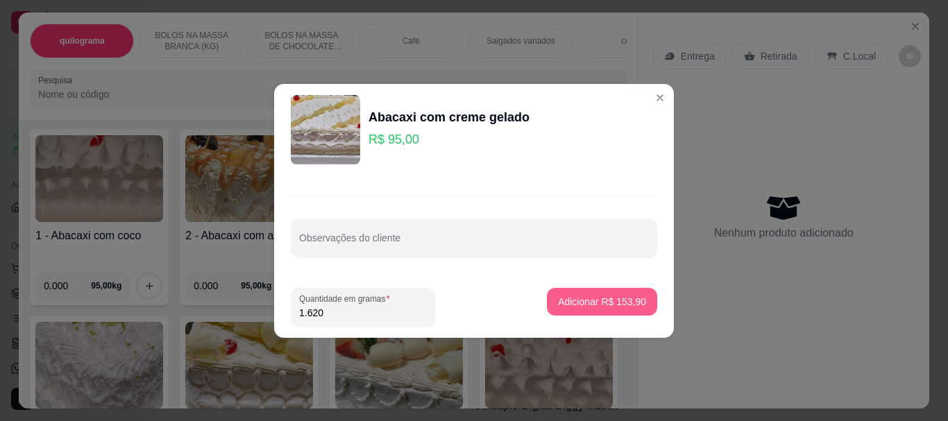
type input "1.620"
click at [586, 300] on p "Adicionar R$ 153,90" at bounding box center [602, 302] width 88 height 14
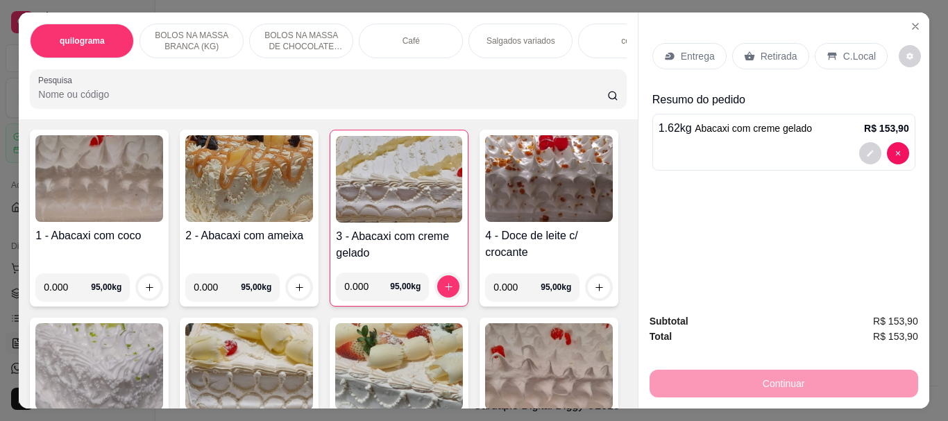
click at [766, 50] on p "Retirada" at bounding box center [779, 56] width 37 height 14
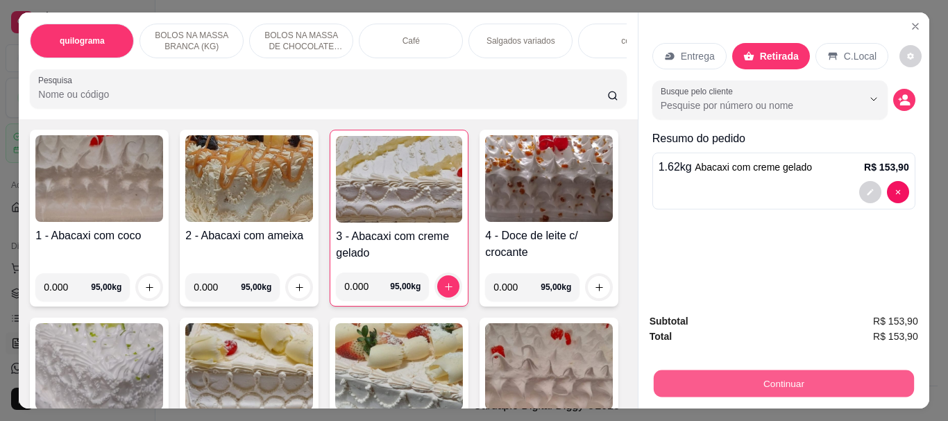
click at [754, 371] on button "Continuar" at bounding box center [783, 383] width 260 height 27
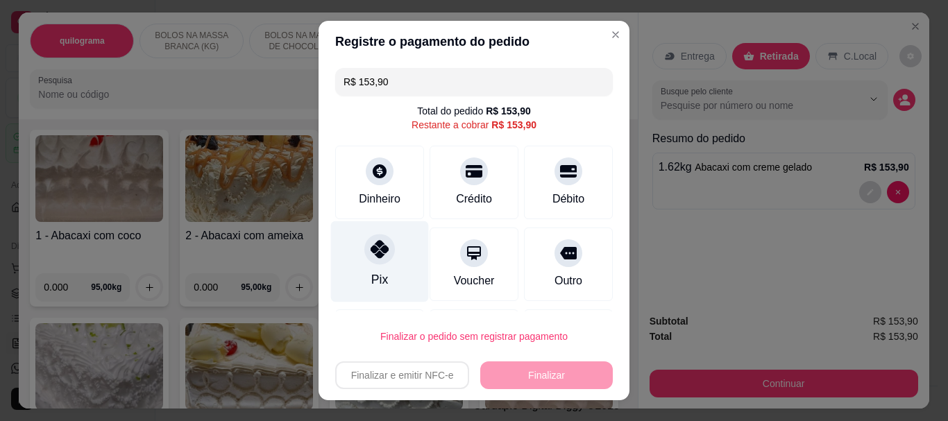
click at [371, 255] on icon at bounding box center [380, 250] width 18 height 18
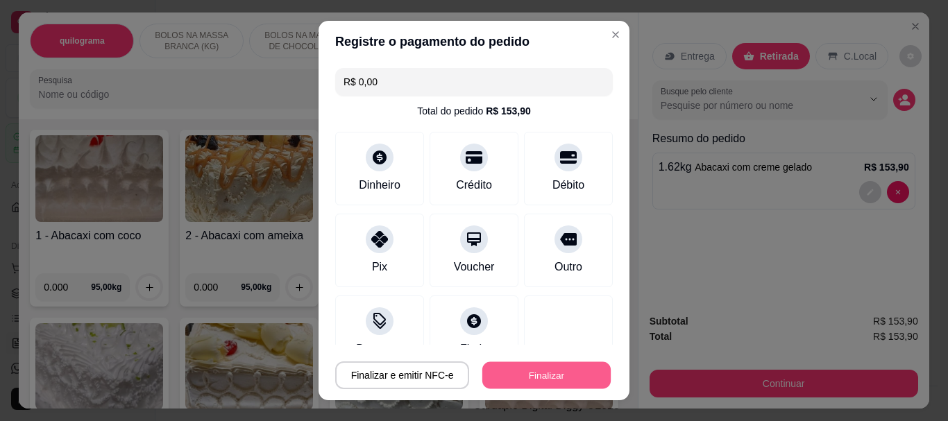
click at [507, 374] on button "Finalizar" at bounding box center [546, 375] width 128 height 27
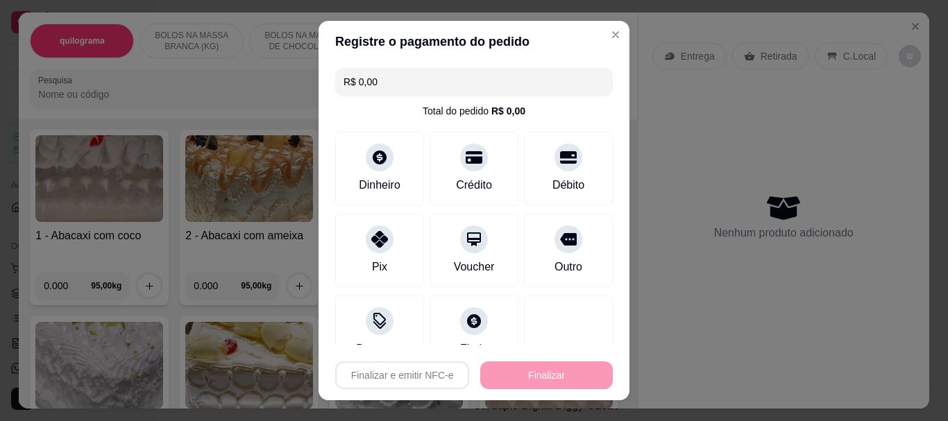
type input "-R$ 153,90"
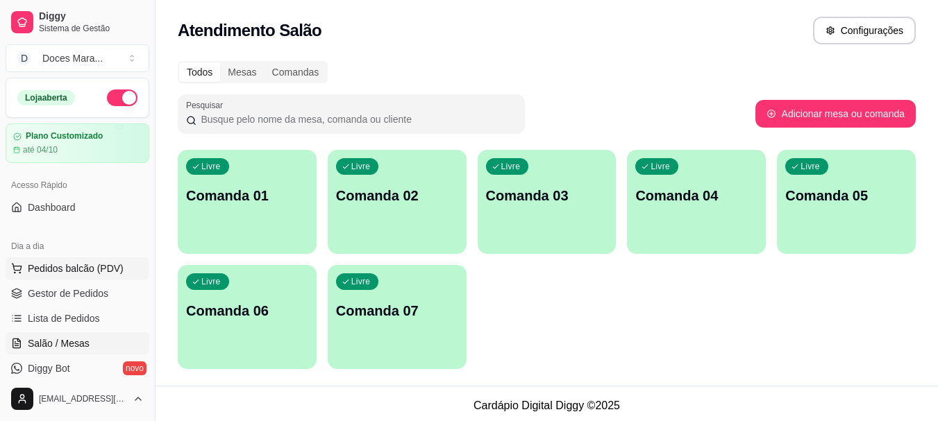
click at [67, 273] on span "Pedidos balcão (PDV)" at bounding box center [76, 269] width 96 height 14
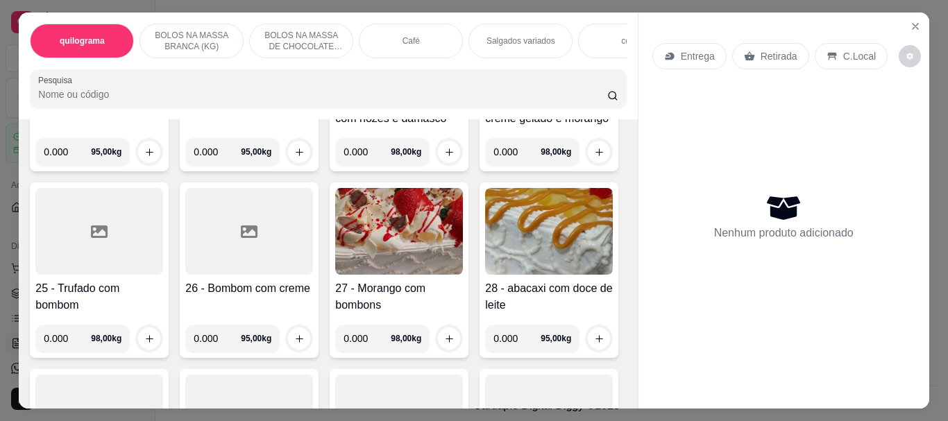
scroll to position [1388, 0]
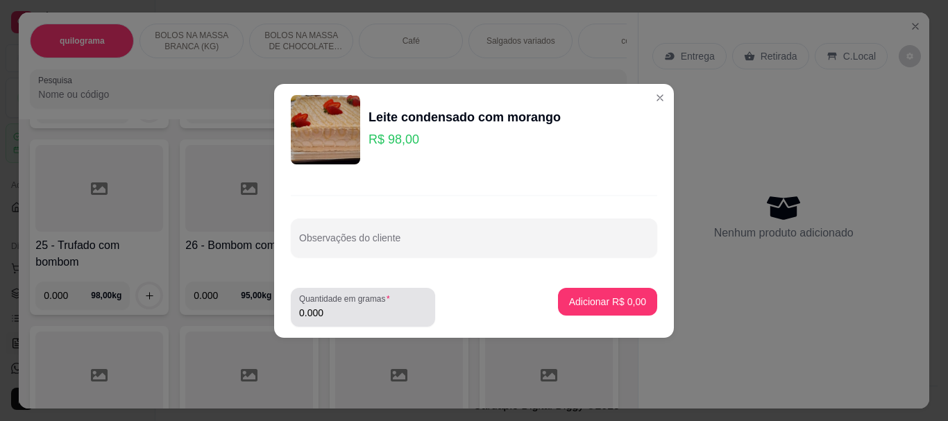
click at [370, 310] on input "0.000" at bounding box center [363, 313] width 128 height 14
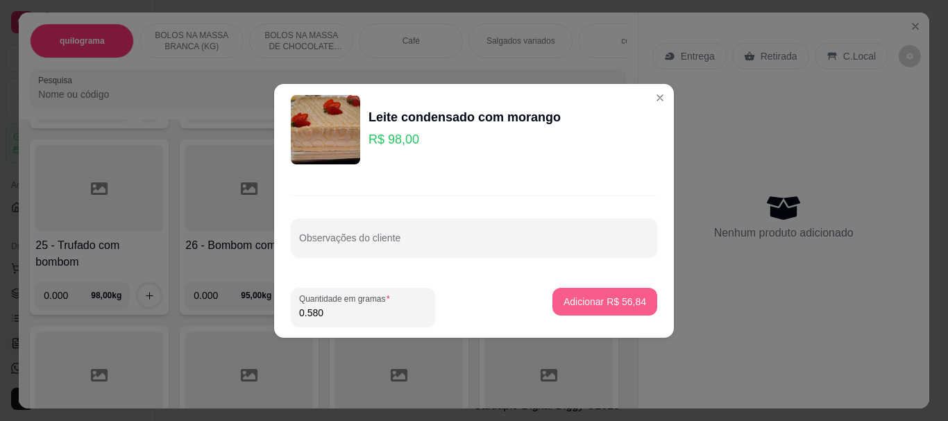
type input "0.580"
click at [586, 298] on p "Adicionar R$ 56,84" at bounding box center [605, 301] width 81 height 13
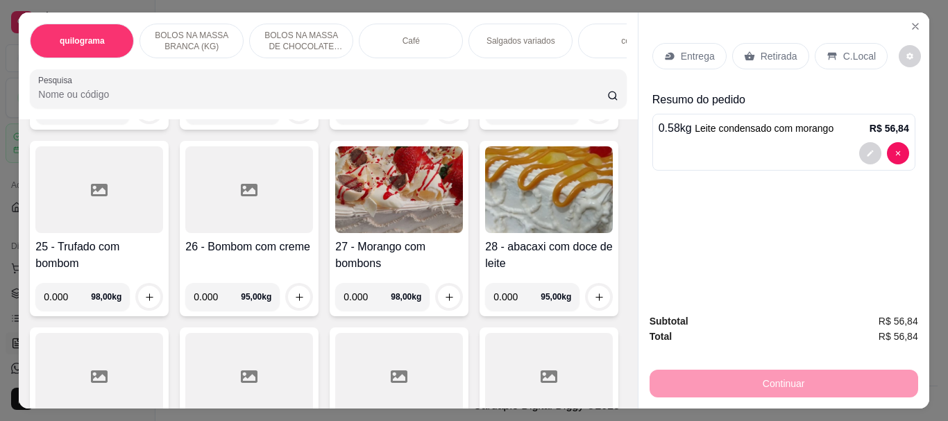
click at [380, 47] on div "Café" at bounding box center [411, 41] width 104 height 35
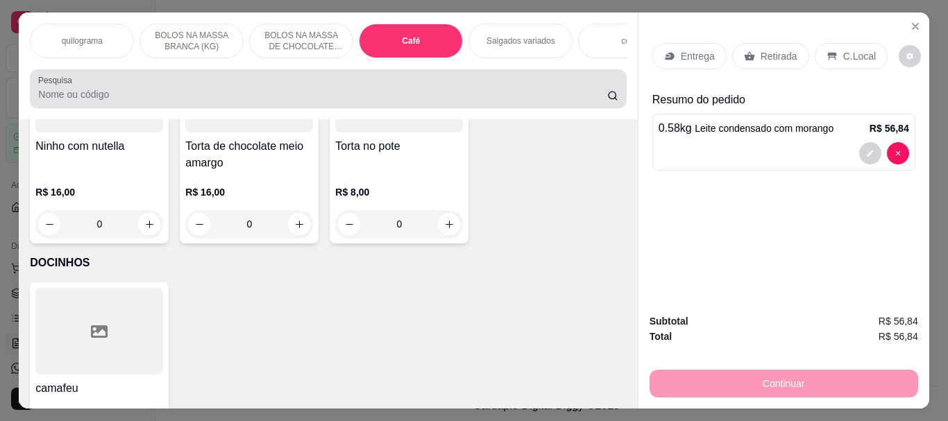
scroll to position [37, 0]
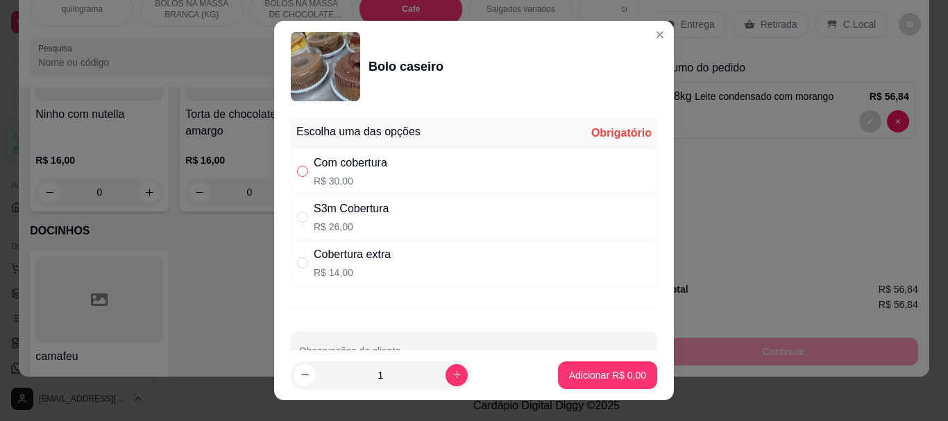
click at [297, 169] on input "" at bounding box center [302, 171] width 11 height 11
radio input "true"
click at [577, 371] on p "Adicionar R$ 30,00" at bounding box center [605, 375] width 83 height 14
type input "1"
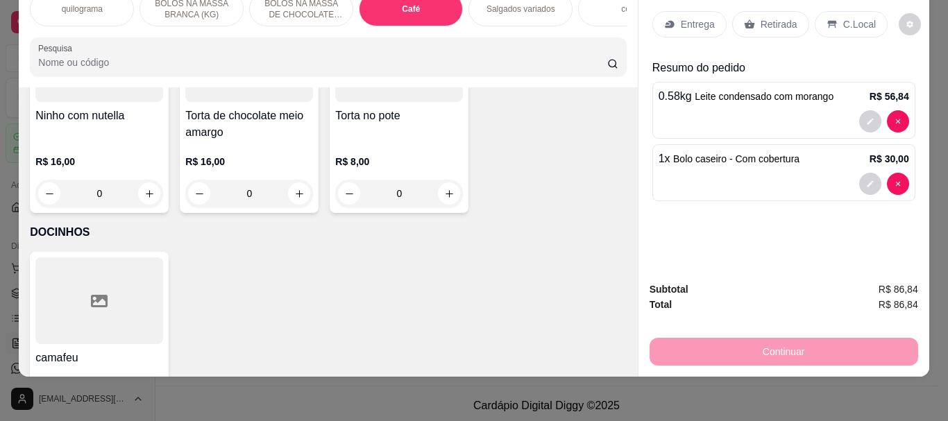
click at [763, 17] on p "Retirada" at bounding box center [779, 24] width 37 height 14
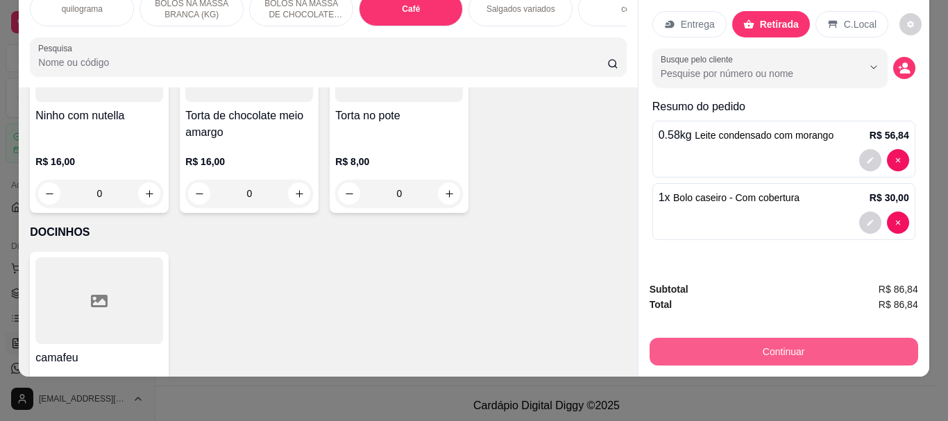
click at [777, 338] on button "Continuar" at bounding box center [784, 352] width 269 height 28
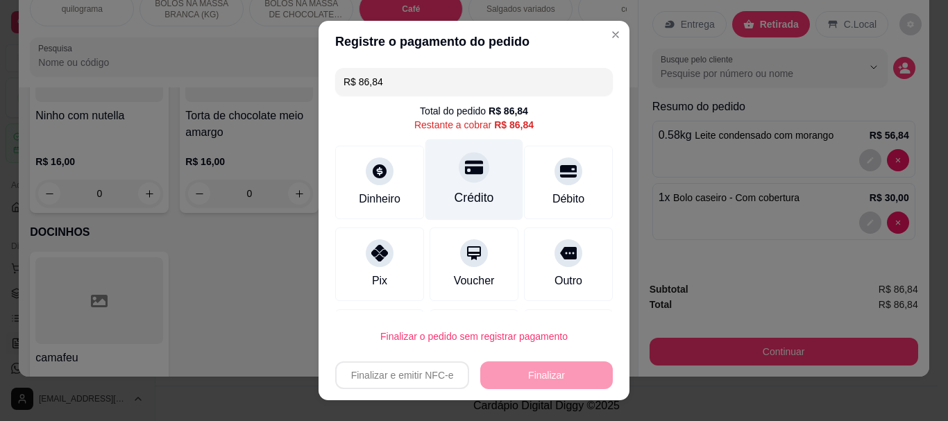
click at [480, 189] on div "Crédito" at bounding box center [474, 179] width 98 height 81
type input "R$ 0,00"
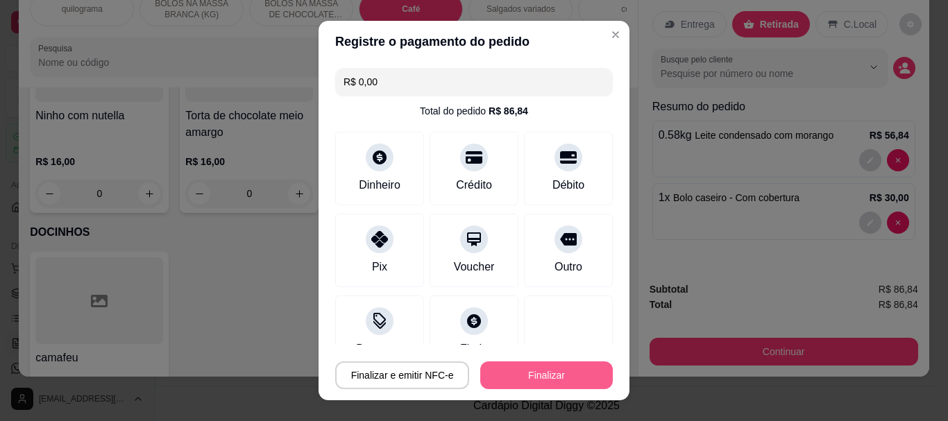
click at [518, 369] on button "Finalizar" at bounding box center [546, 376] width 133 height 28
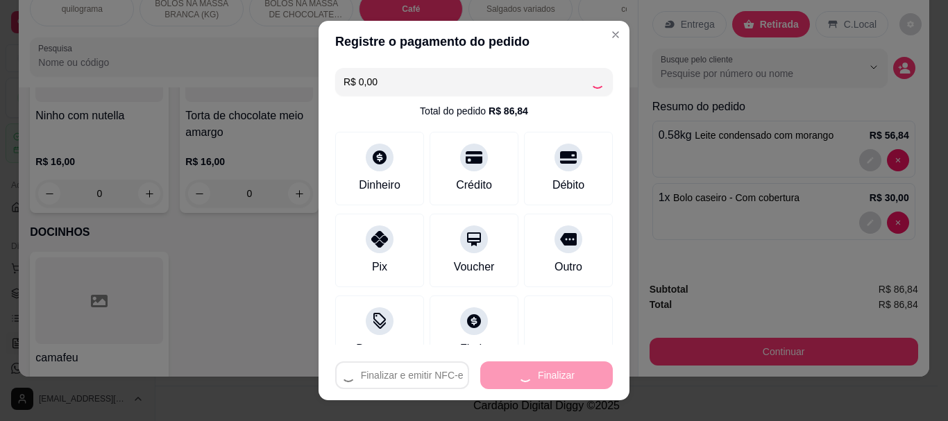
type input "0"
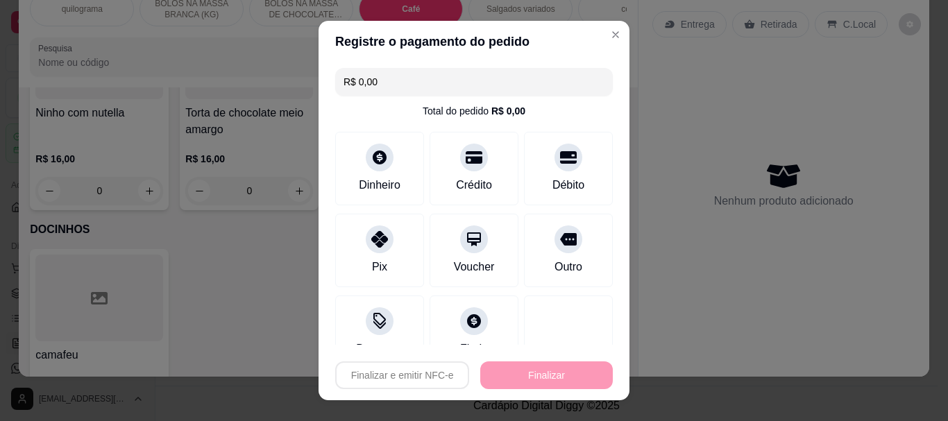
type input "-R$ 86,84"
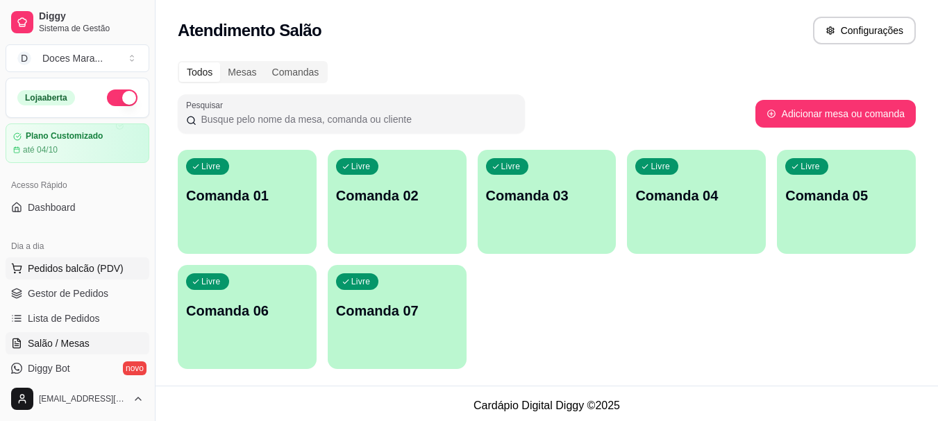
click at [77, 268] on span "Pedidos balcão (PDV)" at bounding box center [76, 269] width 96 height 14
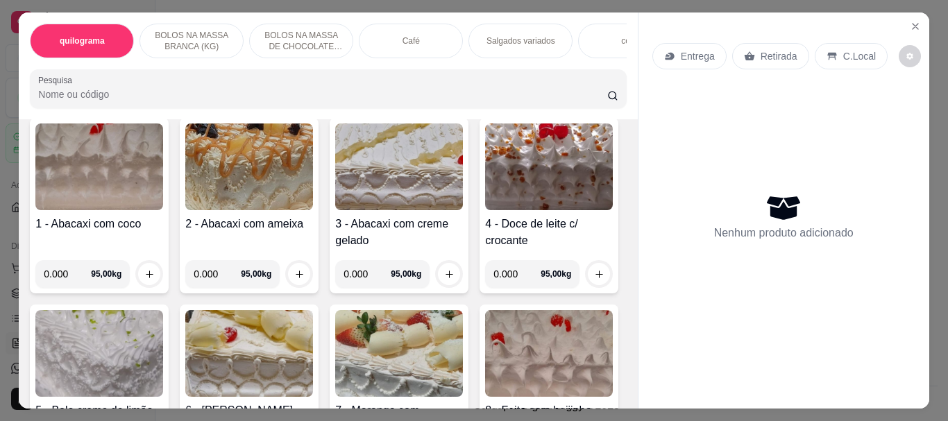
scroll to position [347, 0]
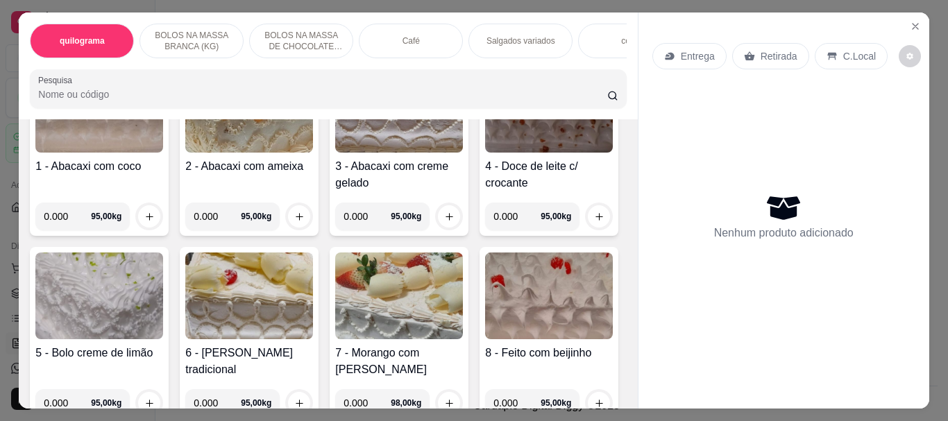
click at [373, 146] on img at bounding box center [399, 109] width 128 height 87
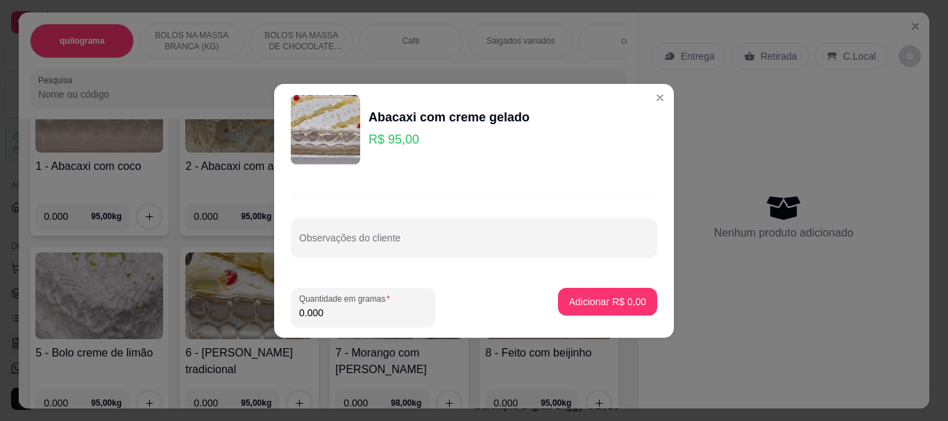
click at [345, 310] on input "0.000" at bounding box center [363, 313] width 128 height 14
type input "1.080"
click at [588, 303] on p "Adicionar R$ 102,60" at bounding box center [601, 301] width 85 height 13
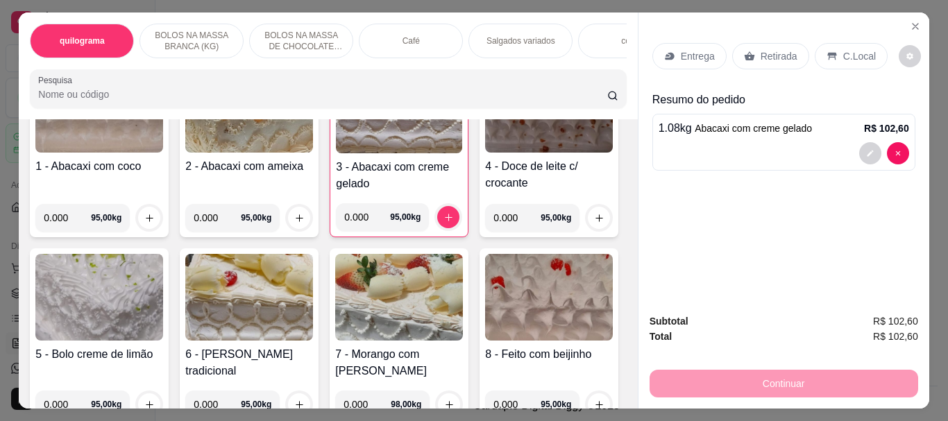
click at [768, 49] on p "Retirada" at bounding box center [779, 56] width 37 height 14
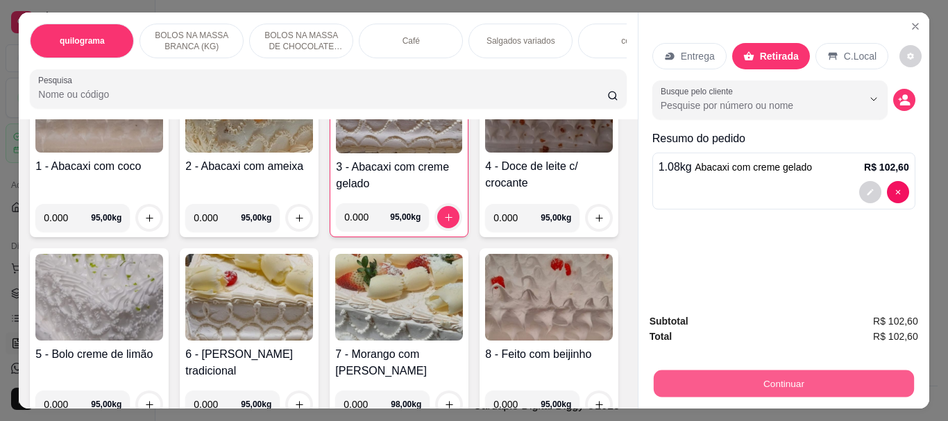
click at [774, 376] on button "Continuar" at bounding box center [783, 383] width 260 height 27
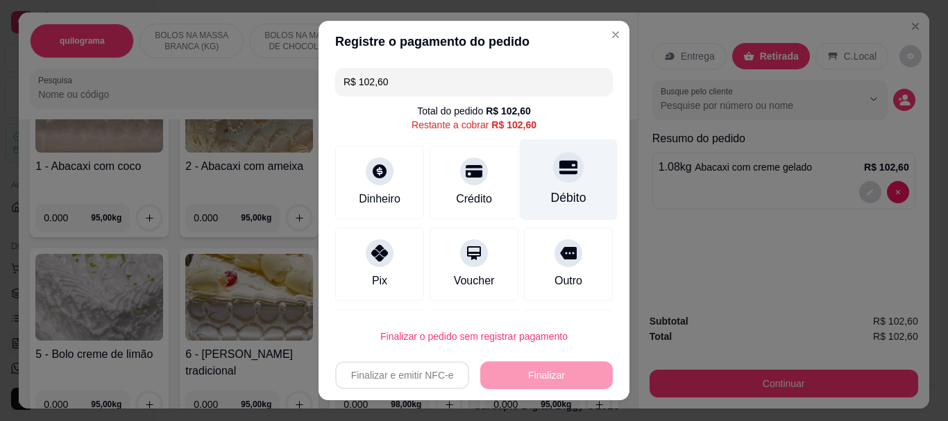
click at [534, 180] on div "Débito" at bounding box center [569, 179] width 98 height 81
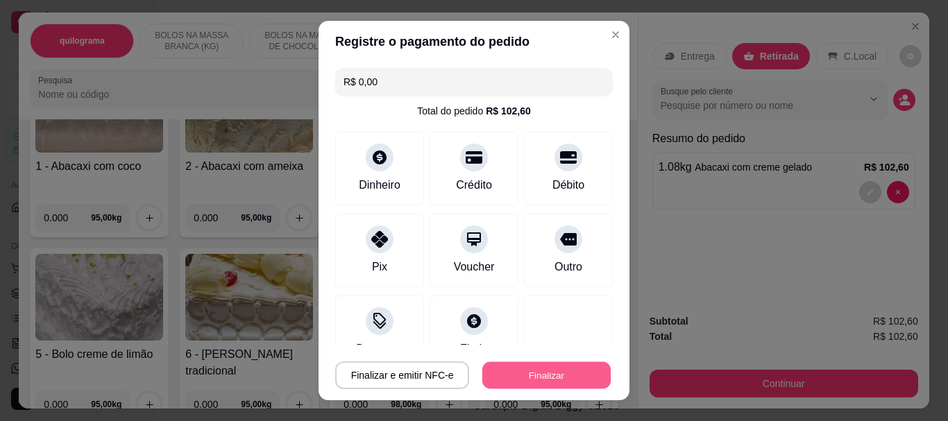
click at [528, 378] on button "Finalizar" at bounding box center [546, 375] width 128 height 27
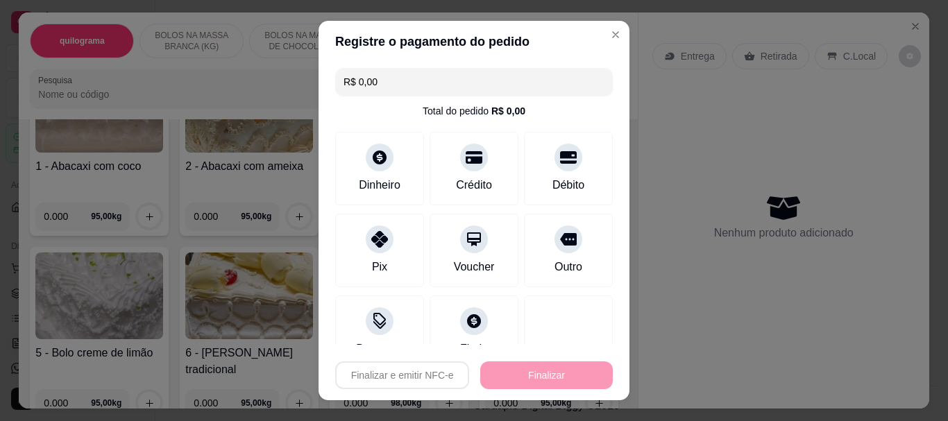
type input "-R$ 102,60"
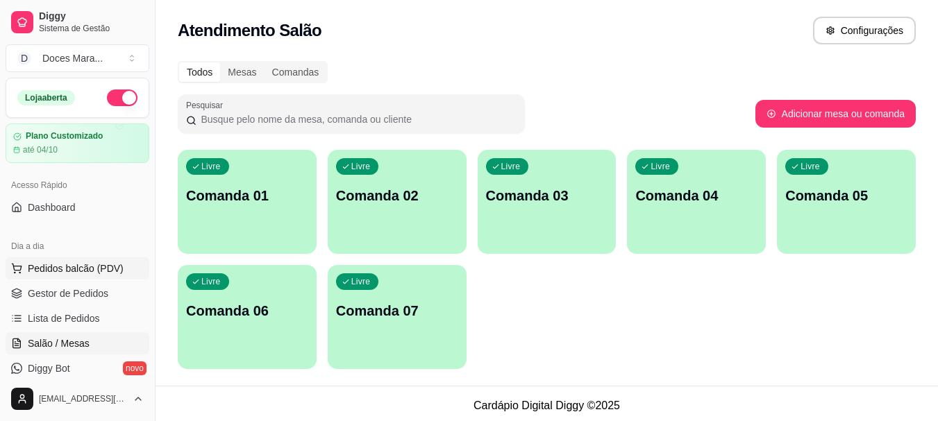
click at [73, 265] on span "Pedidos balcão (PDV)" at bounding box center [76, 269] width 96 height 14
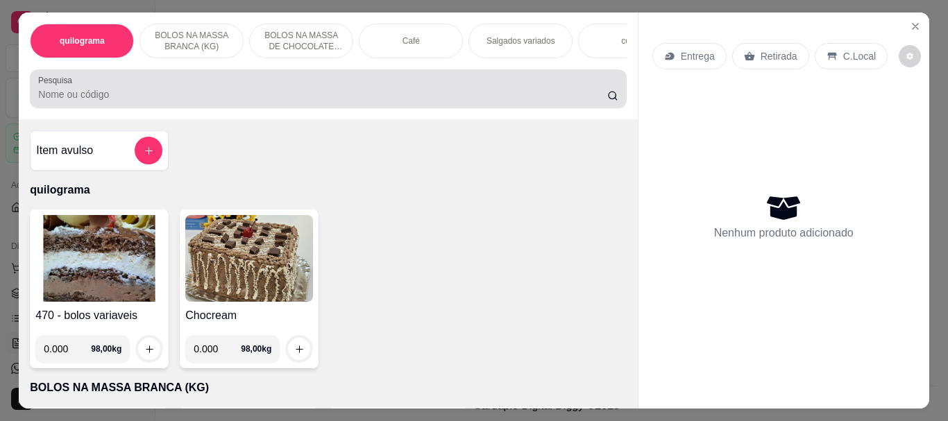
click at [46, 100] on input "Pesquisa" at bounding box center [322, 94] width 569 height 14
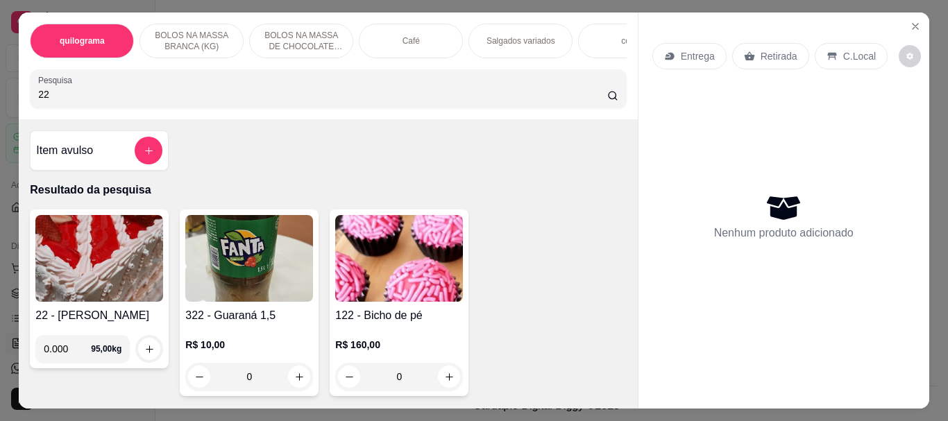
type input "2"
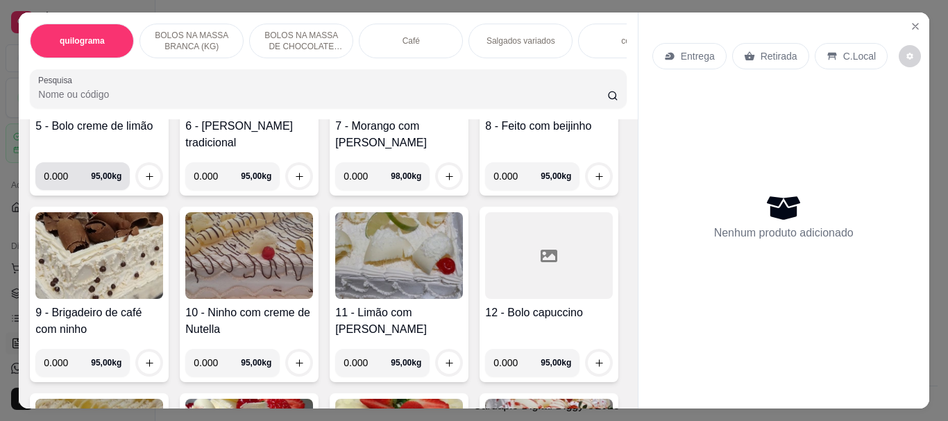
scroll to position [625, 0]
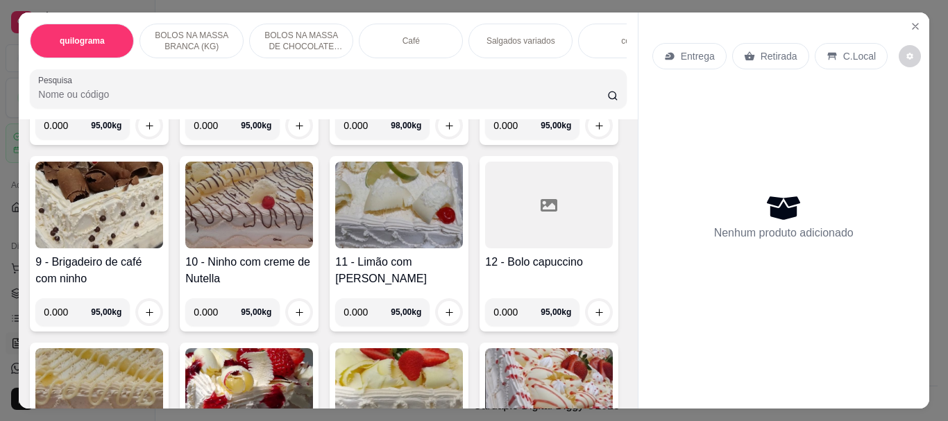
click at [335, 62] on img at bounding box center [399, 18] width 128 height 87
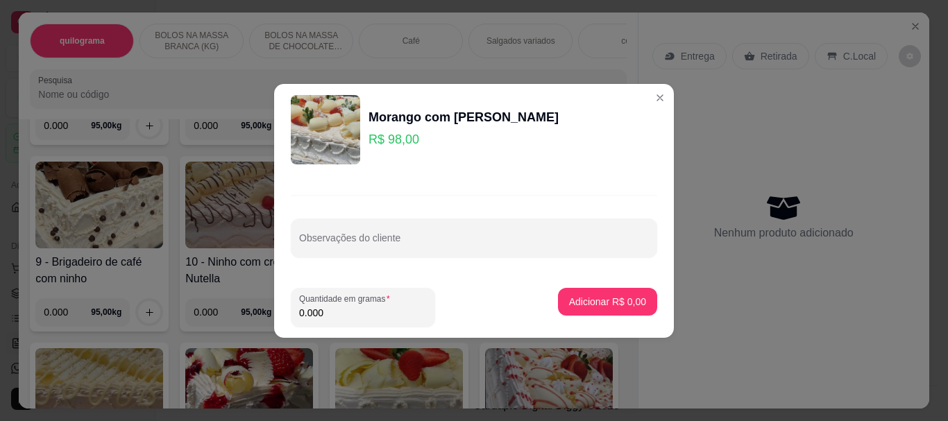
click at [330, 317] on input "0.000" at bounding box center [363, 313] width 128 height 14
type input "2.140"
click at [600, 299] on p "Adicionar R$ 209,72" at bounding box center [601, 301] width 85 height 13
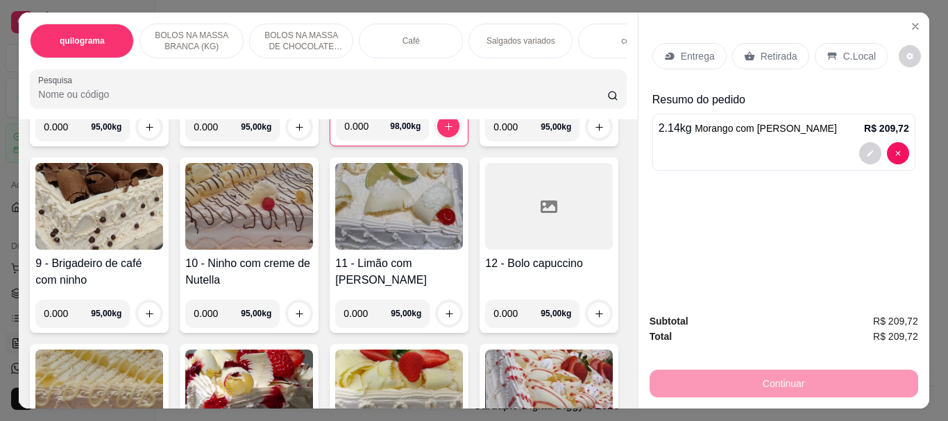
click at [763, 49] on p "Retirada" at bounding box center [779, 56] width 37 height 14
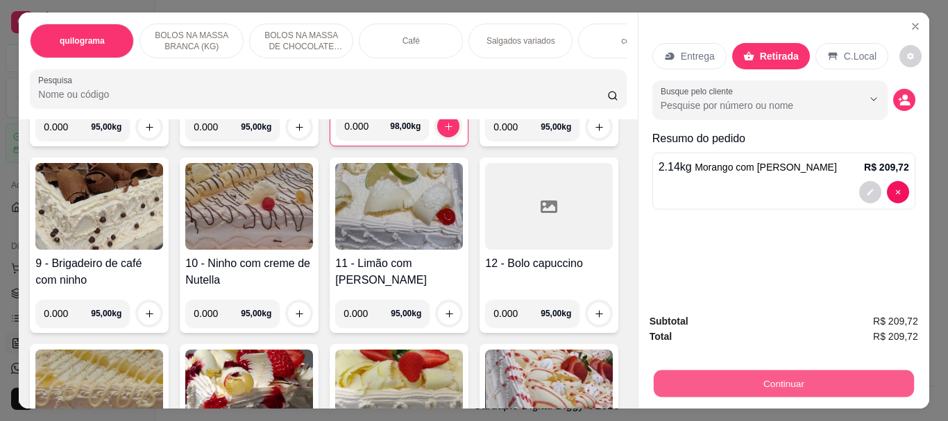
click at [783, 375] on button "Continuar" at bounding box center [783, 383] width 260 height 27
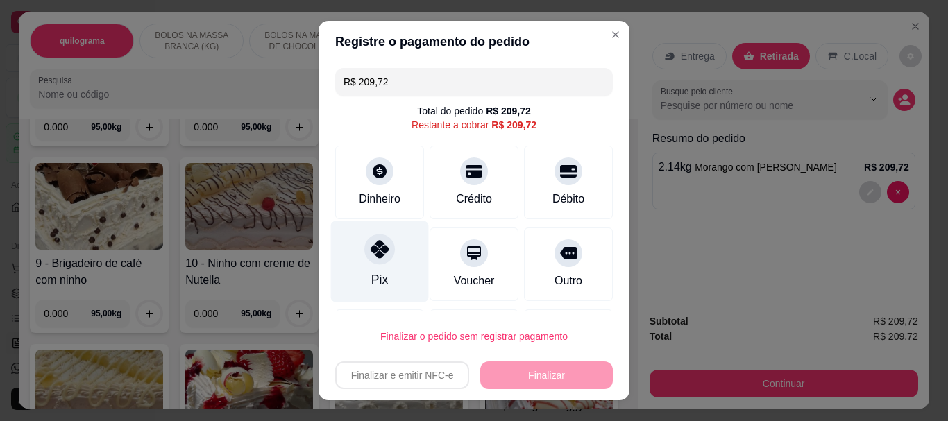
click at [371, 257] on icon at bounding box center [380, 250] width 18 height 18
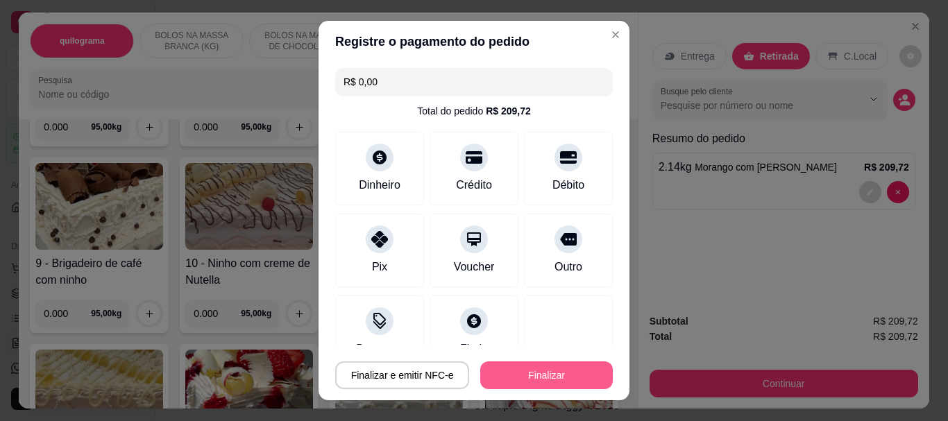
click at [536, 369] on button "Finalizar" at bounding box center [546, 376] width 133 height 28
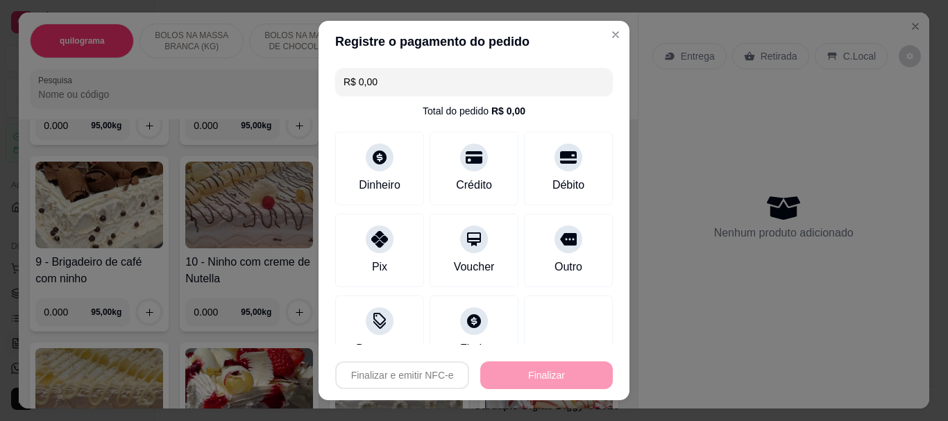
type input "-R$ 209,72"
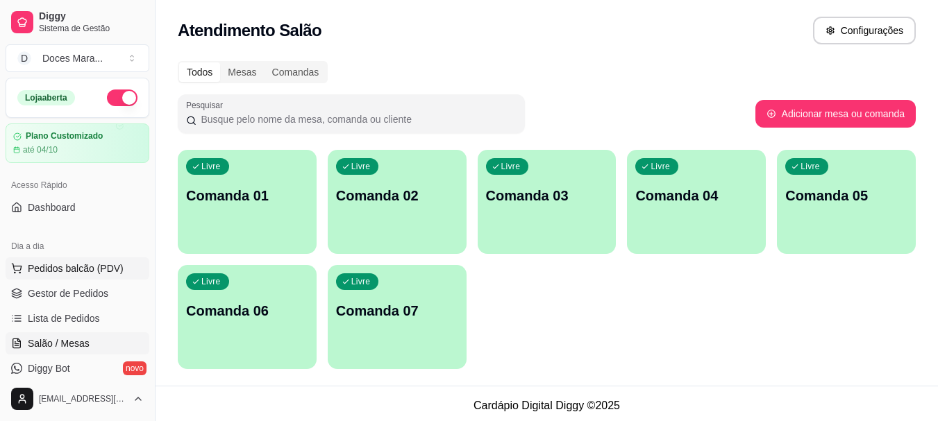
click at [44, 266] on span "Pedidos balcão (PDV)" at bounding box center [76, 269] width 96 height 14
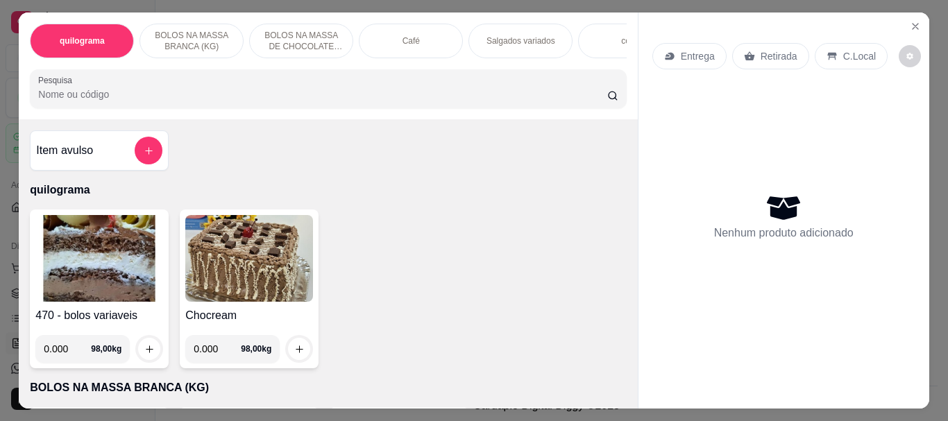
click at [105, 97] on input "Pesquisa" at bounding box center [322, 94] width 569 height 14
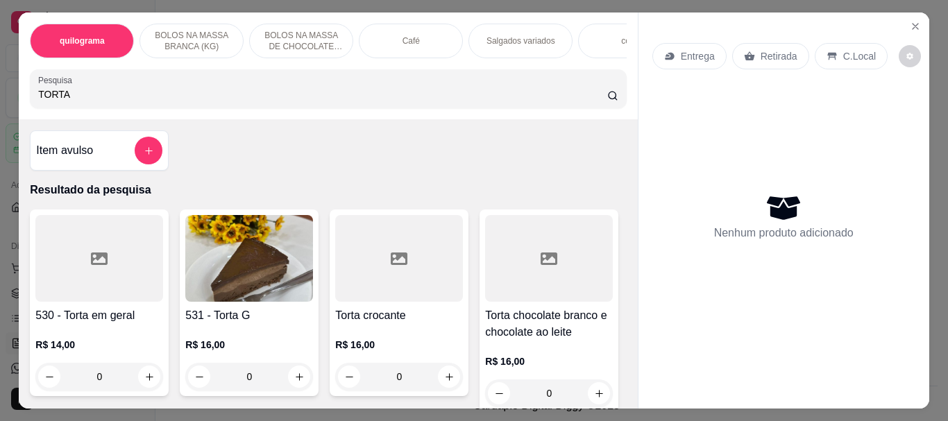
type input "TORTA"
click at [255, 277] on img at bounding box center [249, 258] width 128 height 87
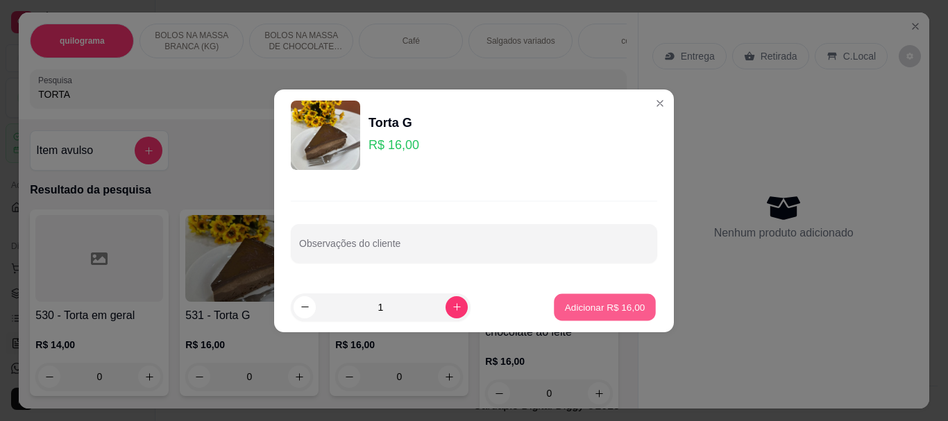
click at [596, 310] on p "Adicionar R$ 16,00" at bounding box center [605, 306] width 81 height 13
type input "1"
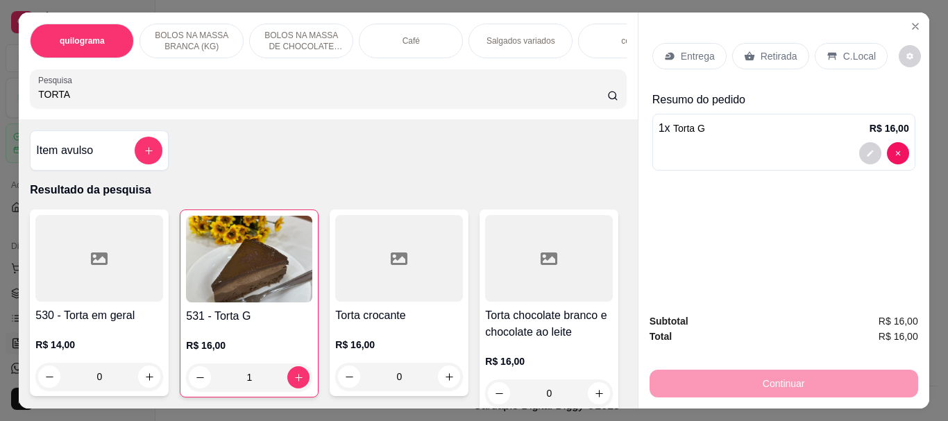
click at [76, 101] on input "TORTA" at bounding box center [322, 94] width 569 height 14
type input "T"
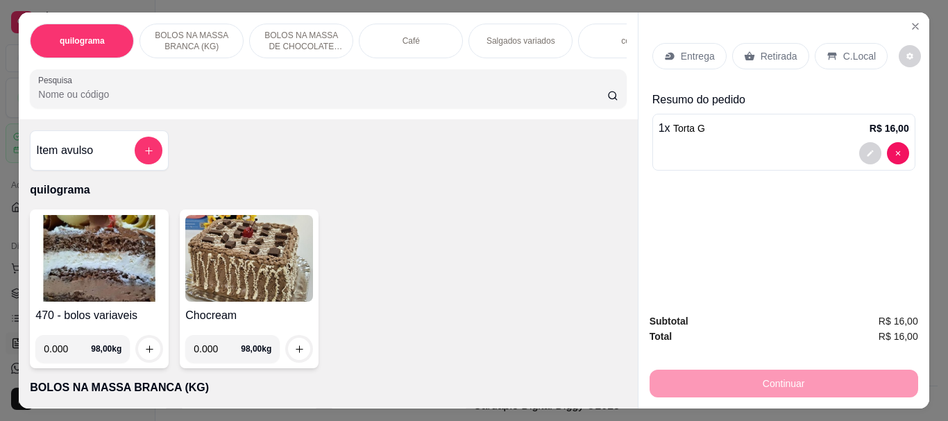
click at [106, 265] on img at bounding box center [99, 258] width 128 height 87
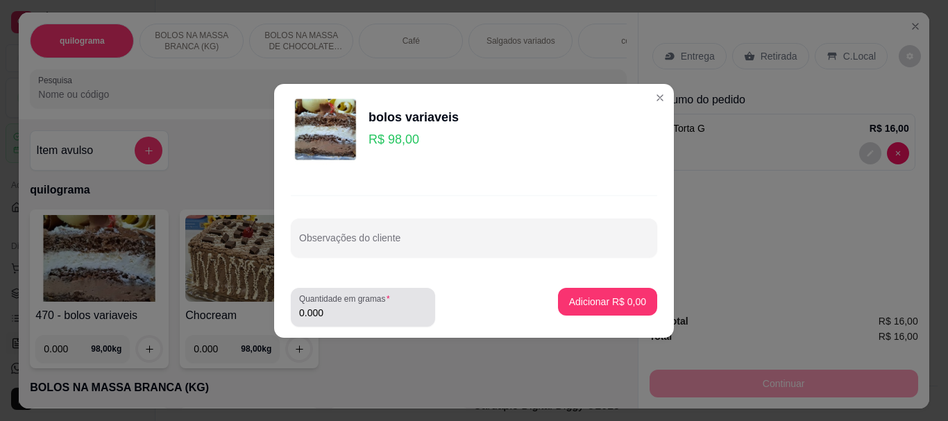
click at [346, 310] on input "0.000" at bounding box center [363, 313] width 128 height 14
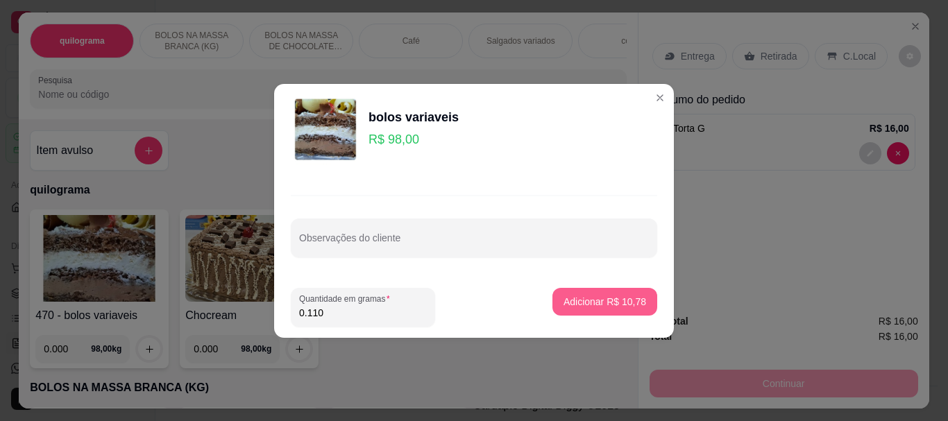
type input "0.110"
click at [591, 306] on p "Adicionar R$ 10,78" at bounding box center [605, 301] width 81 height 13
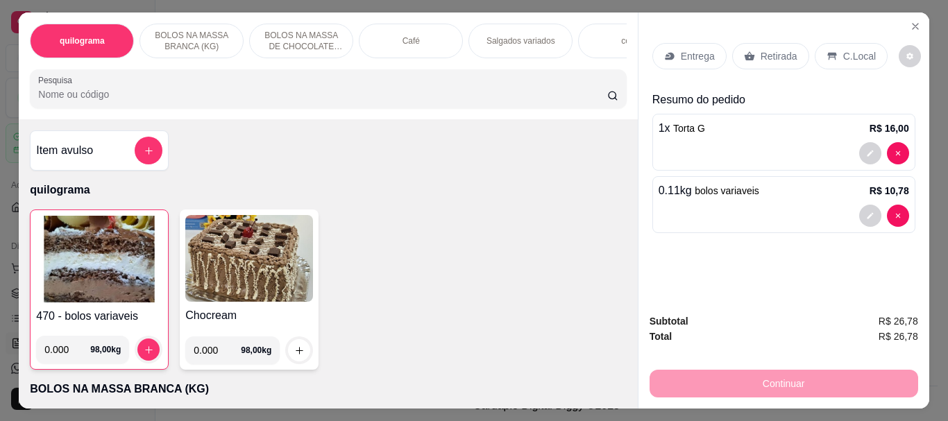
click at [783, 49] on p "Retirada" at bounding box center [779, 56] width 37 height 14
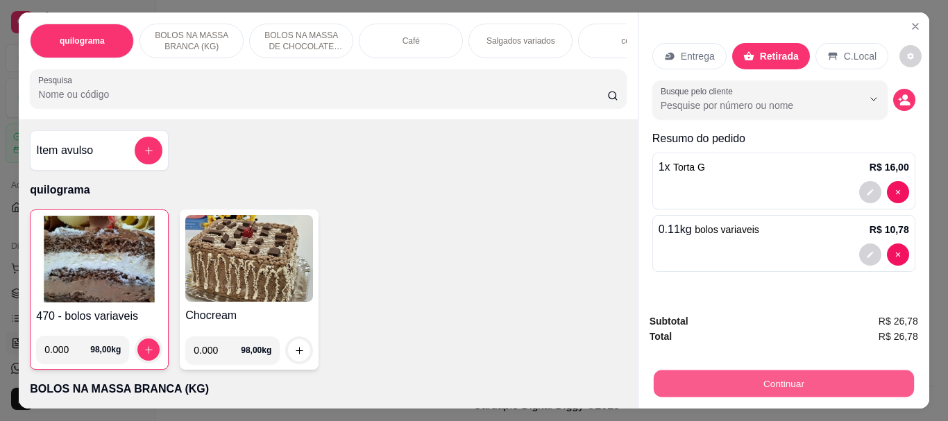
click at [775, 387] on button "Continuar" at bounding box center [783, 383] width 260 height 27
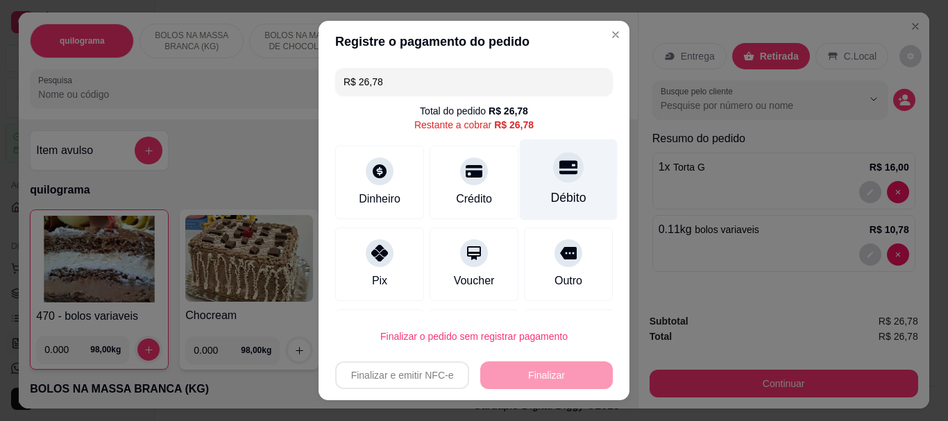
click at [551, 203] on div "Débito" at bounding box center [568, 198] width 35 height 18
type input "R$ 0,00"
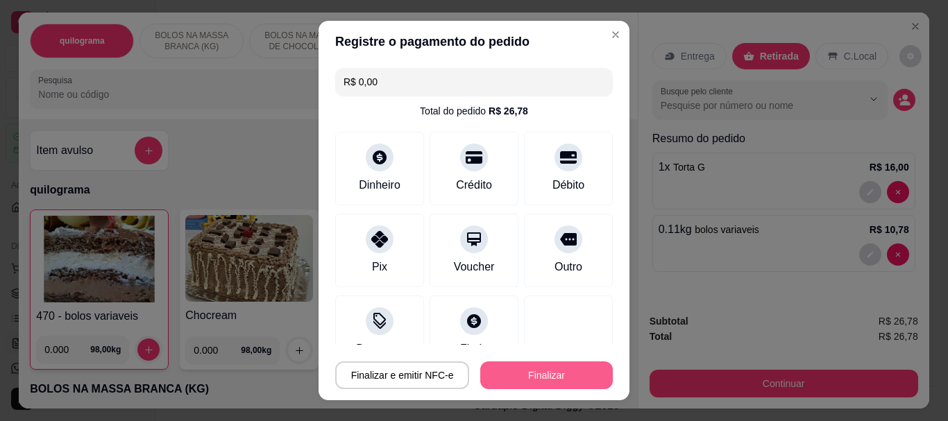
click at [543, 369] on button "Finalizar" at bounding box center [546, 376] width 133 height 28
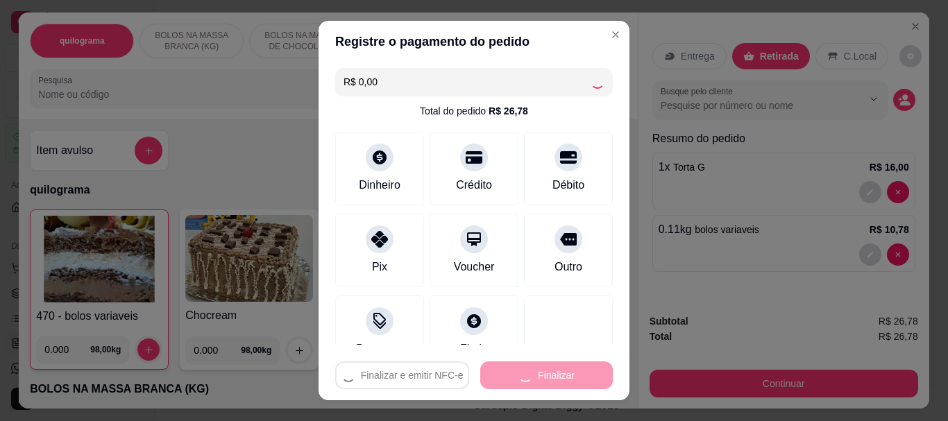
type input "0"
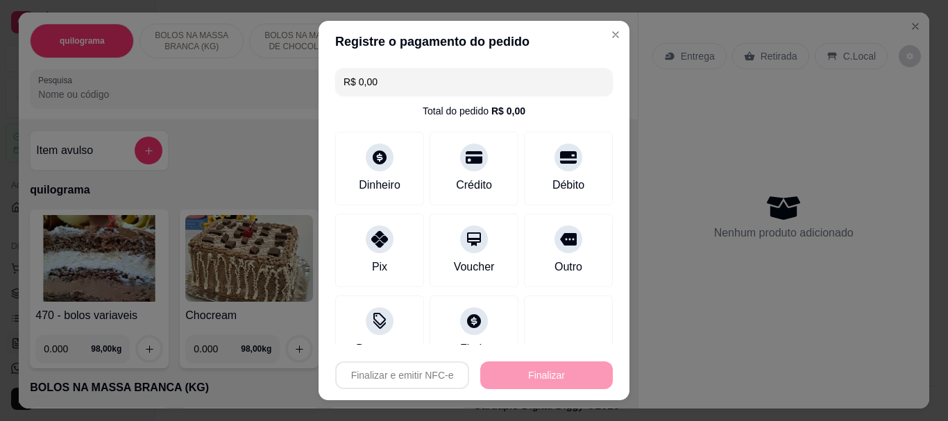
type input "-R$ 26,78"
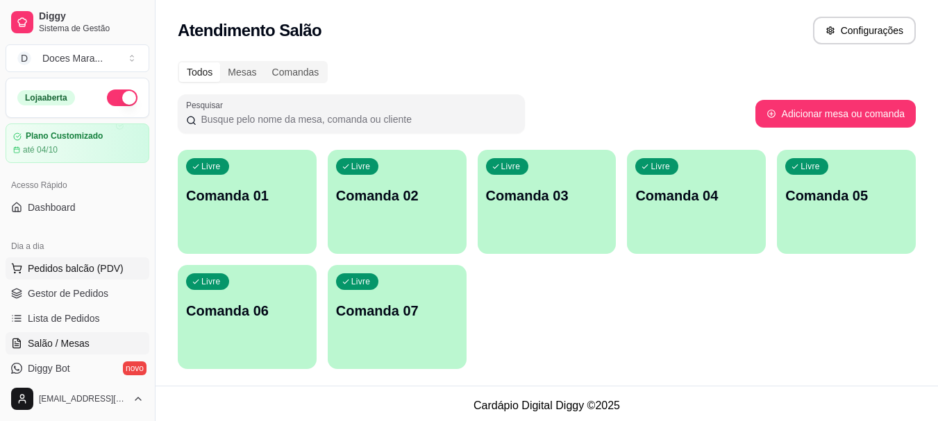
click at [43, 271] on span "Pedidos balcão (PDV)" at bounding box center [76, 269] width 96 height 14
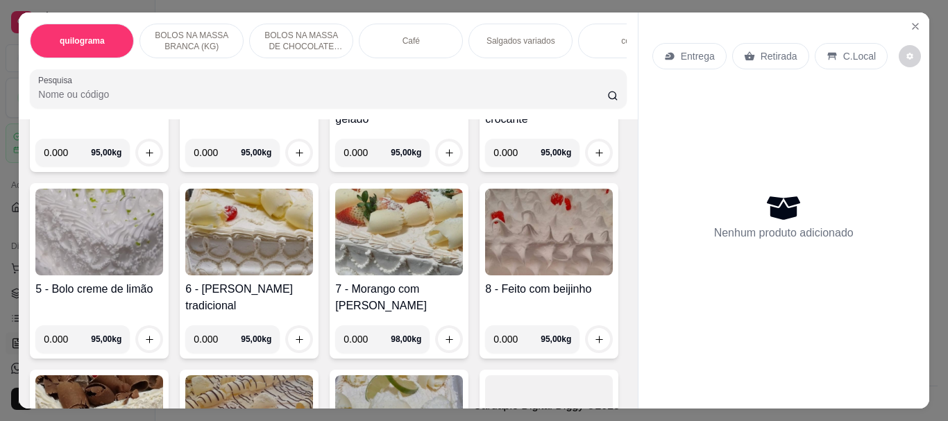
scroll to position [416, 0]
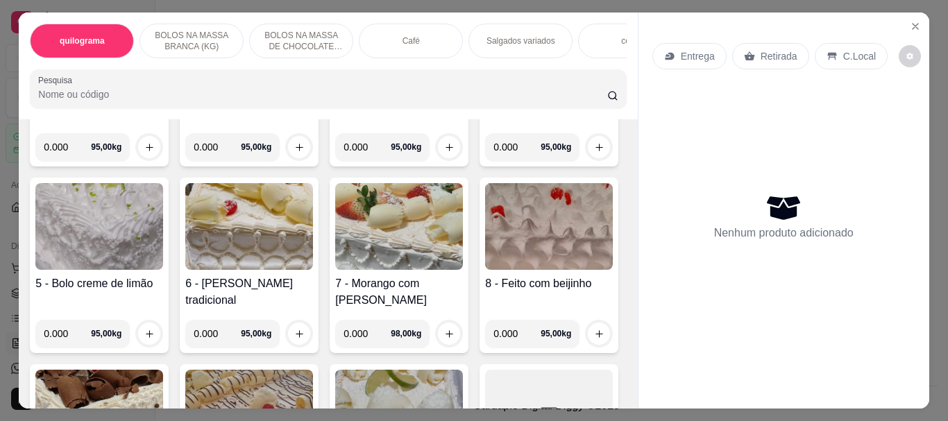
click at [313, 223] on img at bounding box center [249, 226] width 128 height 87
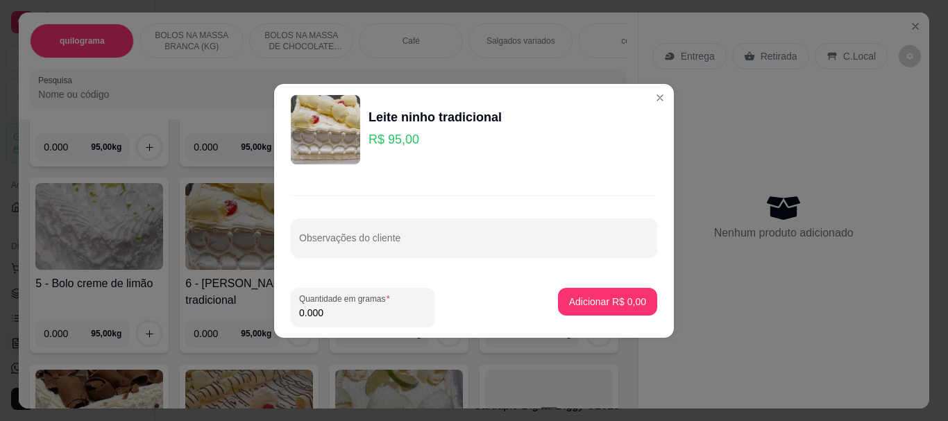
click at [338, 311] on input "0.000" at bounding box center [363, 313] width 128 height 14
click at [334, 314] on input "0.000" at bounding box center [363, 313] width 128 height 14
click at [355, 320] on div "0.000" at bounding box center [363, 308] width 128 height 28
type input "2.350"
click at [577, 300] on p "Adicionar R$ 223,25" at bounding box center [602, 302] width 88 height 14
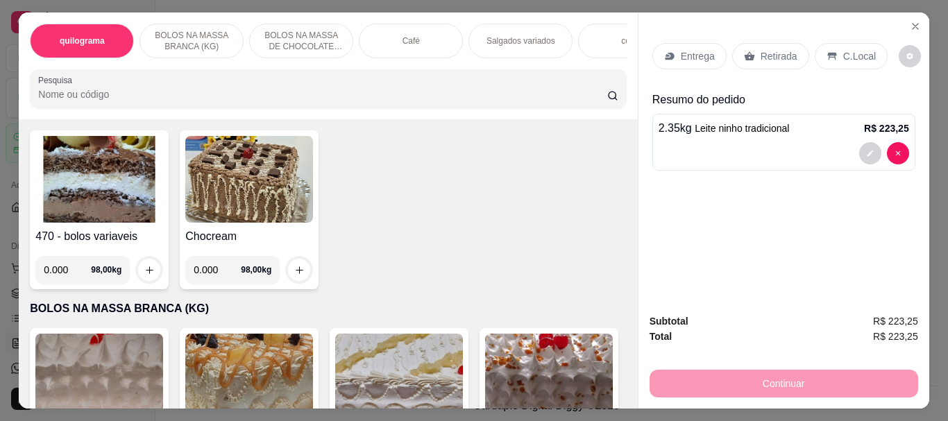
scroll to position [0, 0]
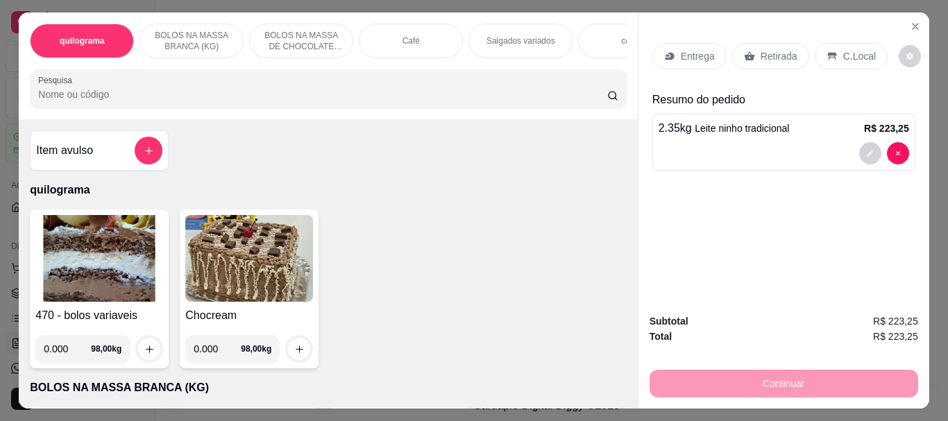
click at [38, 97] on input "Pesquisa" at bounding box center [322, 94] width 569 height 14
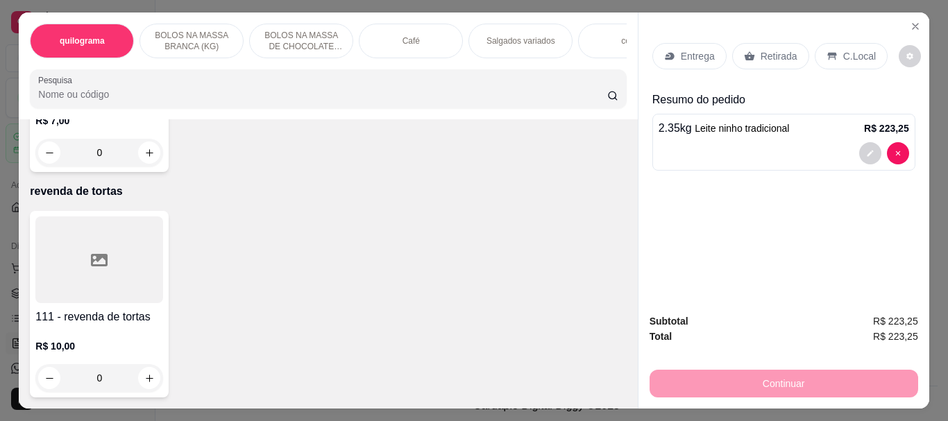
scroll to position [11227, 0]
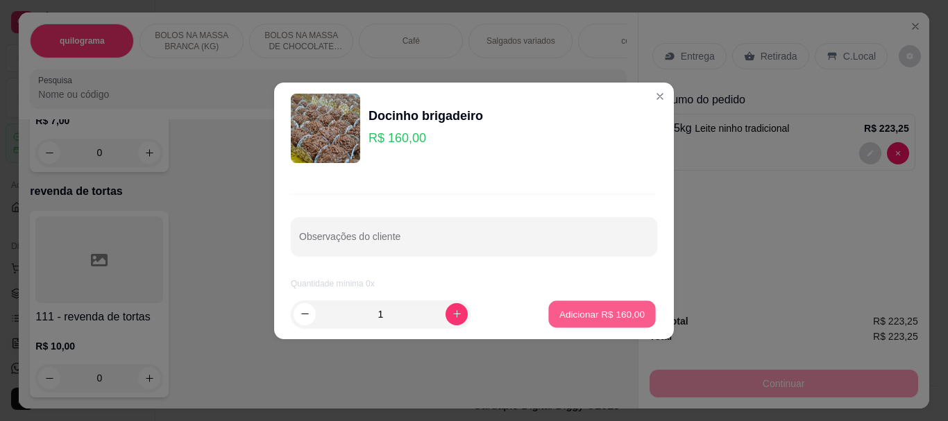
click at [564, 311] on p "Adicionar R$ 160,00" at bounding box center [601, 313] width 85 height 13
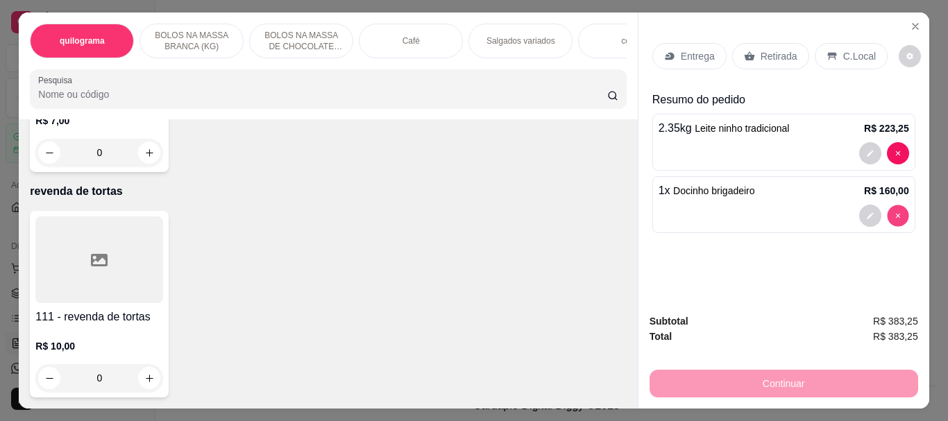
type input "0"
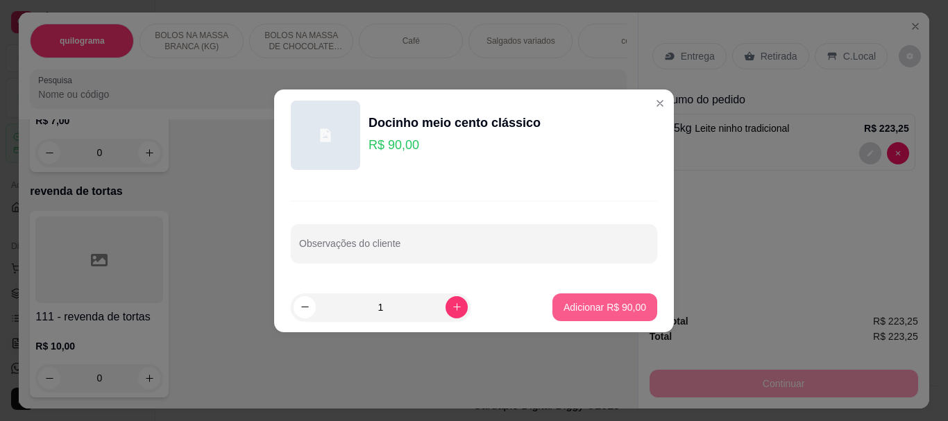
click at [589, 301] on p "Adicionar R$ 90,00" at bounding box center [605, 307] width 83 height 14
type input "1"
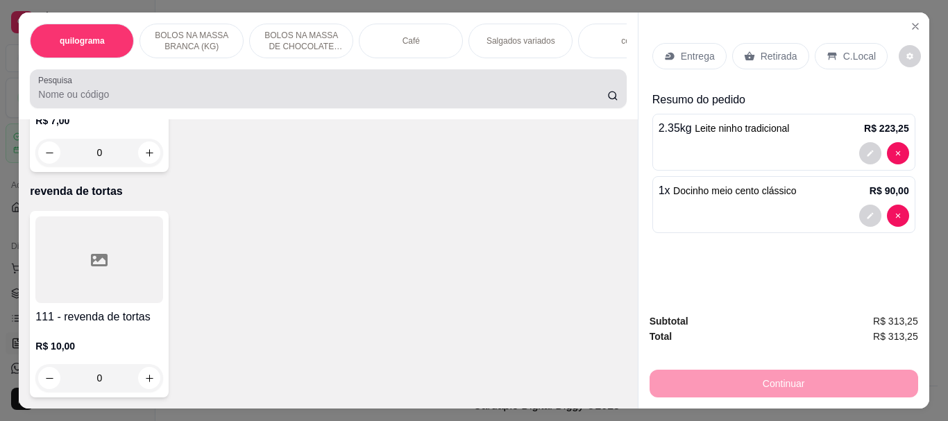
click at [272, 84] on div at bounding box center [327, 89] width 579 height 28
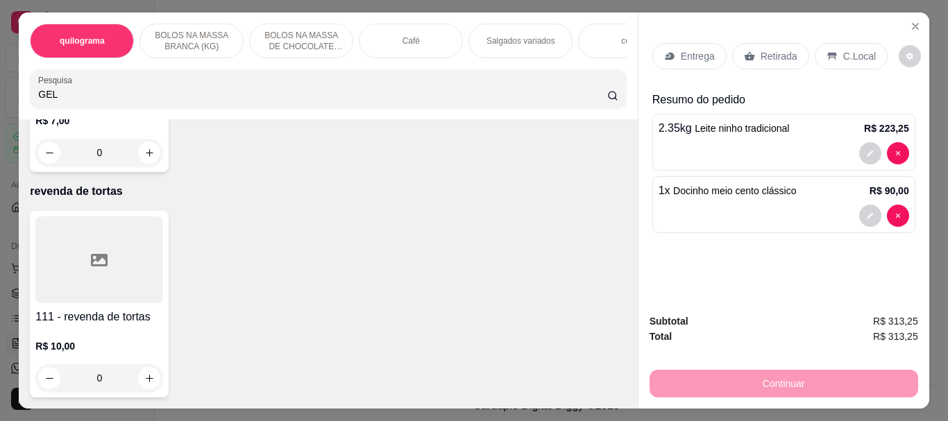
scroll to position [12586, 0]
type input "GELADO"
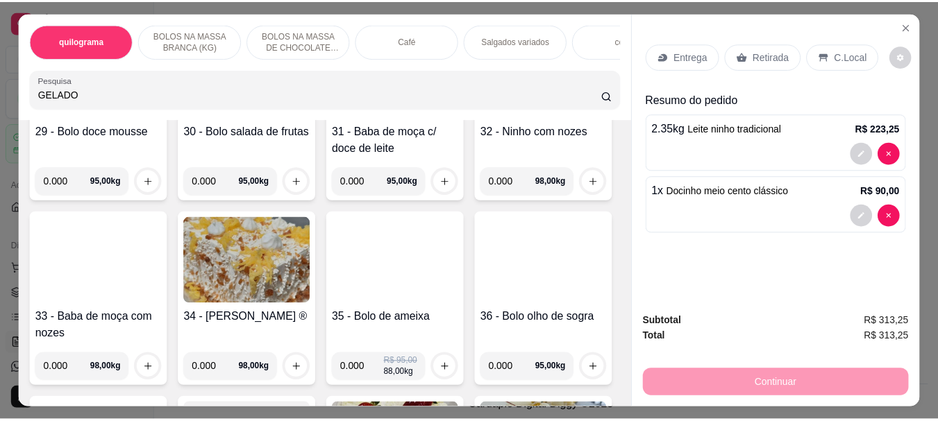
scroll to position [0, 0]
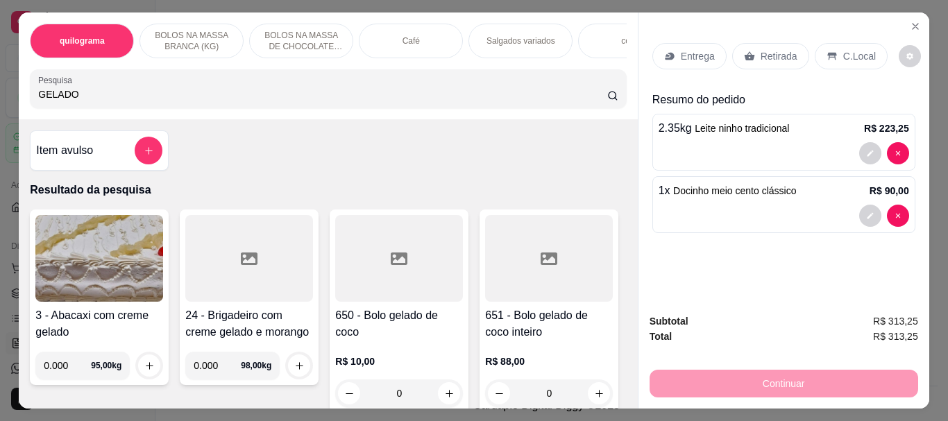
click at [374, 276] on div at bounding box center [399, 258] width 128 height 87
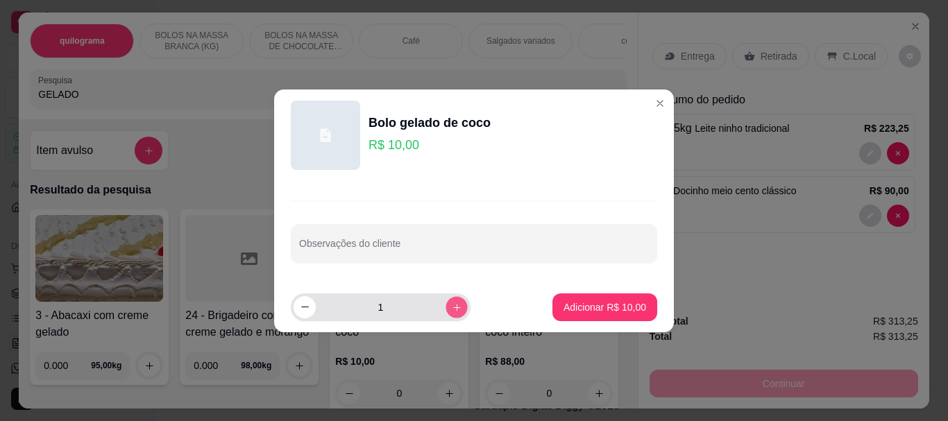
click at [446, 303] on button "increase-product-quantity" at bounding box center [457, 307] width 22 height 22
type input "2"
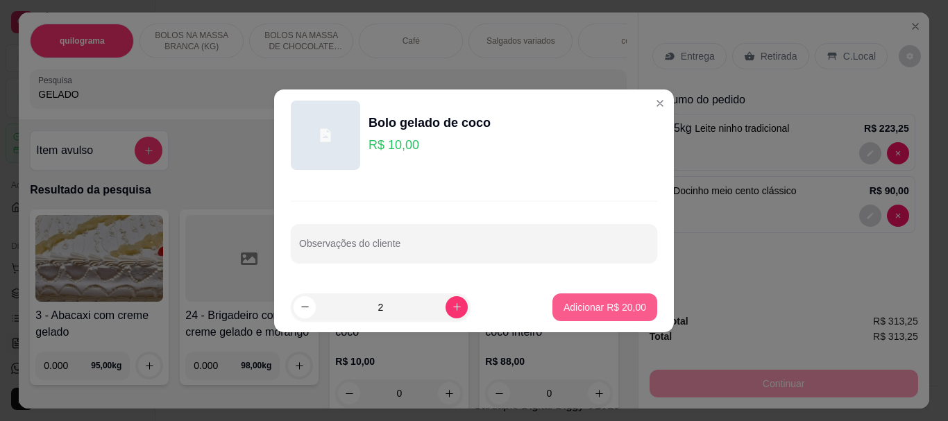
click at [561, 321] on button "Adicionar R$ 20,00" at bounding box center [604, 308] width 105 height 28
type input "2"
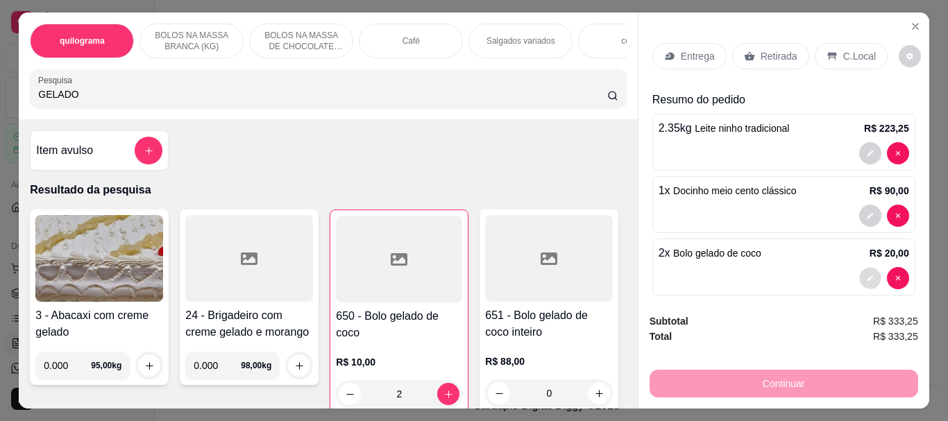
click at [866, 274] on icon "decrease-product-quantity" at bounding box center [870, 278] width 8 height 8
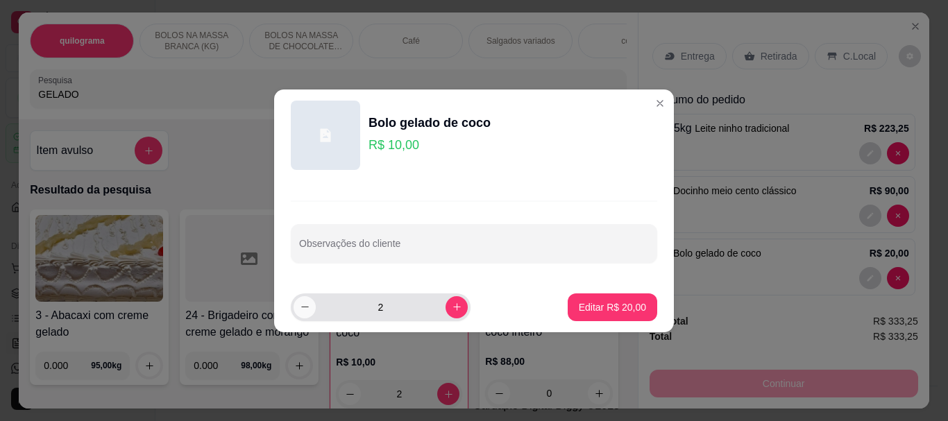
click at [301, 303] on icon "decrease-product-quantity" at bounding box center [305, 307] width 10 height 10
type input "1"
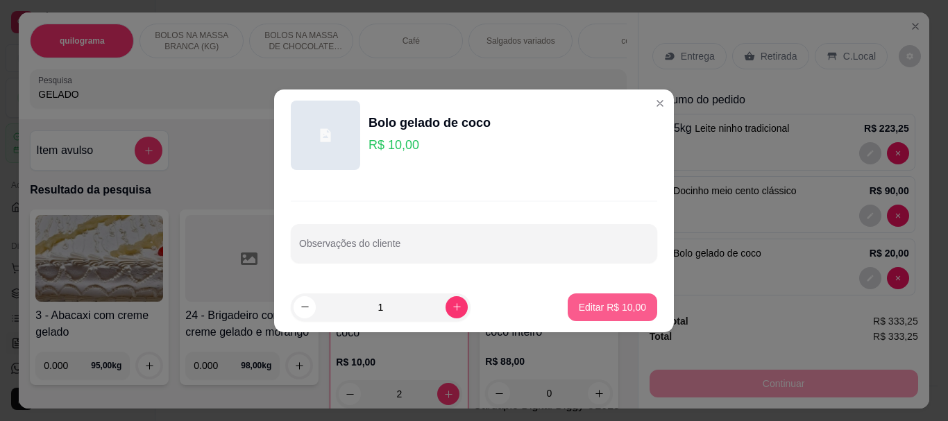
click at [609, 305] on p "Editar R$ 10,00" at bounding box center [612, 307] width 67 height 14
type input "1"
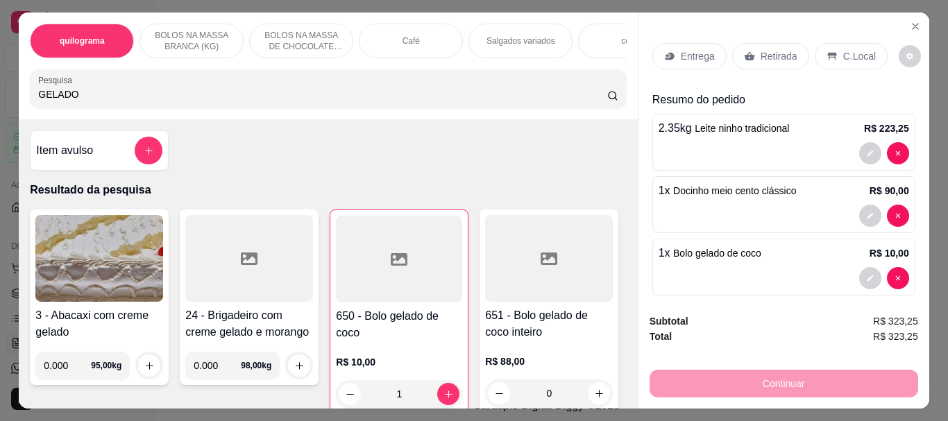
click at [780, 51] on p "Retirada" at bounding box center [779, 56] width 37 height 14
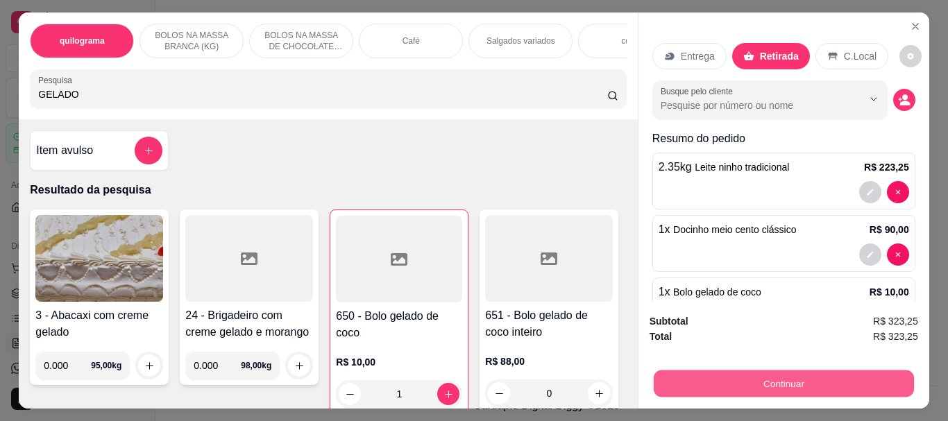
click at [767, 372] on button "Continuar" at bounding box center [783, 383] width 260 height 27
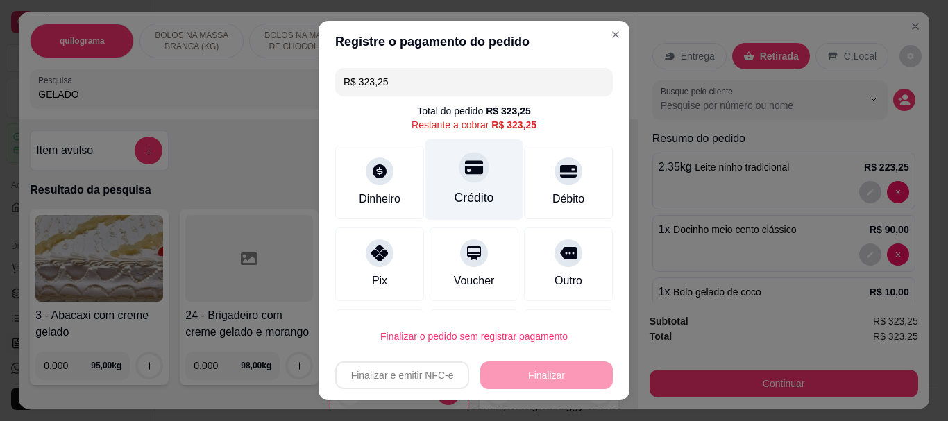
click at [464, 195] on div "Crédito" at bounding box center [475, 198] width 40 height 18
type input "R$ 0,00"
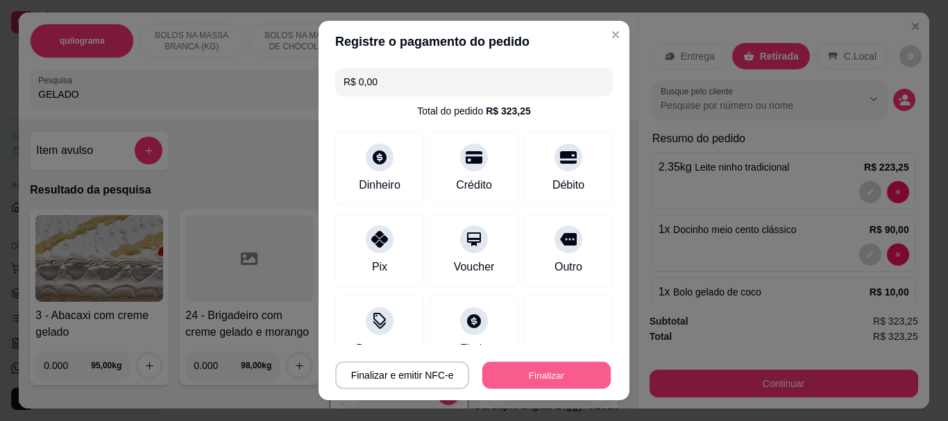
click at [532, 378] on button "Finalizar" at bounding box center [546, 375] width 128 height 27
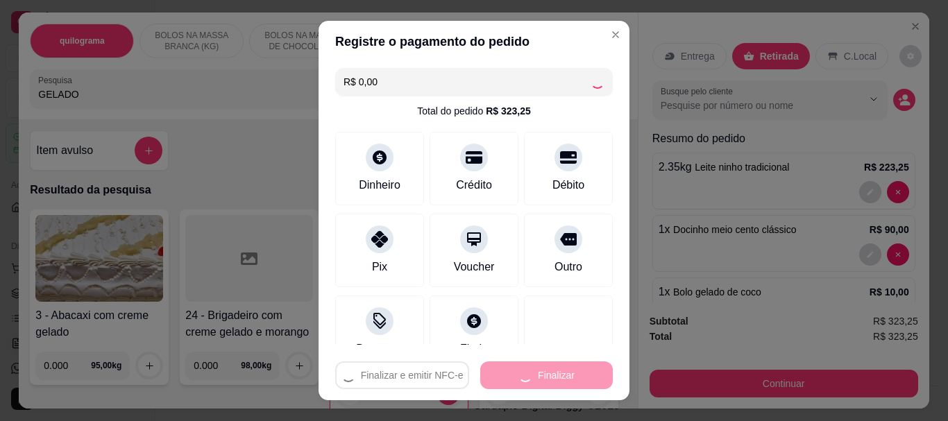
type input "0"
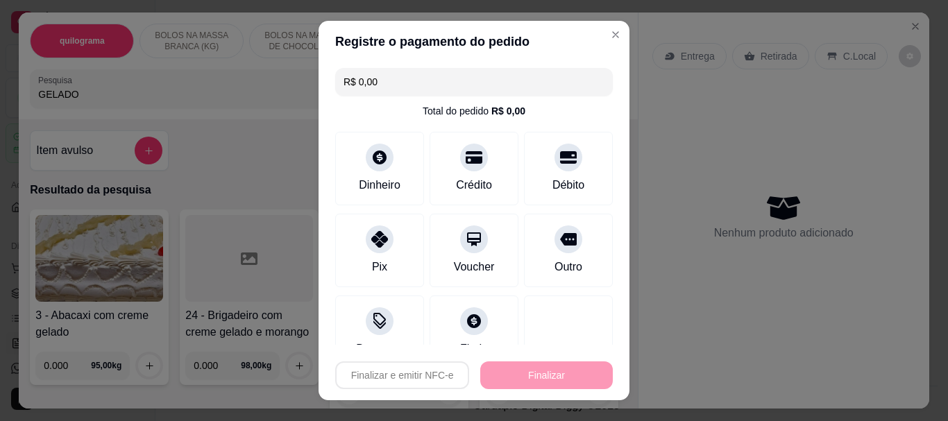
type input "-R$ 323,25"
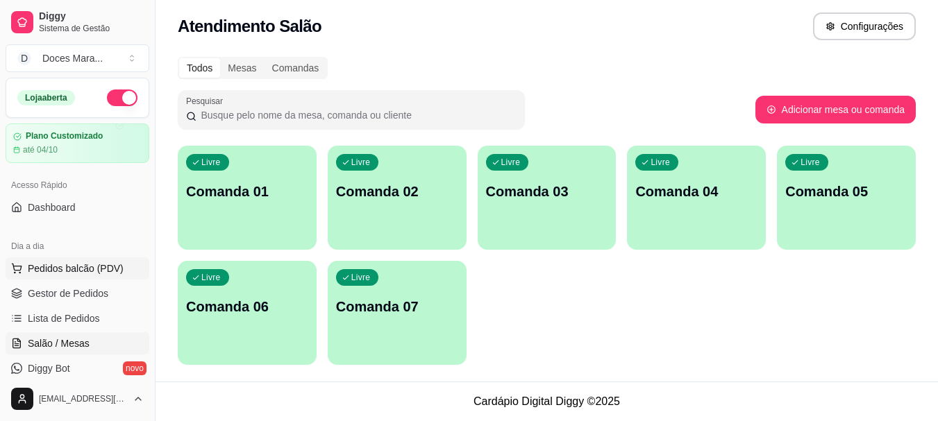
click at [66, 271] on span "Pedidos balcão (PDV)" at bounding box center [76, 269] width 96 height 14
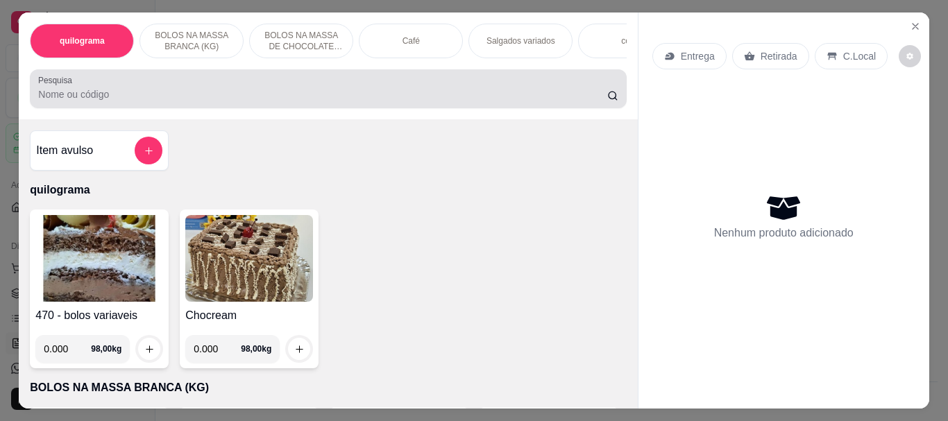
click at [172, 92] on div at bounding box center [327, 89] width 579 height 28
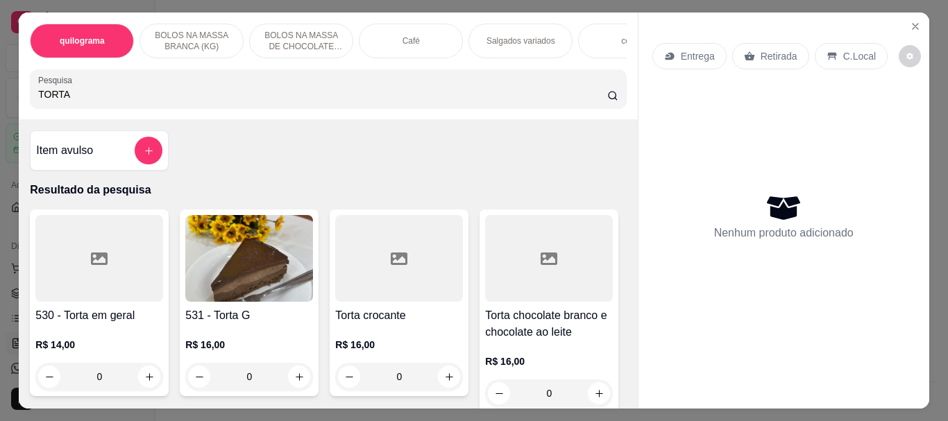
type input "TORTA"
click at [230, 259] on img at bounding box center [249, 258] width 128 height 87
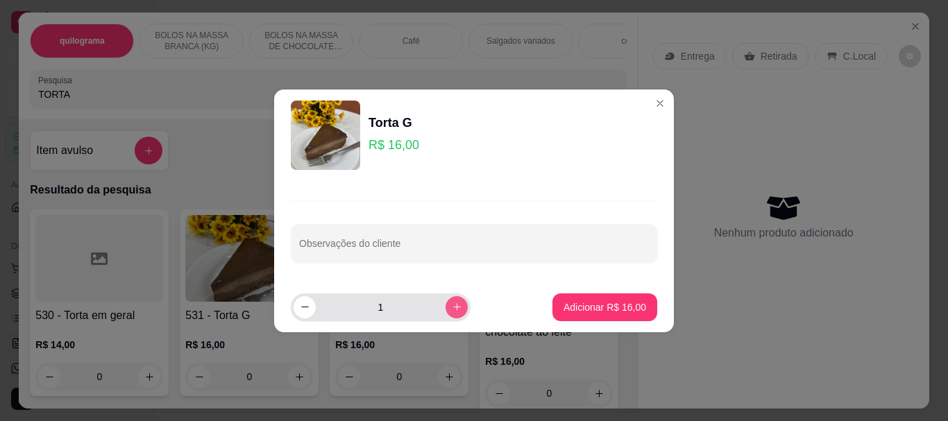
click at [452, 304] on icon "increase-product-quantity" at bounding box center [457, 307] width 10 height 10
type input "2"
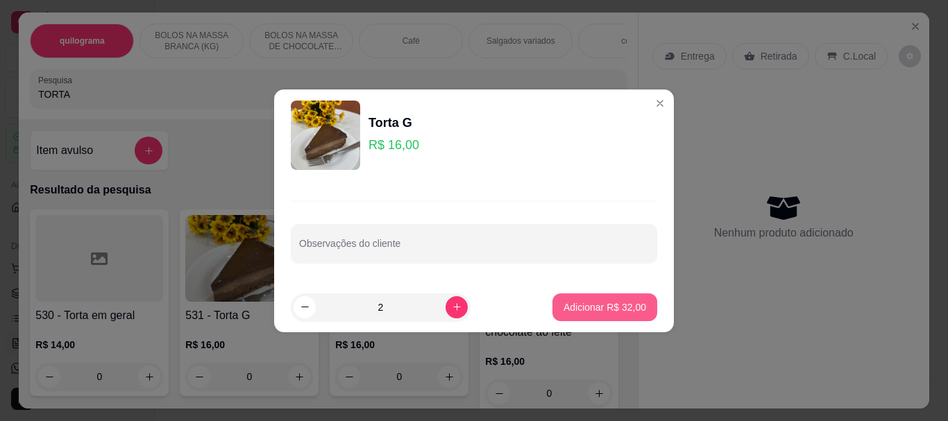
click at [577, 302] on p "Adicionar R$ 32,00" at bounding box center [605, 307] width 83 height 14
type input "2"
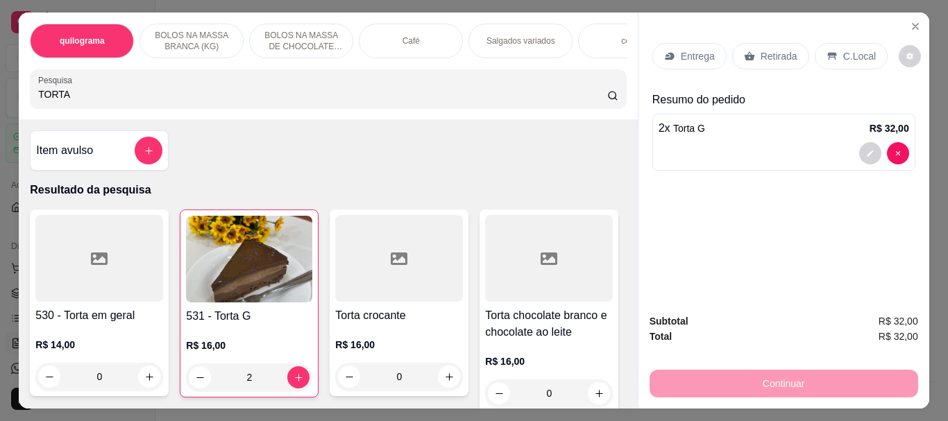
click at [388, 46] on div "Café" at bounding box center [411, 41] width 104 height 35
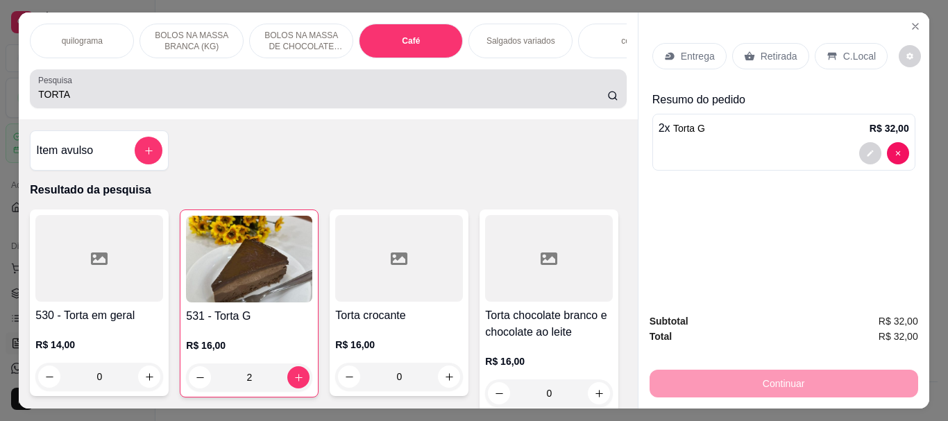
scroll to position [37, 0]
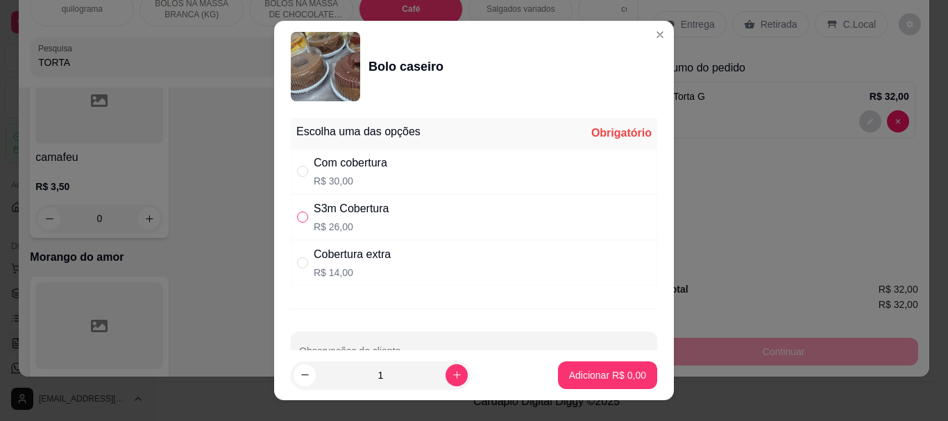
click at [300, 217] on input "" at bounding box center [302, 217] width 11 height 11
radio input "true"
click at [594, 375] on p "Adicionar R$ 26,00" at bounding box center [605, 375] width 83 height 14
type input "1"
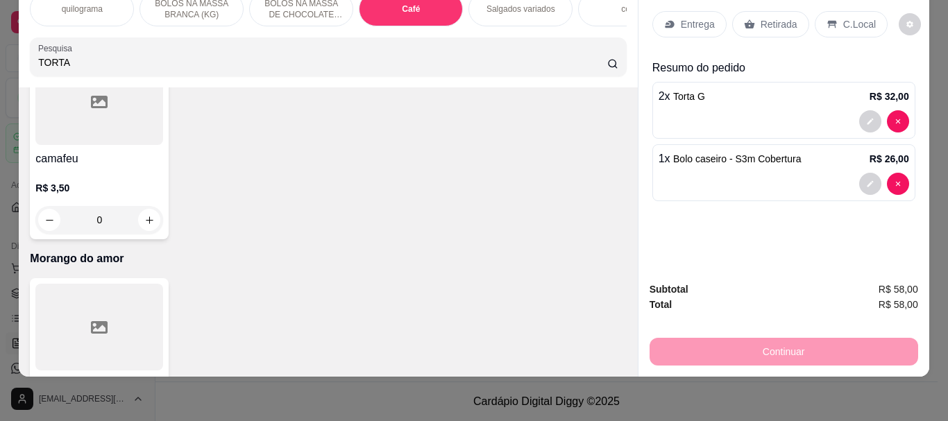
click at [775, 18] on p "Retirada" at bounding box center [779, 24] width 37 height 14
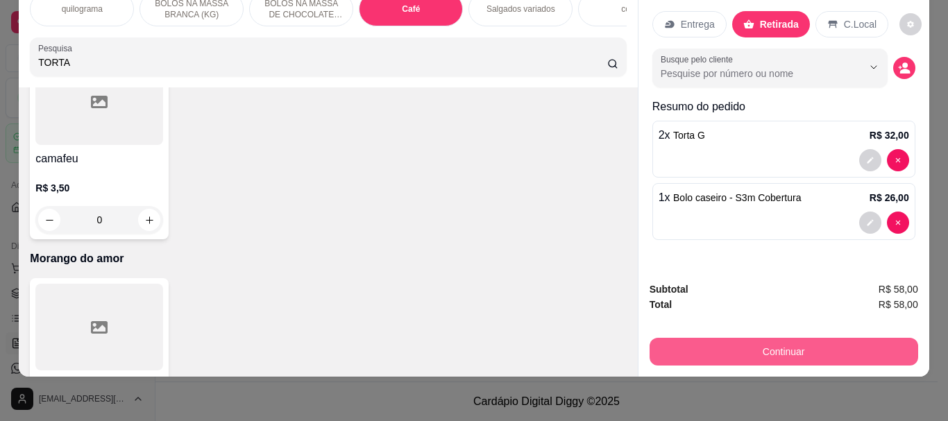
click at [790, 338] on button "Continuar" at bounding box center [784, 352] width 269 height 28
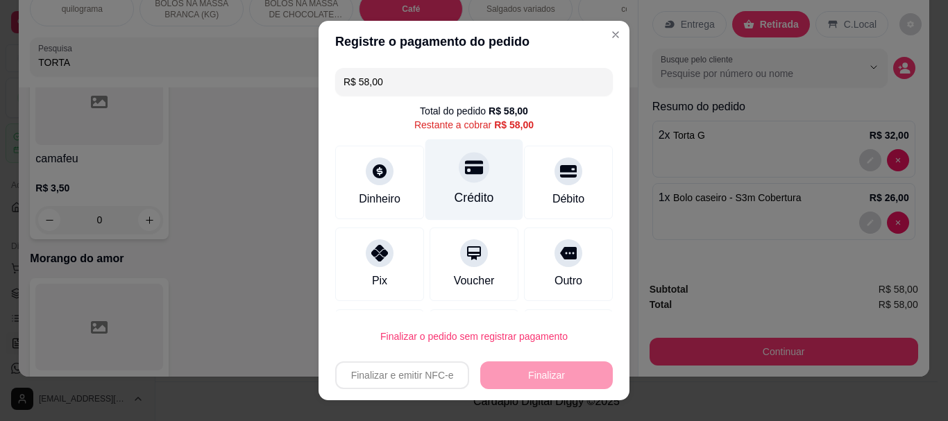
click at [456, 183] on div "Crédito" at bounding box center [474, 179] width 98 height 81
type input "R$ 0,00"
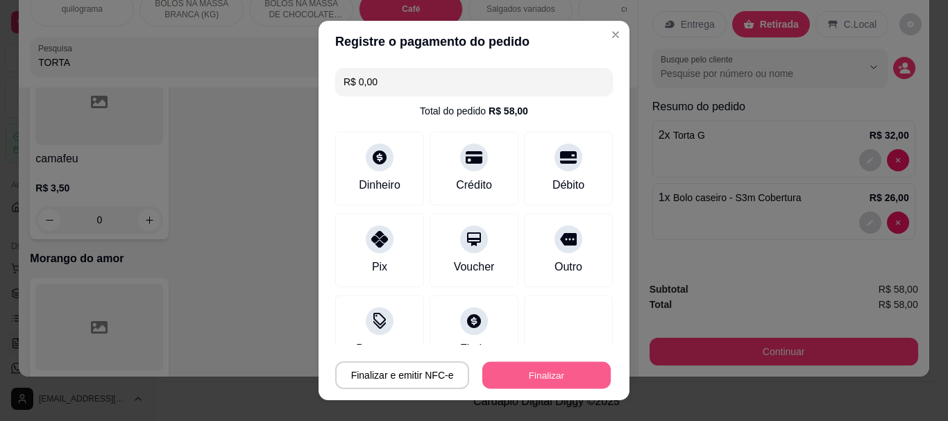
click at [532, 373] on button "Finalizar" at bounding box center [546, 375] width 128 height 27
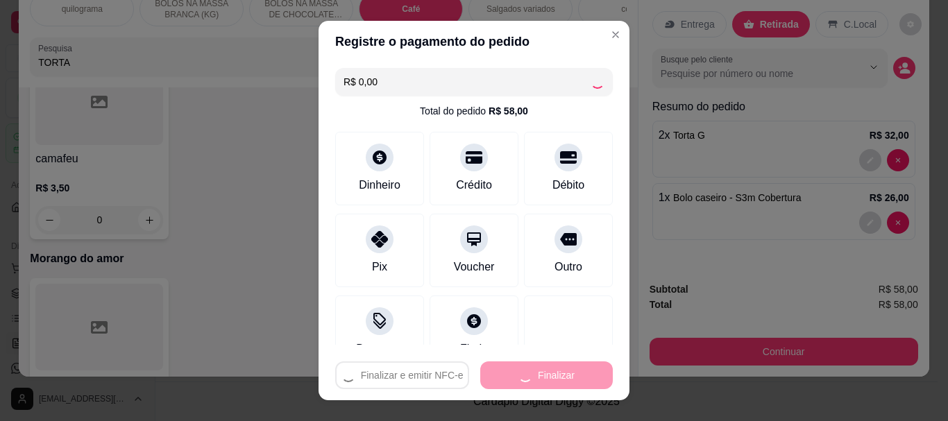
type input "0"
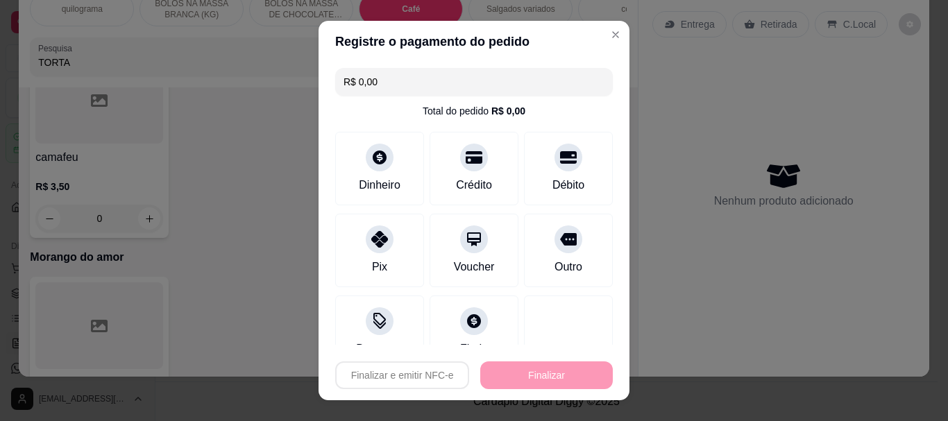
type input "-R$ 58,00"
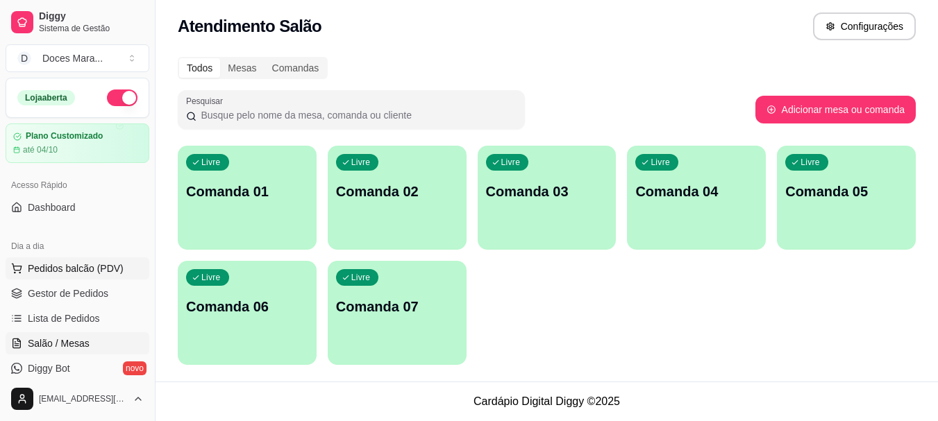
click at [56, 266] on span "Pedidos balcão (PDV)" at bounding box center [76, 269] width 96 height 14
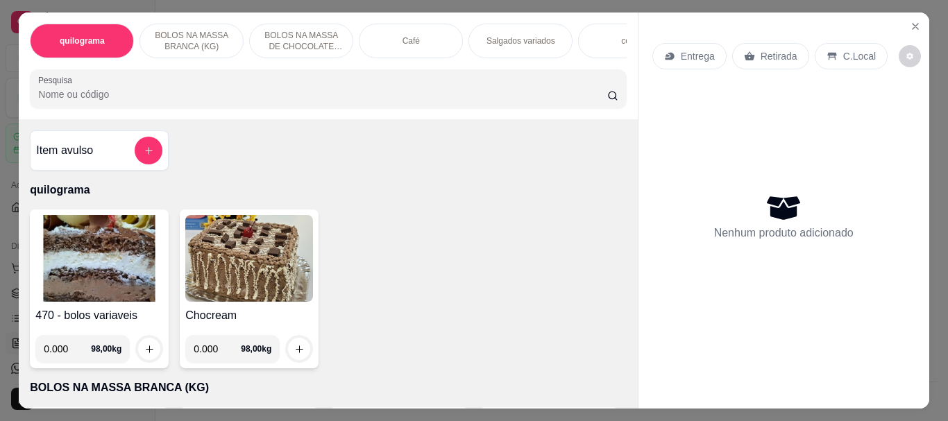
select select "ALL"
select select "0"
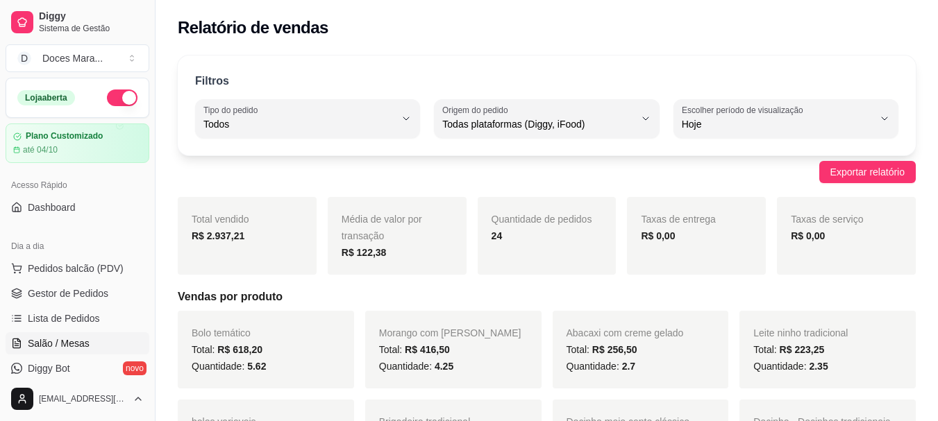
click at [65, 345] on span "Salão / Mesas" at bounding box center [59, 344] width 62 height 14
click at [69, 346] on span "Salão / Mesas" at bounding box center [59, 344] width 62 height 14
click at [78, 264] on span "Pedidos balcão (PDV)" at bounding box center [76, 269] width 96 height 14
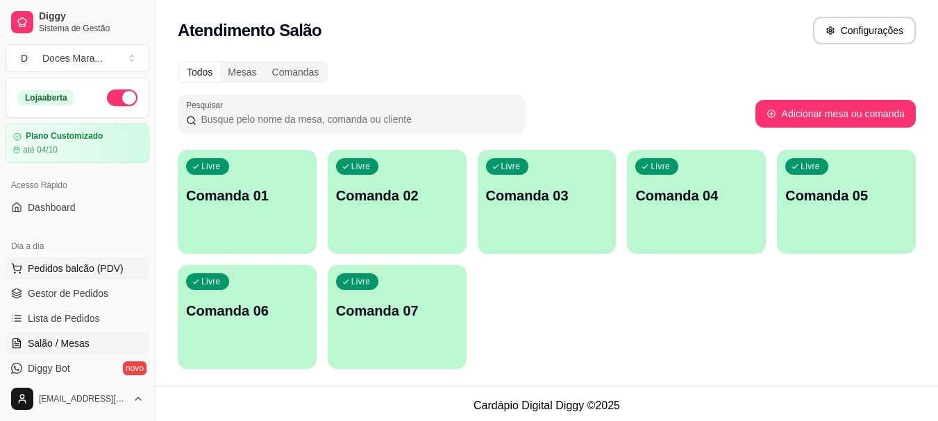
click at [61, 266] on span "Pedidos balcão (PDV)" at bounding box center [76, 269] width 96 height 14
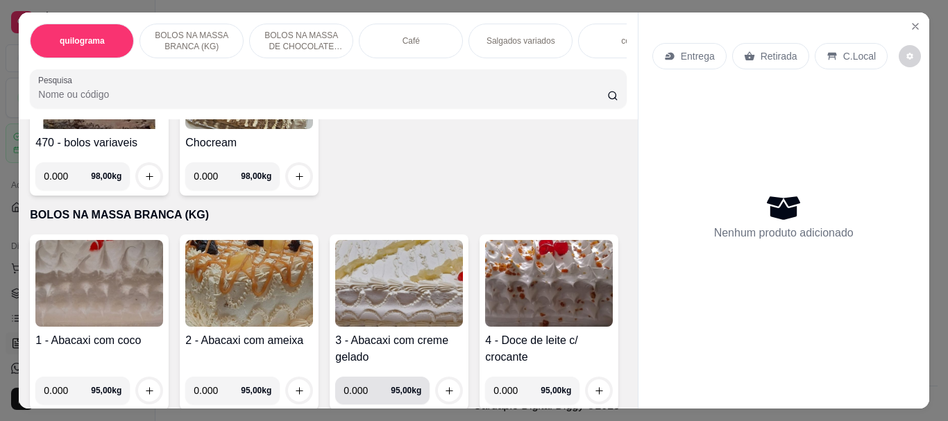
scroll to position [139, 0]
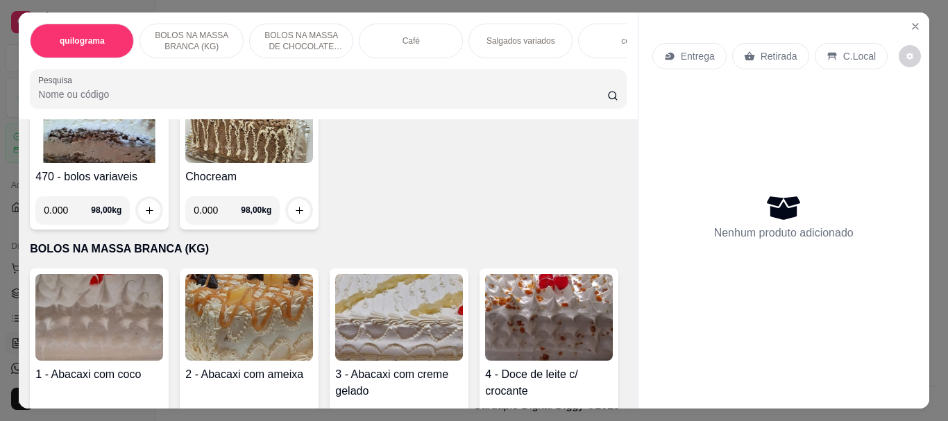
click at [117, 141] on img at bounding box center [99, 119] width 128 height 87
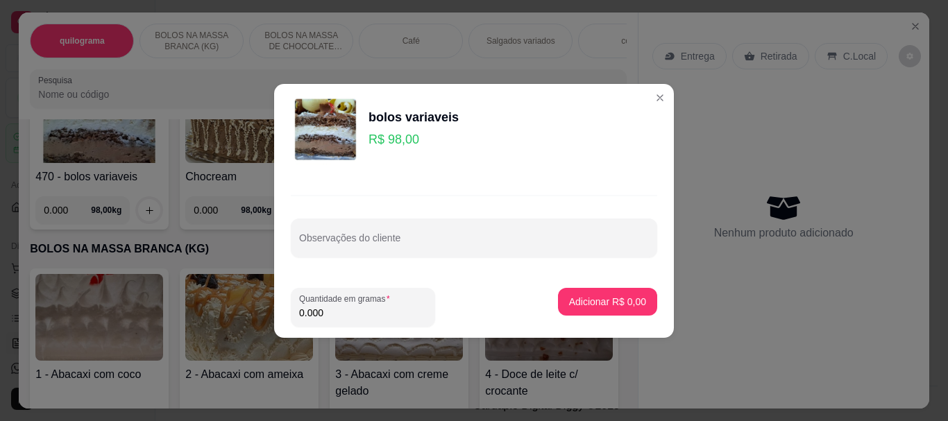
click at [341, 316] on input "0.000" at bounding box center [363, 313] width 128 height 14
type input "2.000"
click at [575, 307] on p "Adicionar R$ 196,00" at bounding box center [602, 302] width 88 height 14
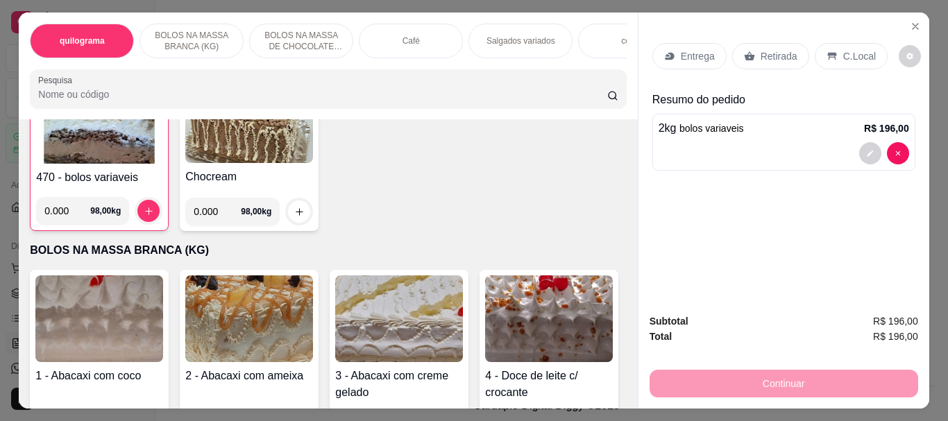
scroll to position [139, 0]
click at [865, 142] on button "decrease-product-quantity" at bounding box center [870, 153] width 22 height 22
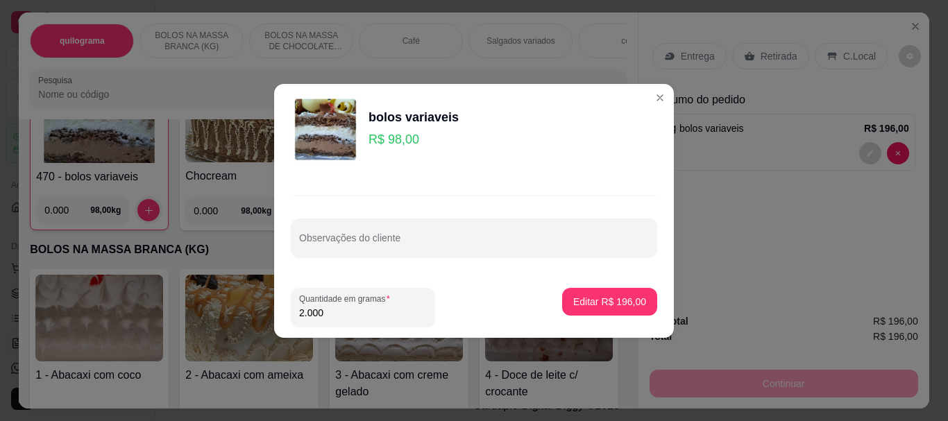
click at [323, 312] on input "2.000" at bounding box center [363, 313] width 128 height 14
type input "2.040"
click at [608, 304] on p "Editar R$ 199,92" at bounding box center [609, 301] width 71 height 13
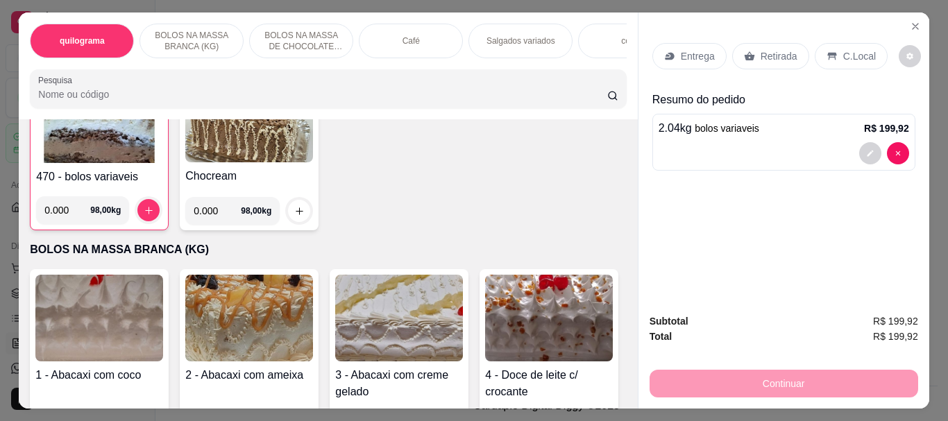
click at [769, 49] on p "Retirada" at bounding box center [779, 56] width 37 height 14
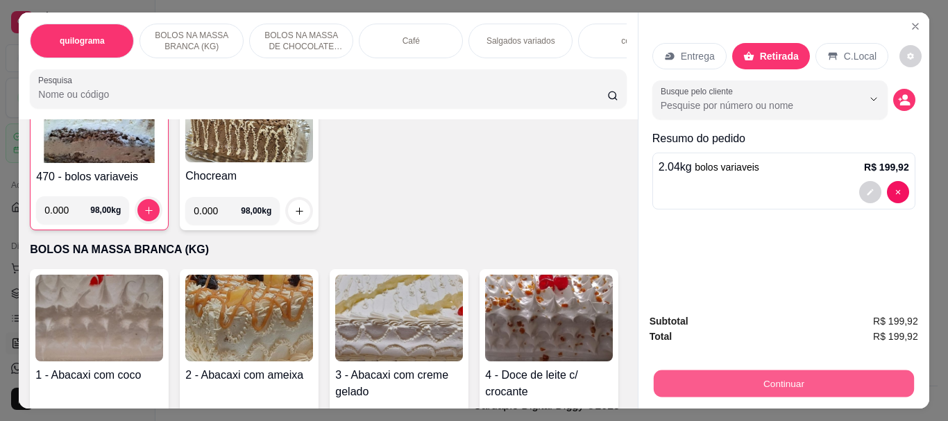
click at [769, 379] on button "Continuar" at bounding box center [783, 383] width 260 height 27
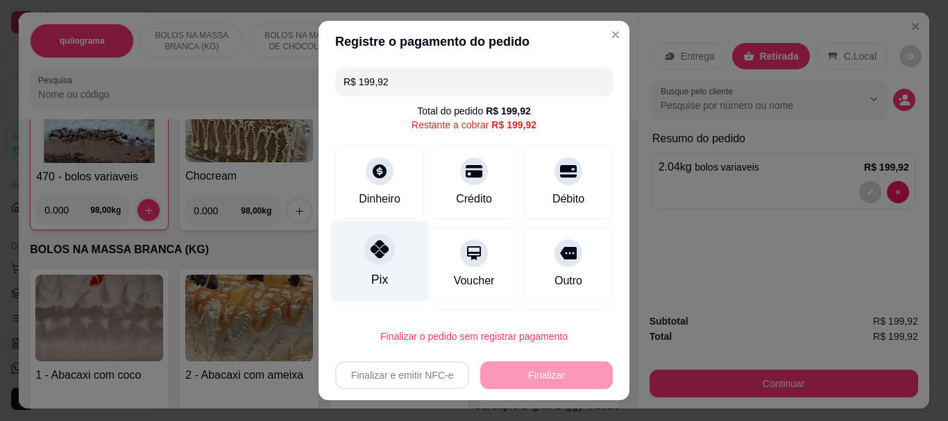
click at [371, 255] on icon at bounding box center [380, 250] width 18 height 18
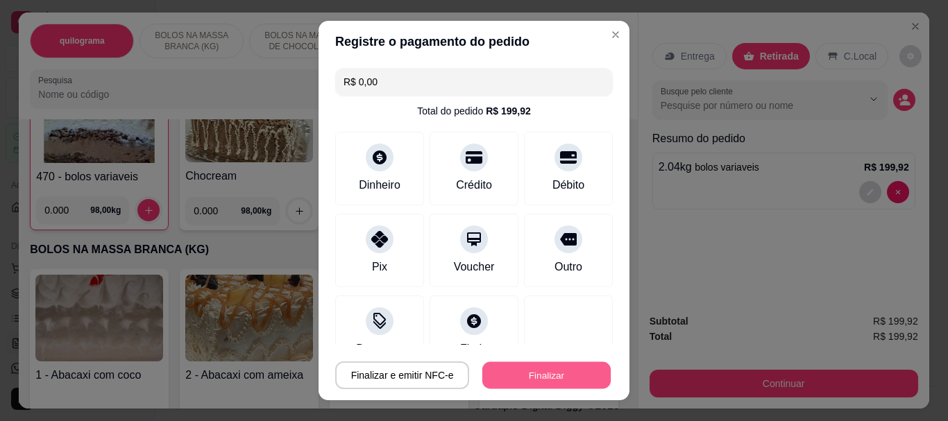
click at [514, 370] on button "Finalizar" at bounding box center [546, 375] width 128 height 27
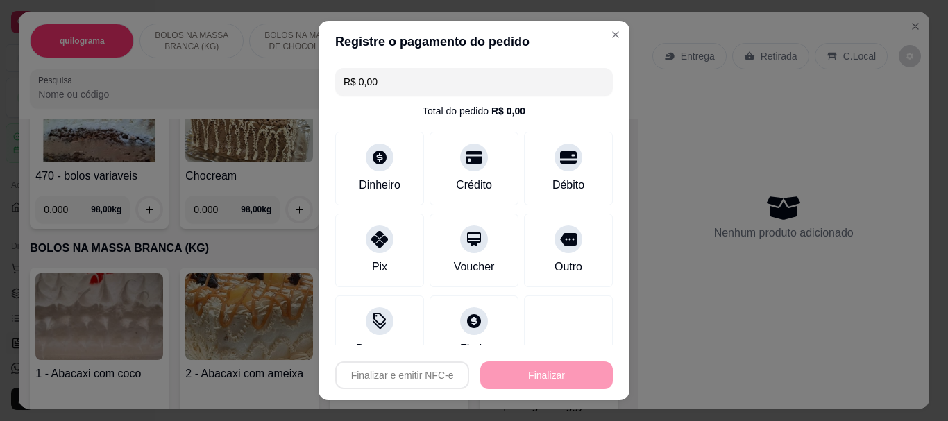
type input "-R$ 199,92"
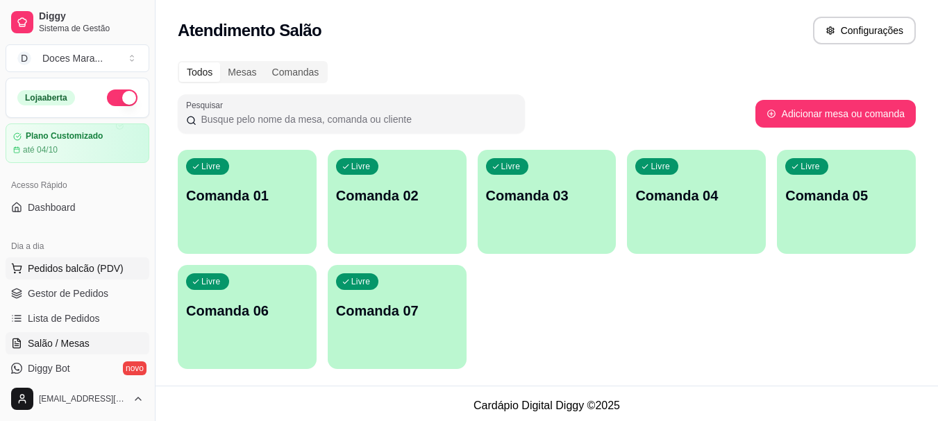
click at [43, 270] on span "Pedidos balcão (PDV)" at bounding box center [76, 269] width 96 height 14
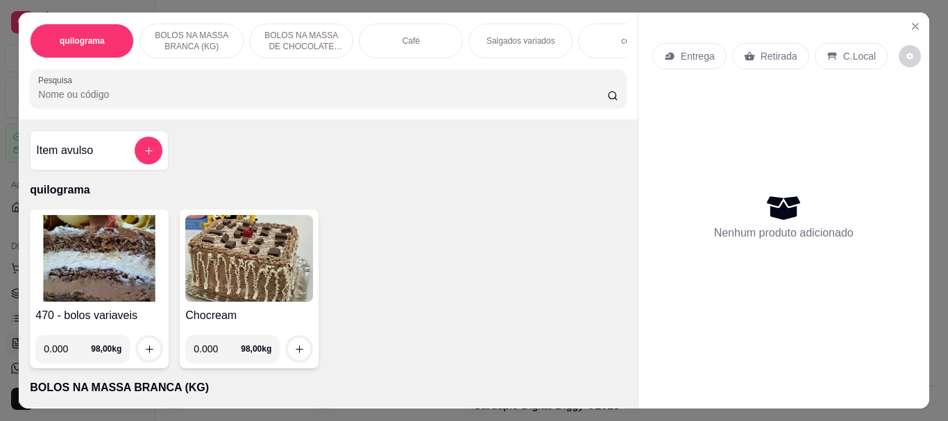
click at [400, 50] on div "Café" at bounding box center [411, 41] width 104 height 35
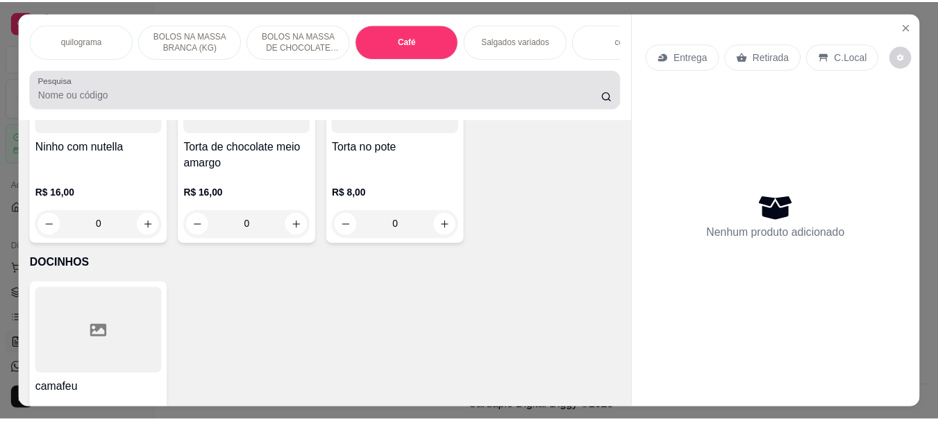
scroll to position [37, 0]
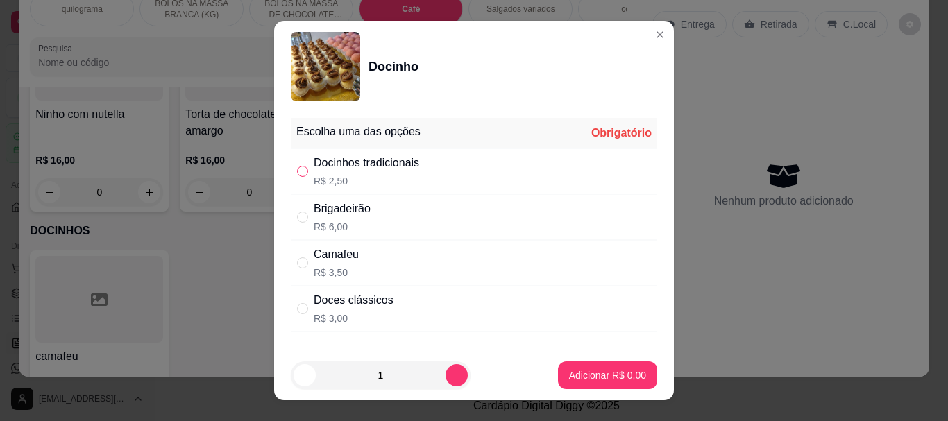
click at [297, 173] on input "" at bounding box center [302, 171] width 11 height 11
radio input "true"
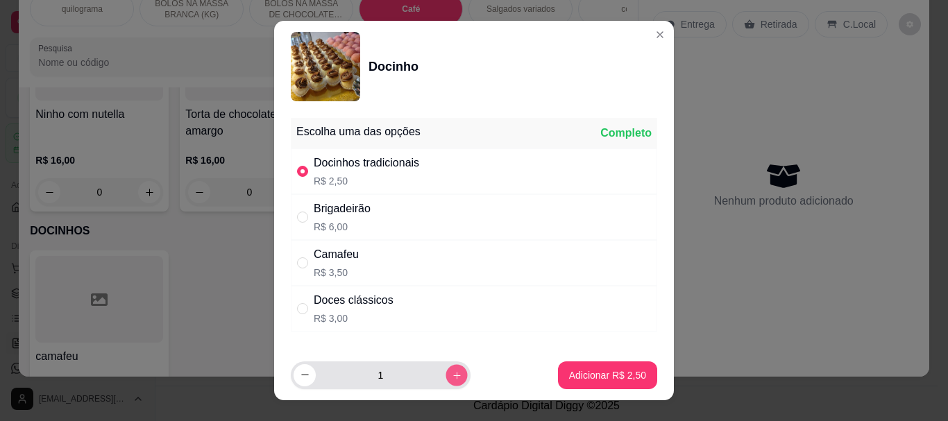
click at [452, 373] on icon "increase-product-quantity" at bounding box center [457, 375] width 10 height 10
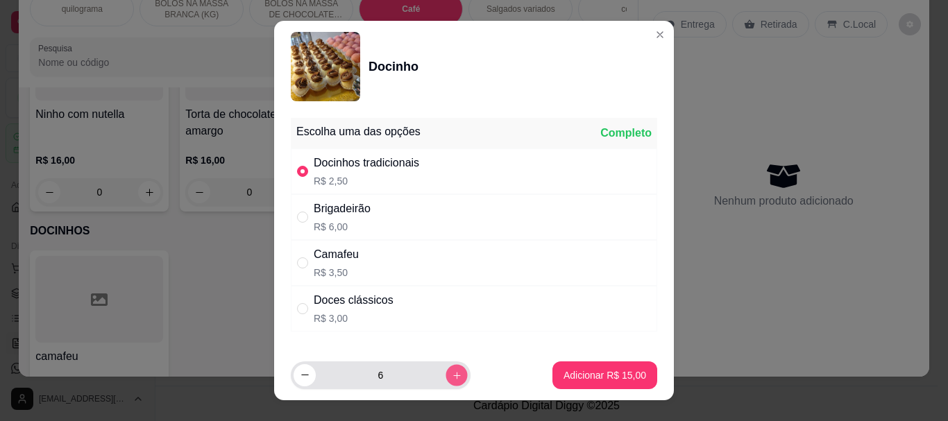
click at [452, 373] on icon "increase-product-quantity" at bounding box center [457, 375] width 10 height 10
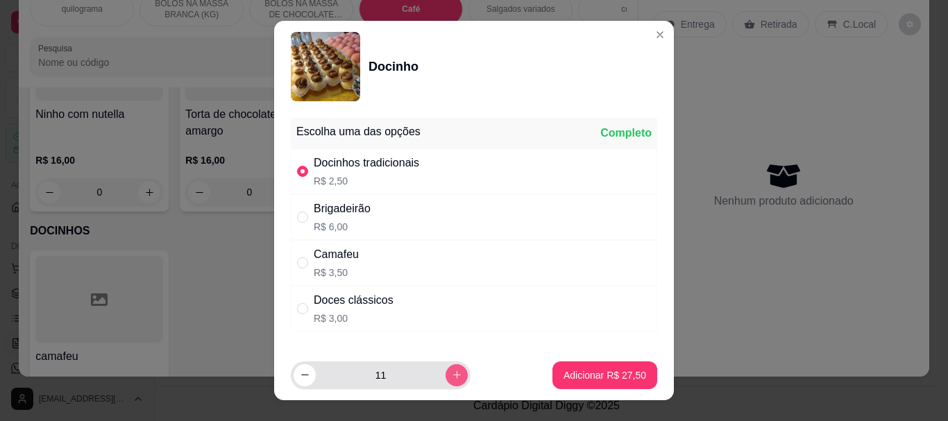
click at [452, 373] on icon "increase-product-quantity" at bounding box center [457, 375] width 10 height 10
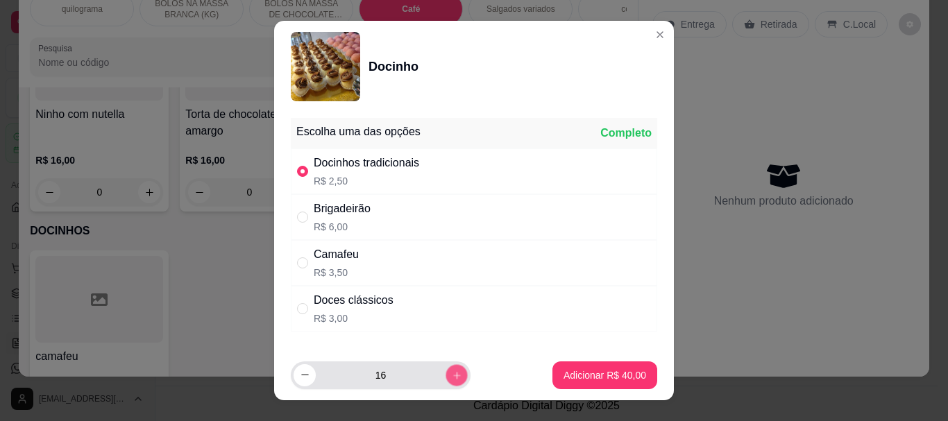
click at [452, 373] on icon "increase-product-quantity" at bounding box center [457, 375] width 10 height 10
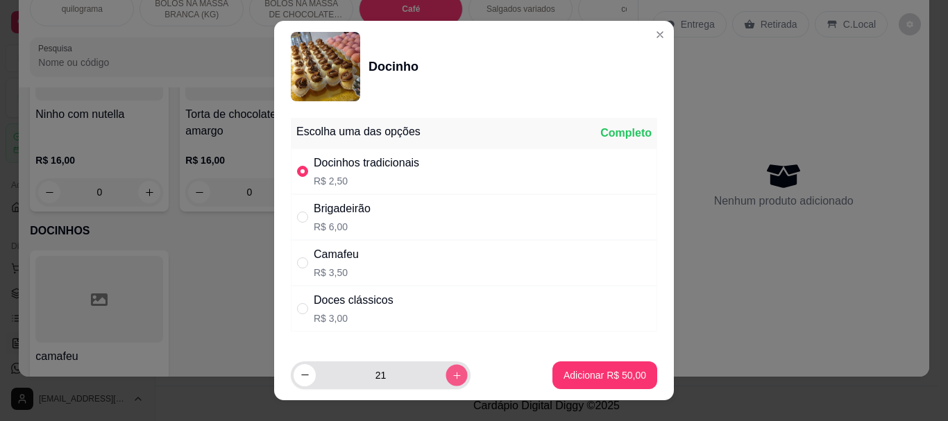
click at [452, 373] on icon "increase-product-quantity" at bounding box center [457, 375] width 10 height 10
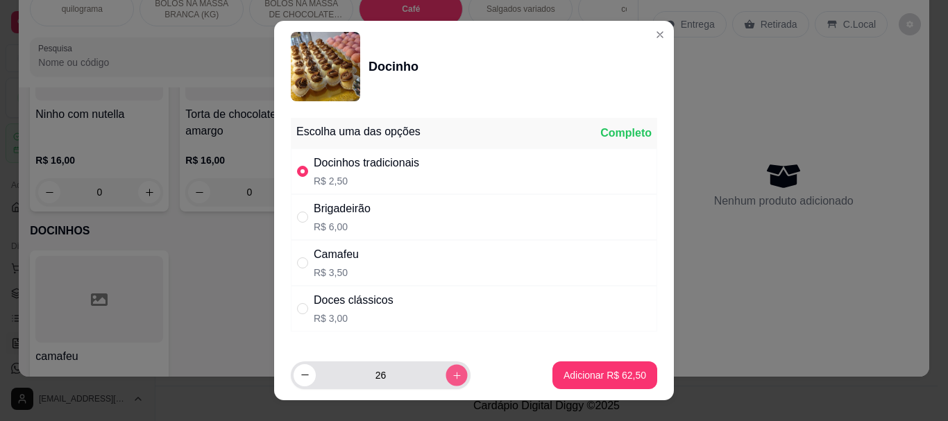
click at [452, 373] on icon "increase-product-quantity" at bounding box center [457, 375] width 10 height 10
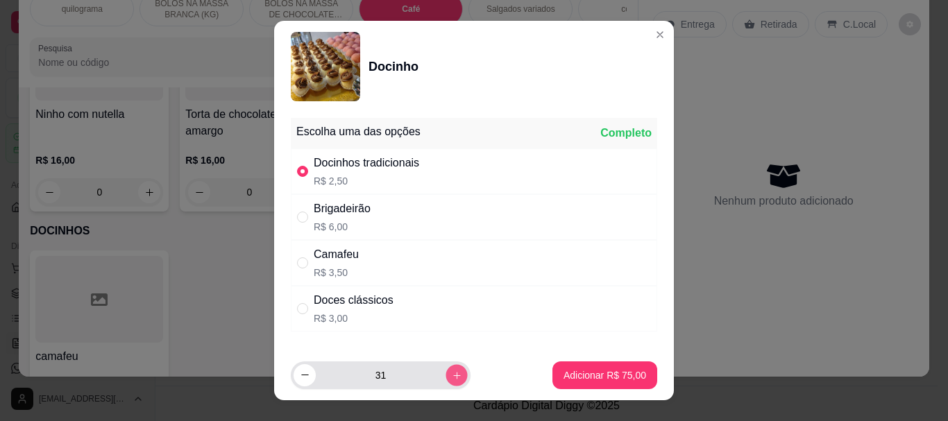
click at [452, 373] on icon "increase-product-quantity" at bounding box center [457, 375] width 10 height 10
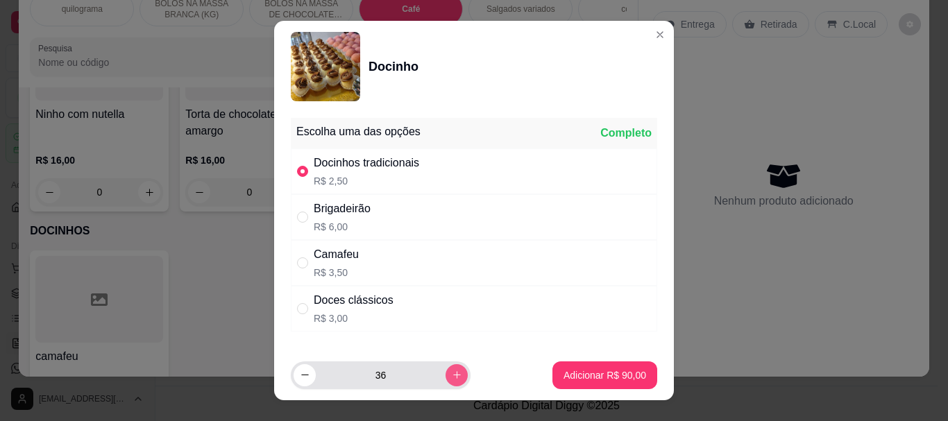
click at [452, 373] on icon "increase-product-quantity" at bounding box center [457, 375] width 10 height 10
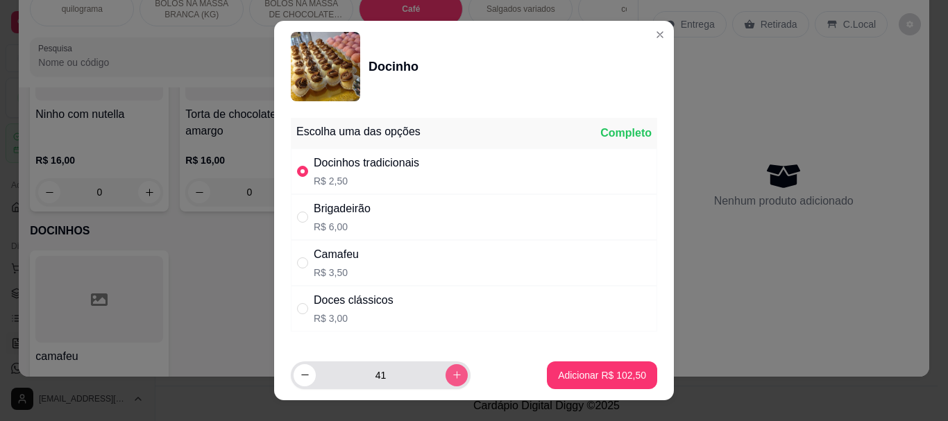
click at [452, 373] on icon "increase-product-quantity" at bounding box center [457, 375] width 10 height 10
type input "42"
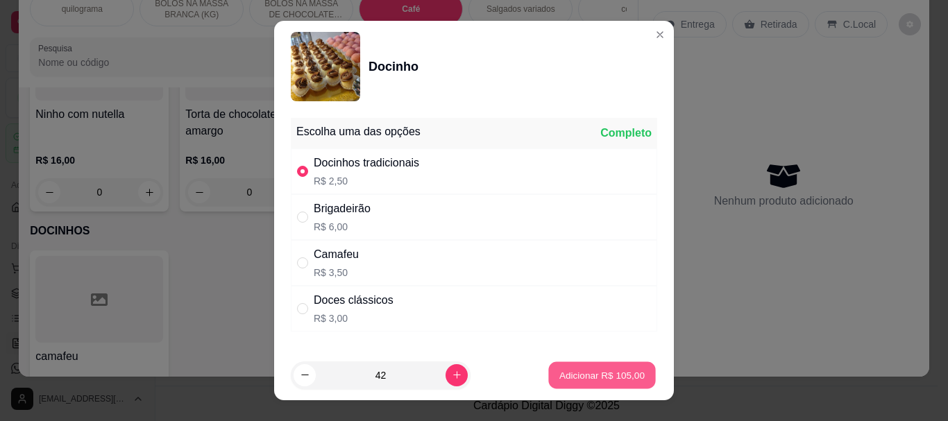
click at [591, 366] on button "Adicionar R$ 105,00" at bounding box center [602, 375] width 107 height 27
type input "42"
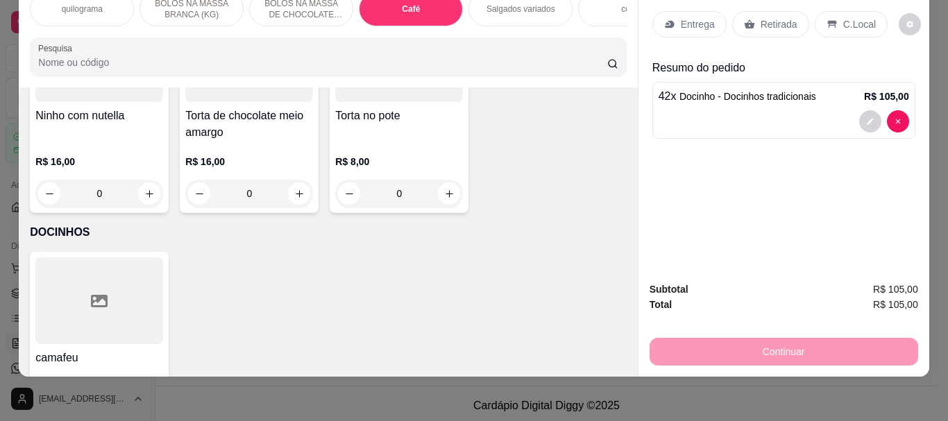
click at [778, 17] on p "Retirada" at bounding box center [779, 24] width 37 height 14
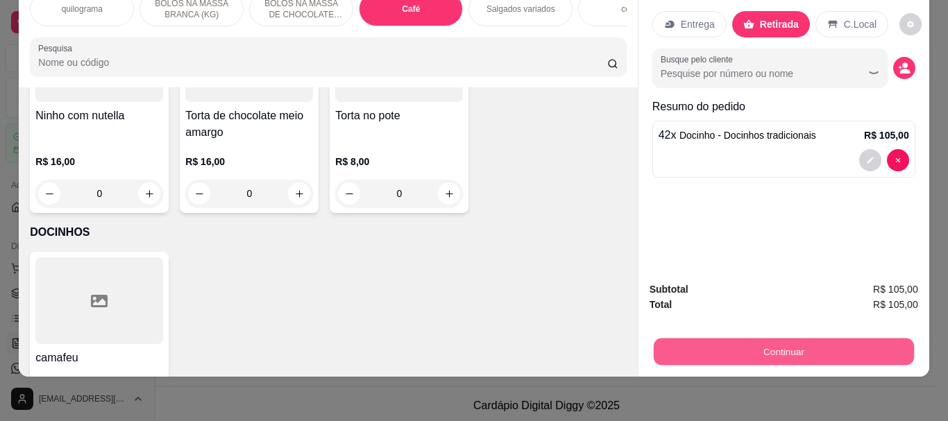
click at [783, 339] on button "Continuar" at bounding box center [783, 351] width 260 height 27
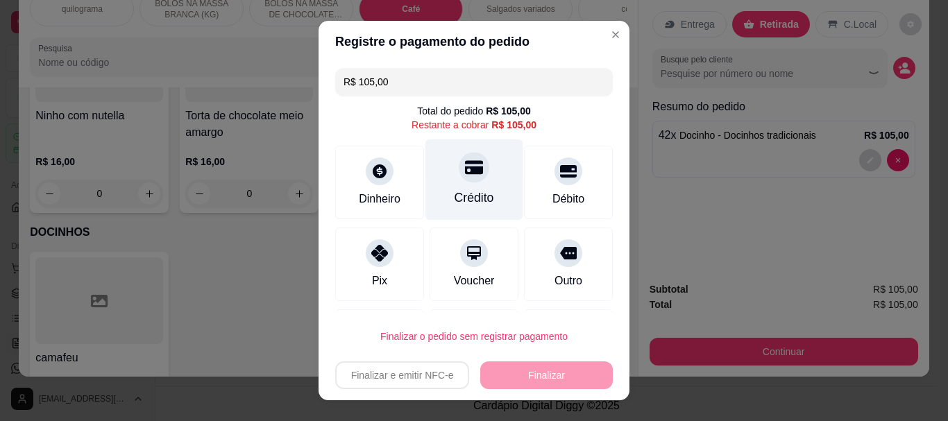
click at [452, 207] on div "Crédito" at bounding box center [474, 179] width 98 height 81
type input "R$ 0,00"
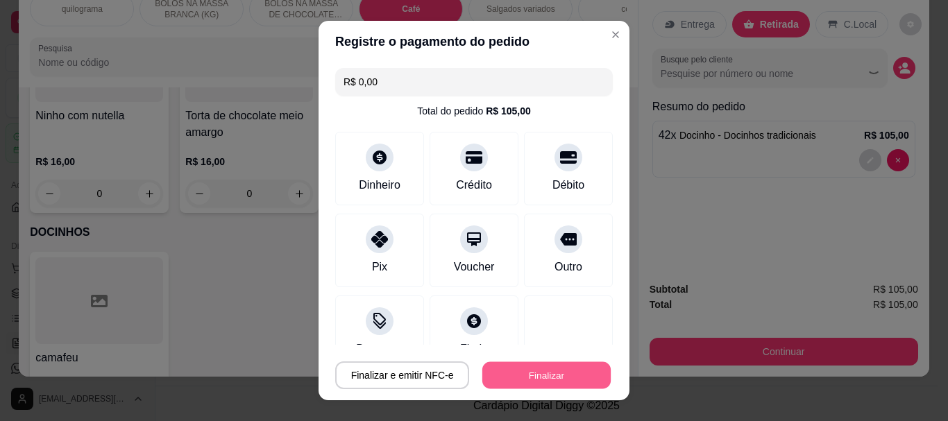
click at [523, 375] on button "Finalizar" at bounding box center [546, 375] width 128 height 27
click at [523, 373] on button "Finalizar" at bounding box center [546, 375] width 128 height 27
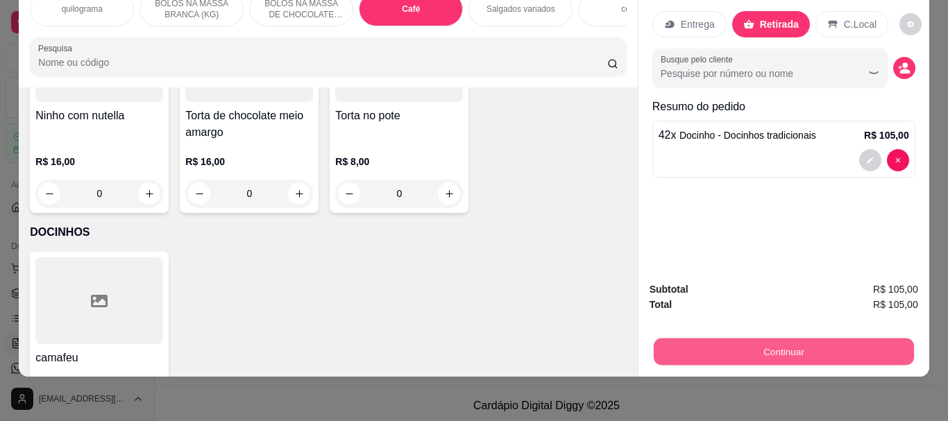
click at [779, 344] on button "Continuar" at bounding box center [783, 351] width 260 height 27
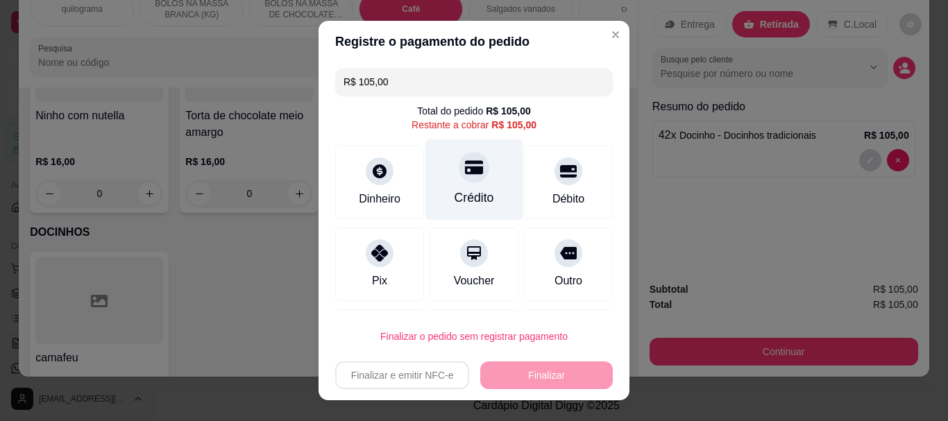
click at [465, 178] on div at bounding box center [474, 168] width 31 height 31
type input "R$ 0,00"
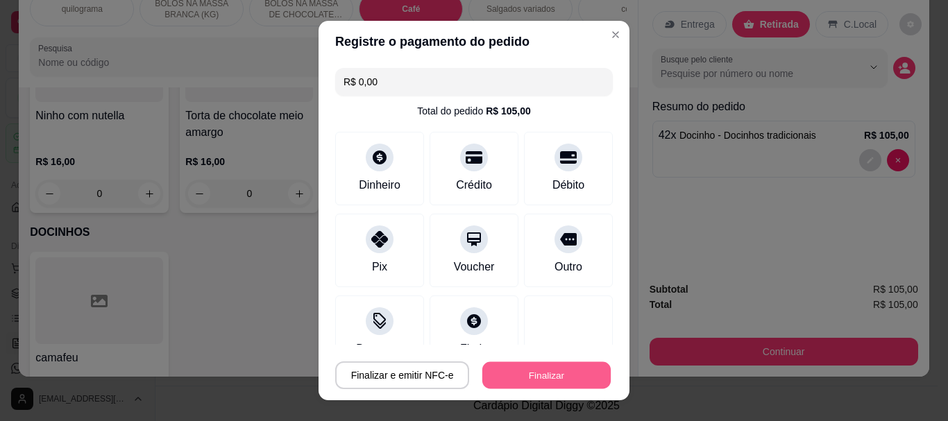
click at [529, 372] on button "Finalizar" at bounding box center [546, 375] width 128 height 27
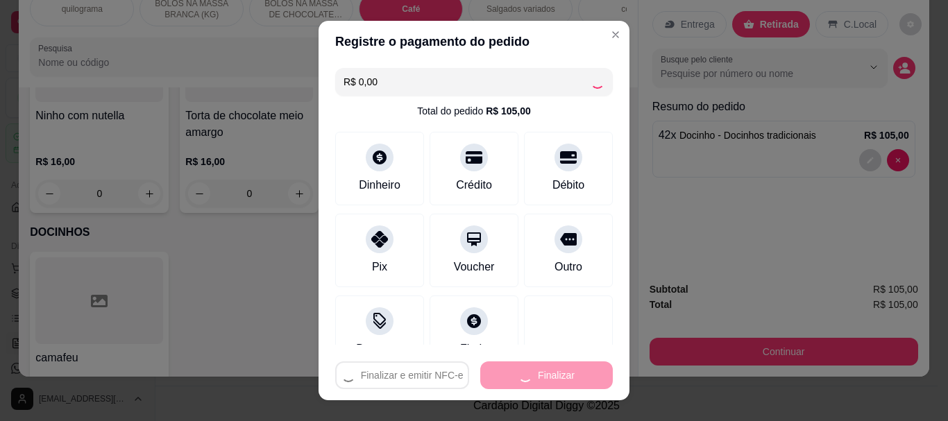
type input "0"
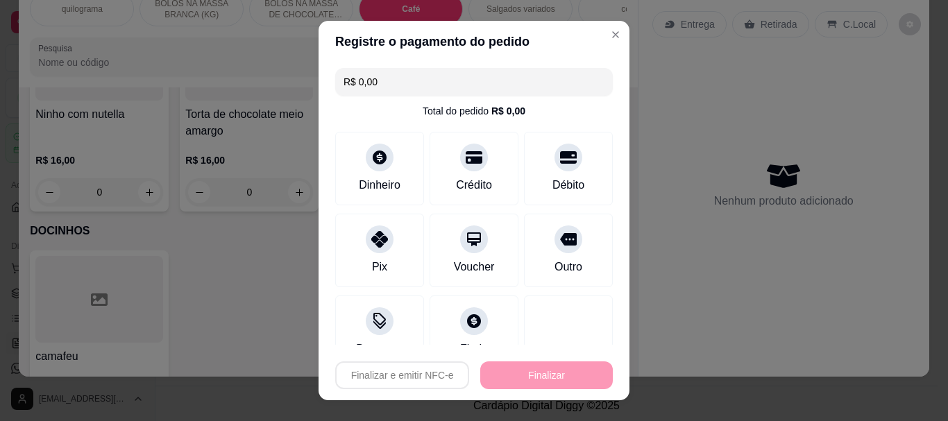
type input "-R$ 105,00"
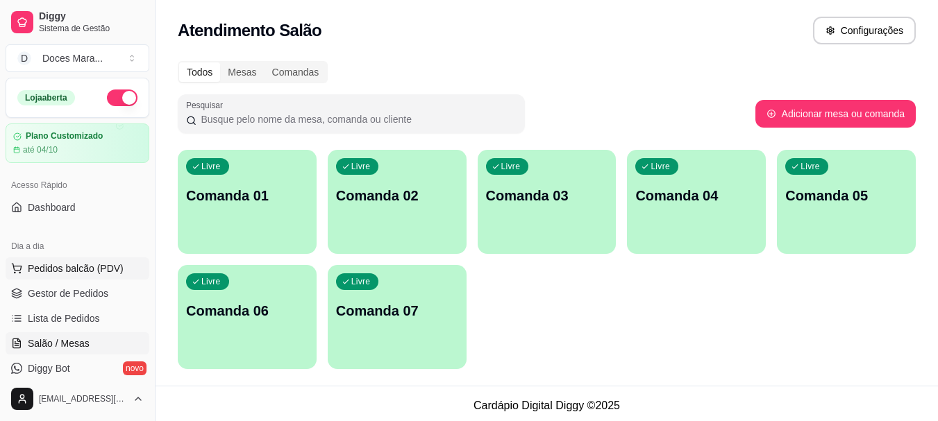
click at [70, 264] on span "Pedidos balcão (PDV)" at bounding box center [76, 269] width 96 height 14
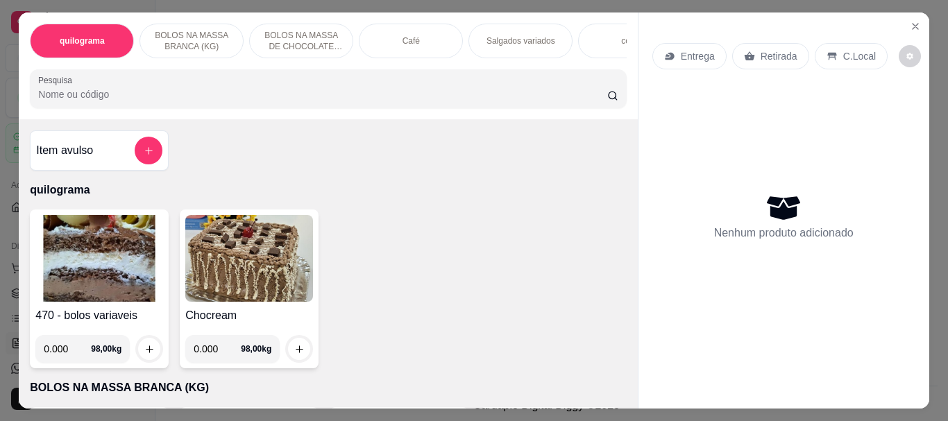
select select "ALL"
select select "0"
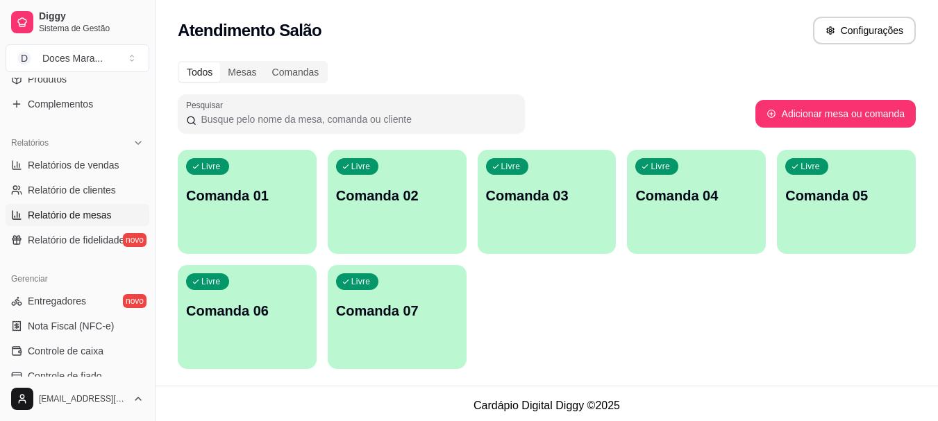
scroll to position [416, 0]
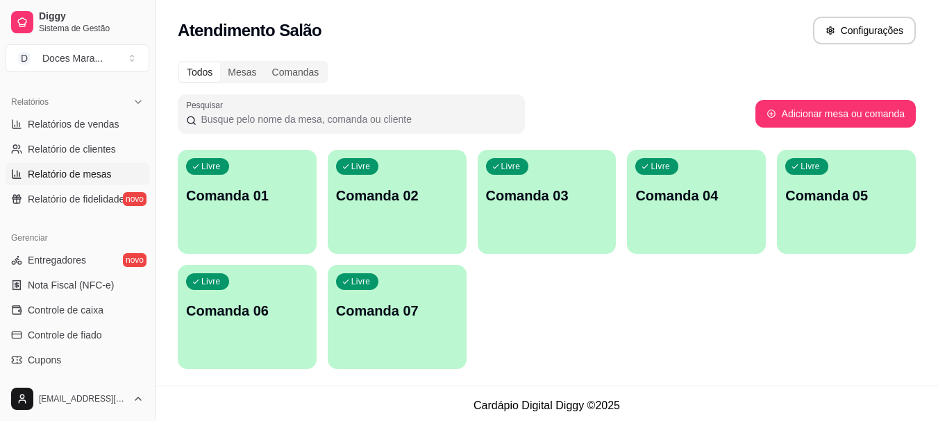
click at [78, 307] on span "Controle de caixa" at bounding box center [66, 310] width 76 height 14
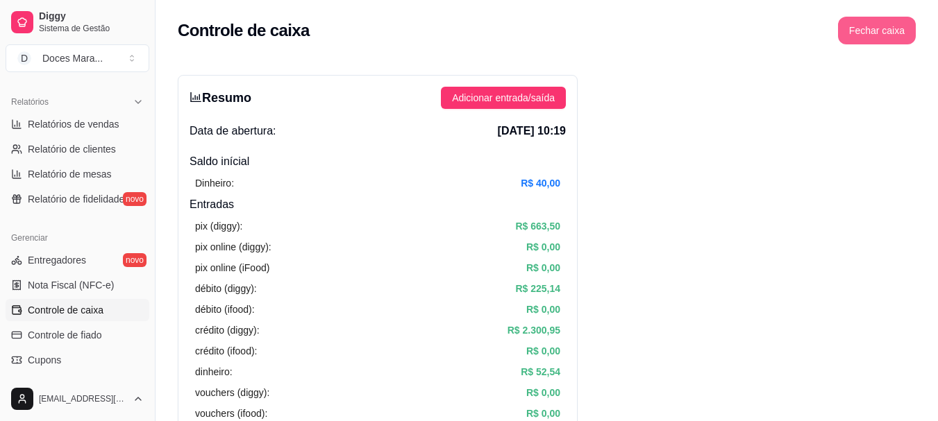
click at [879, 31] on button "Fechar caixa" at bounding box center [877, 31] width 78 height 28
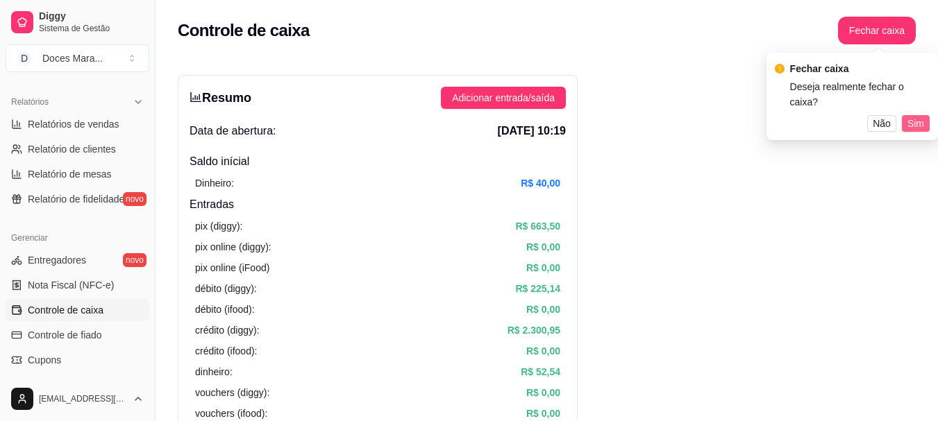
click at [913, 116] on span "Sim" at bounding box center [915, 123] width 17 height 15
